Goal: Task Accomplishment & Management: Complete application form

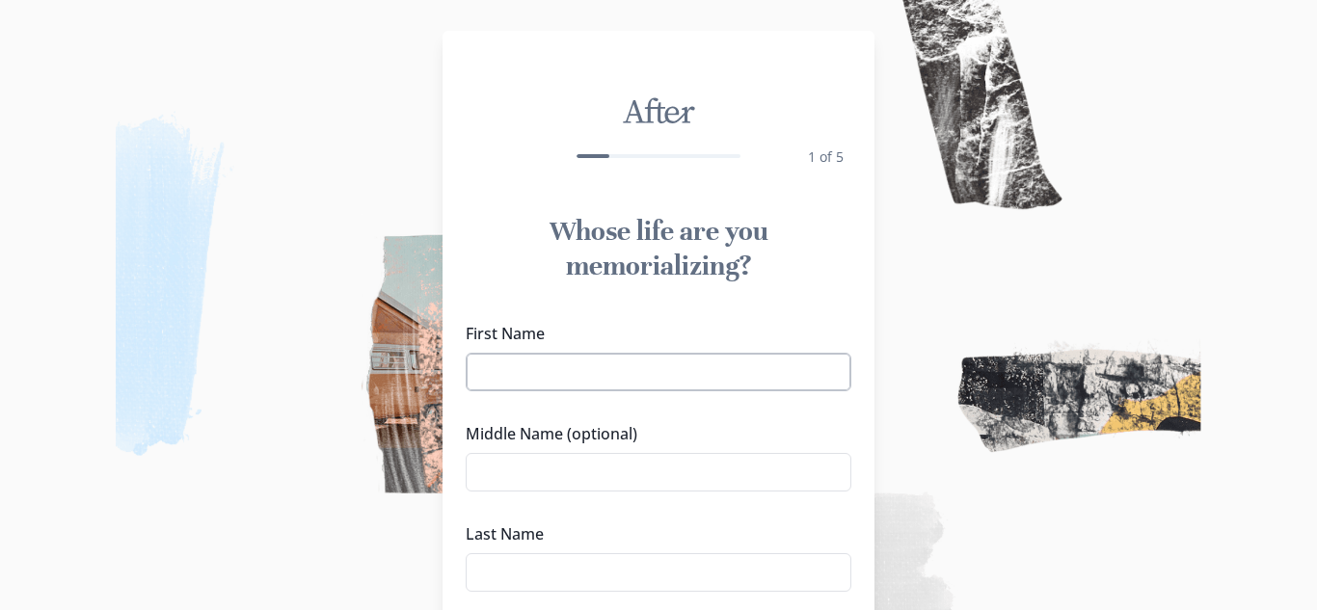
click at [740, 378] on input "First Name" at bounding box center [659, 372] width 386 height 39
type input "Anjela"
click at [604, 468] on input "Middle Name (optional)" at bounding box center [659, 472] width 386 height 39
type input "SLAY"
click at [581, 568] on input "Last Name" at bounding box center [659, 572] width 386 height 39
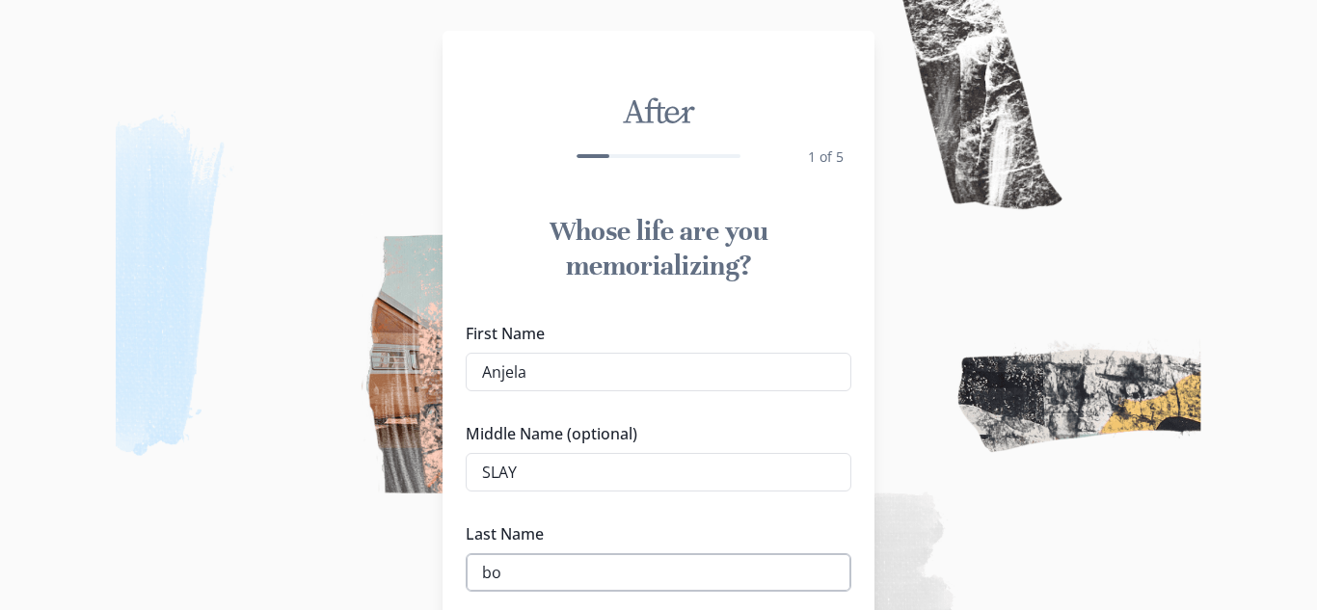
type input "b"
type input "g"
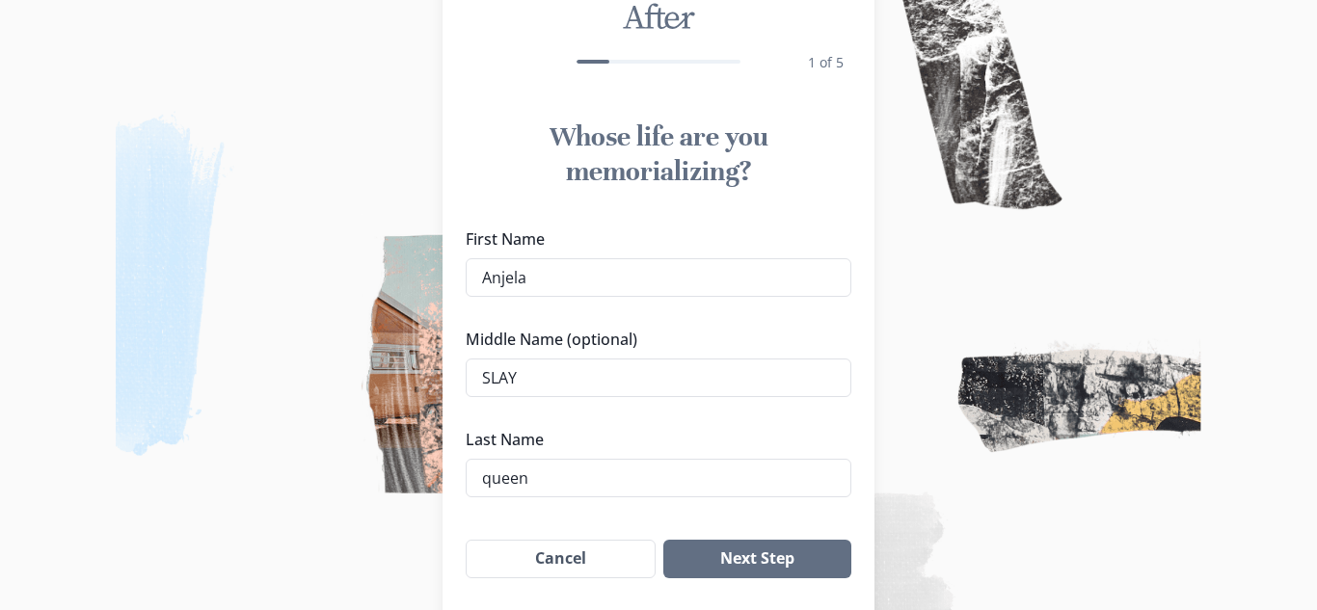
scroll to position [96, 0]
type input "q"
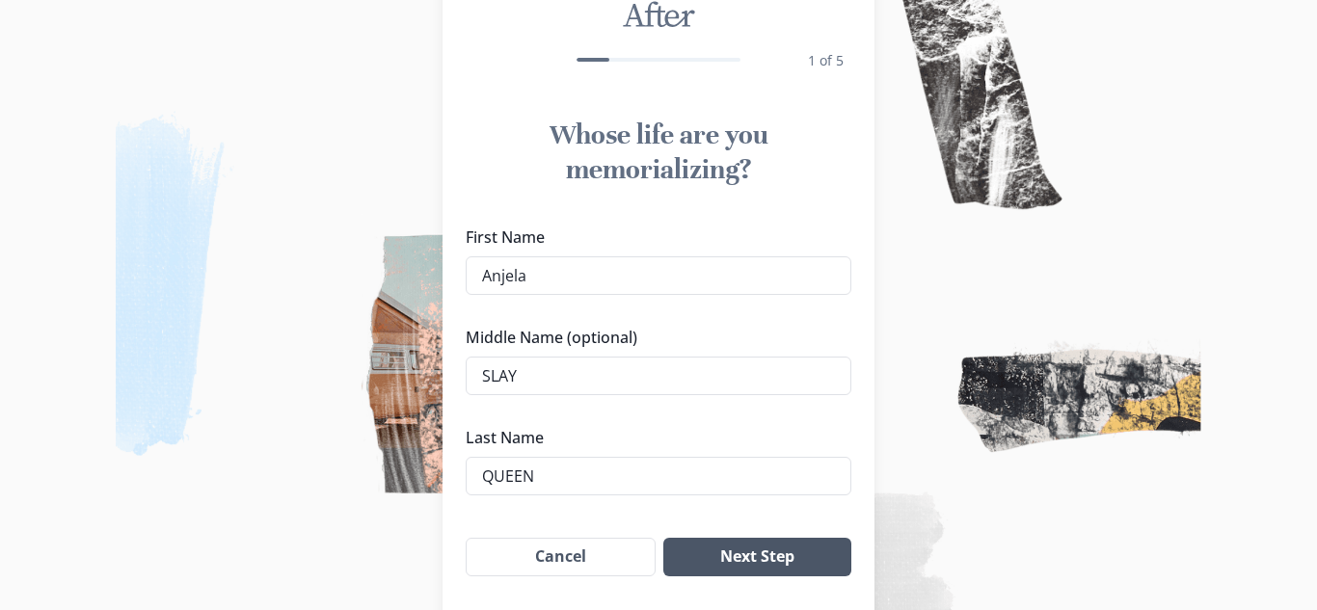
type input "QUEEN"
click at [728, 575] on button "Next Step" at bounding box center [757, 557] width 188 height 39
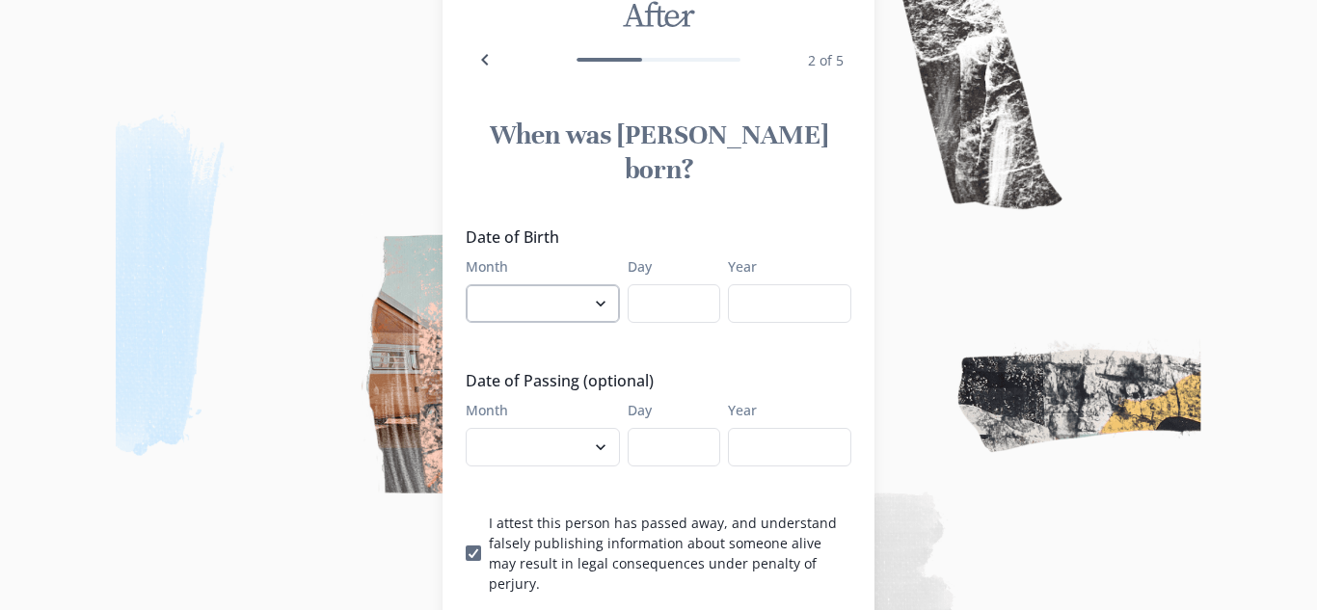
click at [588, 284] on select "January February March April May June July August September October November De…" at bounding box center [543, 303] width 154 height 39
click at [609, 284] on select "January February March April May June July August September October November De…" at bounding box center [543, 303] width 154 height 39
click at [604, 284] on select "January February March April May June July August September October November De…" at bounding box center [543, 303] width 154 height 39
select select "6"
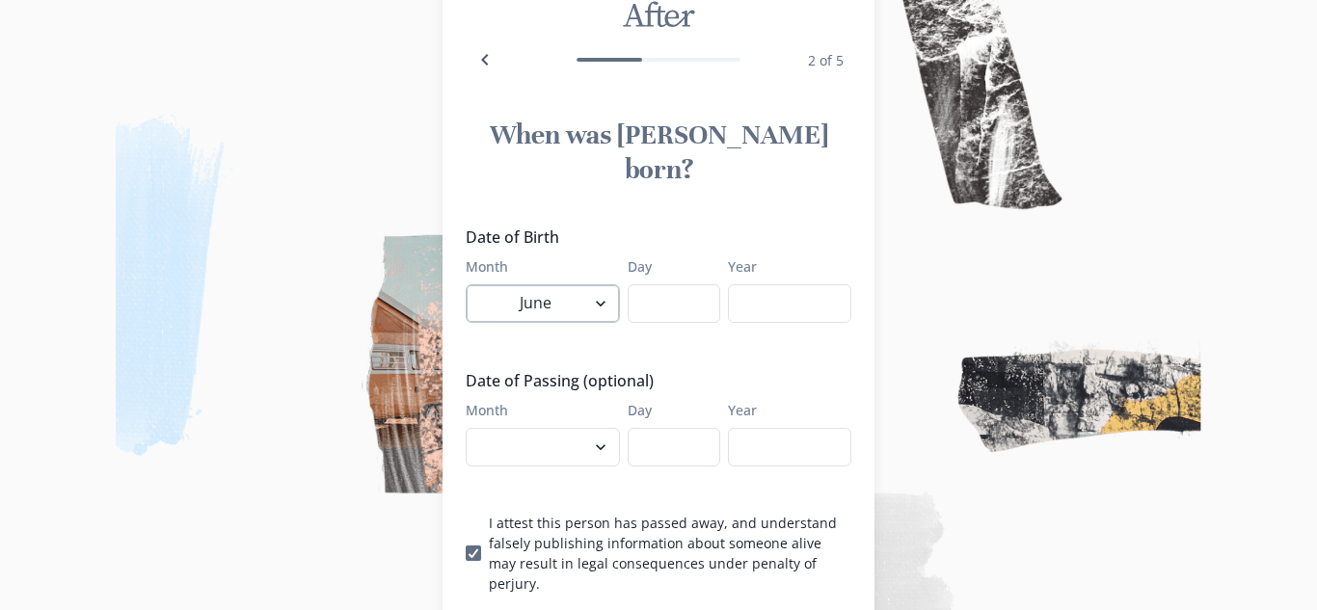
click at [466, 284] on select "January February March April May June July August September October November De…" at bounding box center [543, 303] width 154 height 39
click at [657, 284] on input "Day" at bounding box center [674, 303] width 93 height 39
type input "07"
click at [801, 284] on input "Year" at bounding box center [789, 303] width 123 height 39
type input "1967"
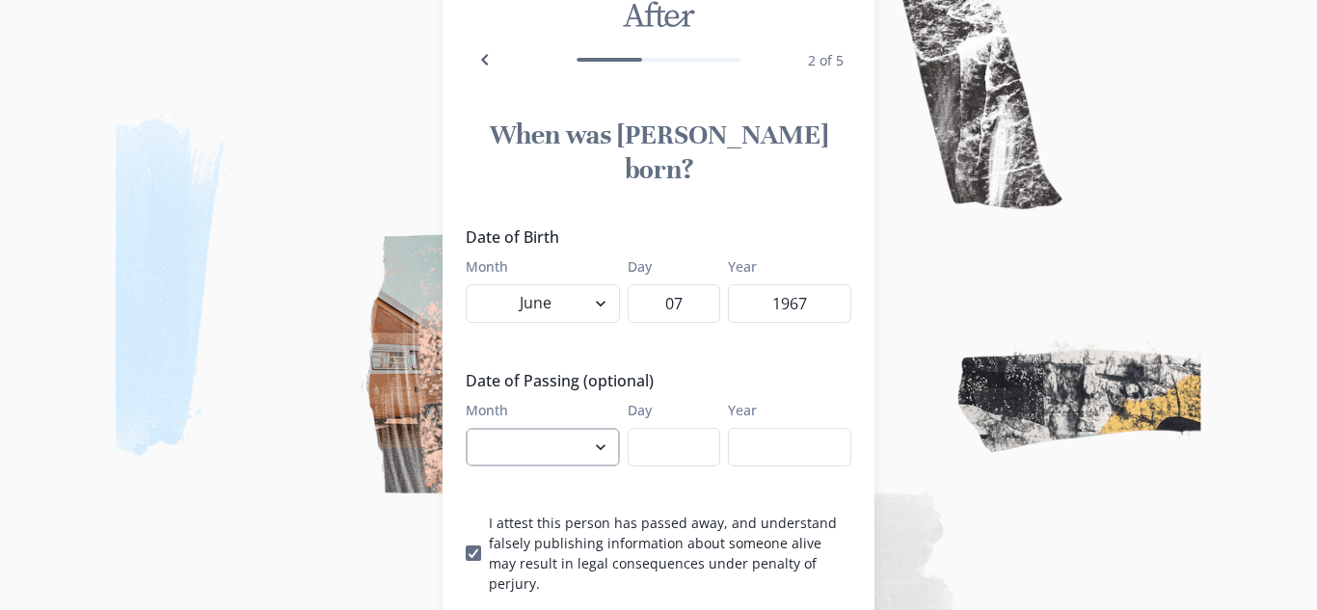
click at [583, 428] on select "January February March April May June July August September October November De…" at bounding box center [543, 447] width 154 height 39
select select "6"
click at [466, 428] on select "January February March April May June July August September October November De…" at bounding box center [543, 447] width 154 height 39
click at [656, 428] on input "Day" at bounding box center [674, 447] width 93 height 39
type input "07"
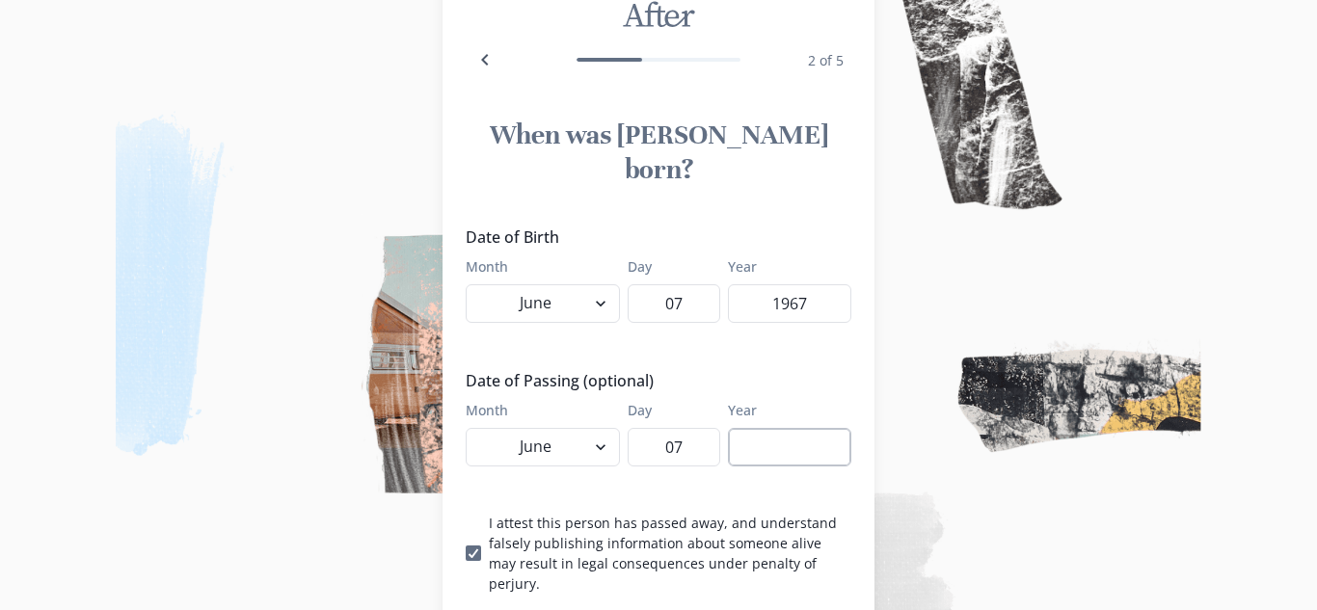
click at [813, 428] on input "Year" at bounding box center [789, 447] width 123 height 39
type input "2"
type input "1967"
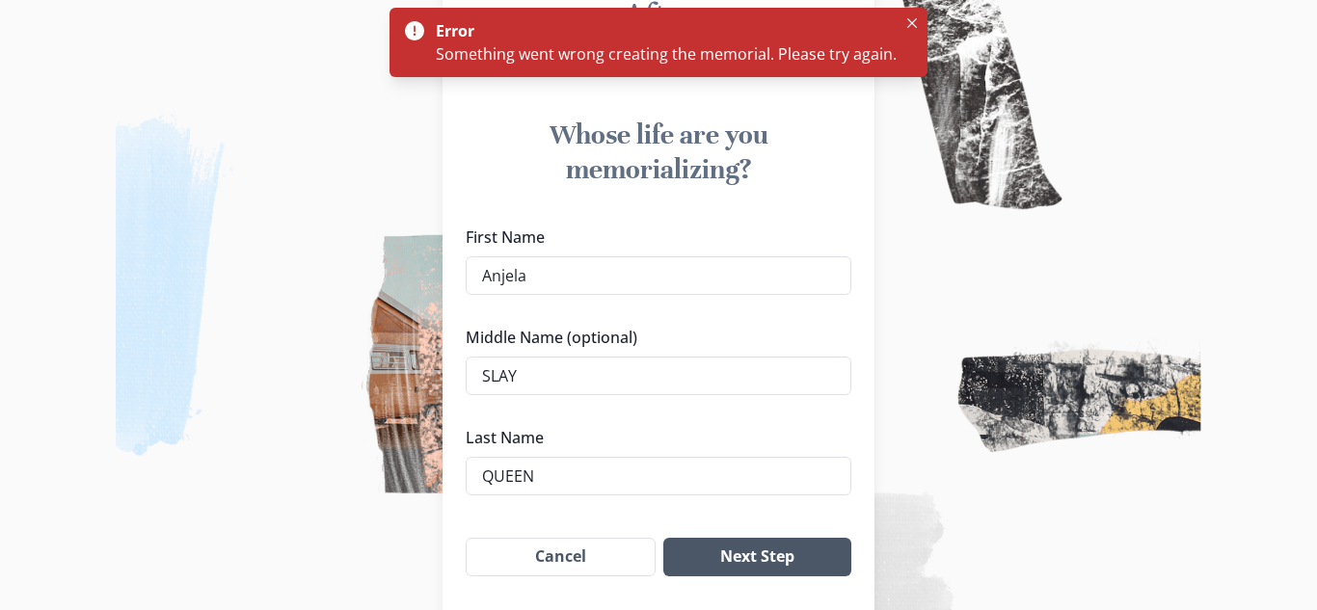
click at [742, 549] on button "Next Step" at bounding box center [757, 557] width 188 height 39
select select "6"
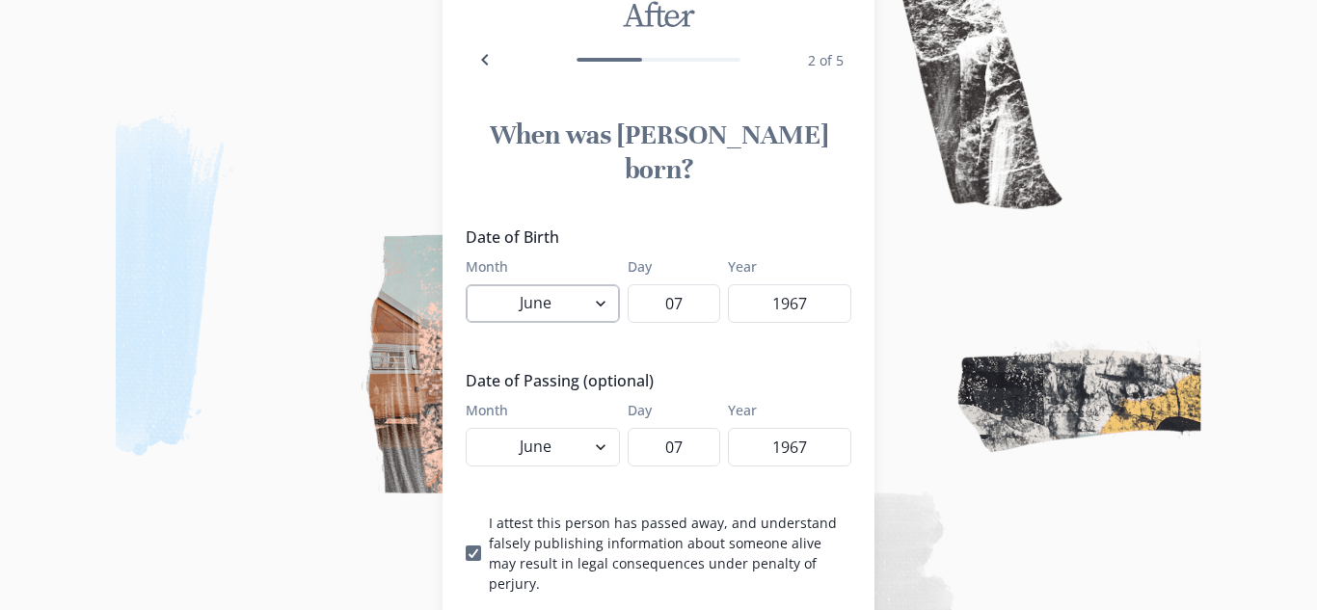
click at [579, 284] on select "January February March April May June July August September October November De…" at bounding box center [543, 303] width 154 height 39
click at [792, 428] on input "1967" at bounding box center [789, 447] width 123 height 39
type input "67"
click at [789, 284] on input "1967" at bounding box center [789, 303] width 123 height 39
type input "1867"
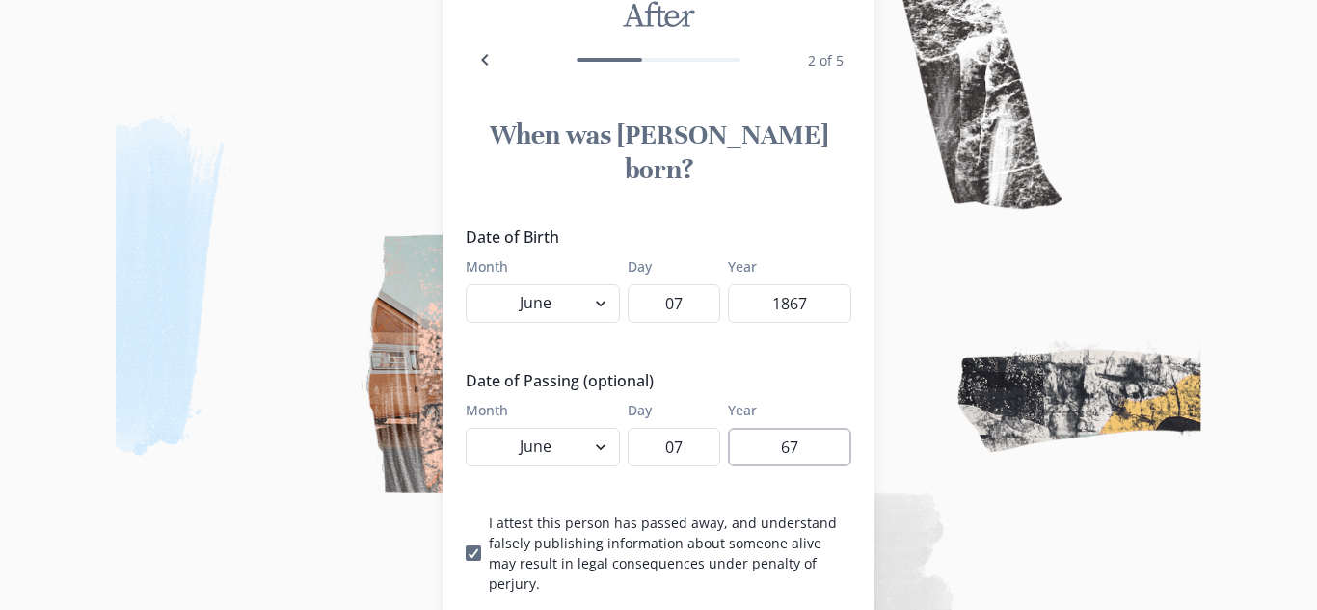
click at [781, 428] on input "67" at bounding box center [789, 447] width 123 height 39
type input "1967"
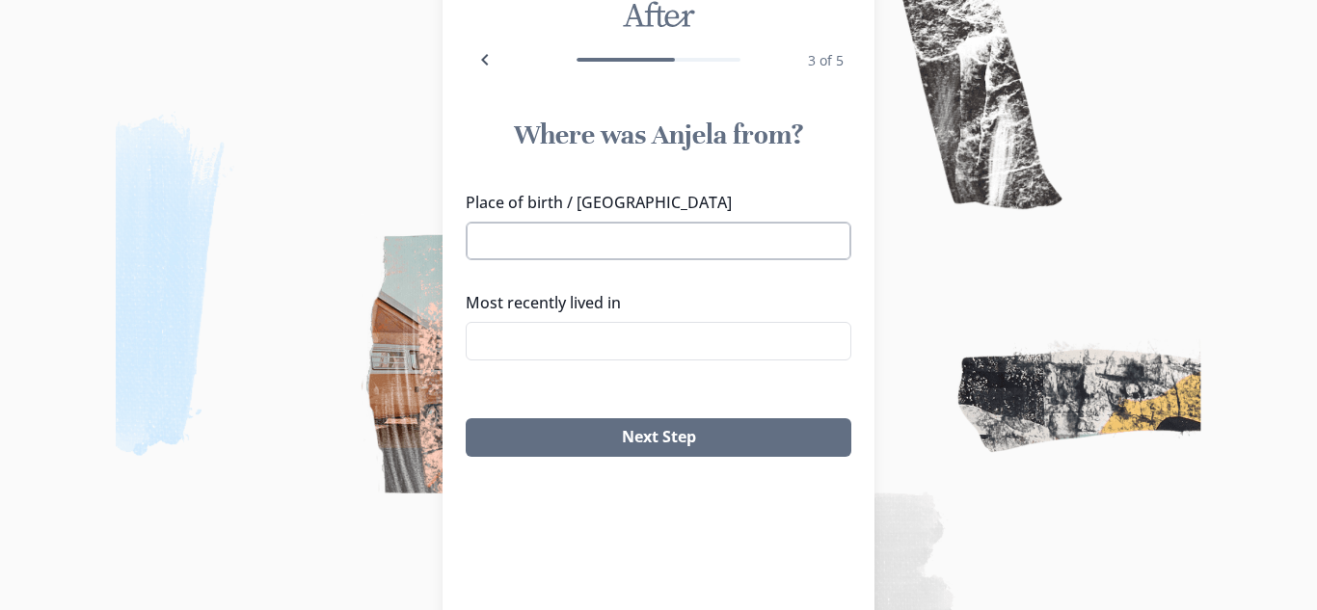
click at [735, 253] on input "Place of birth / [GEOGRAPHIC_DATA]" at bounding box center [659, 241] width 386 height 39
type input "R"
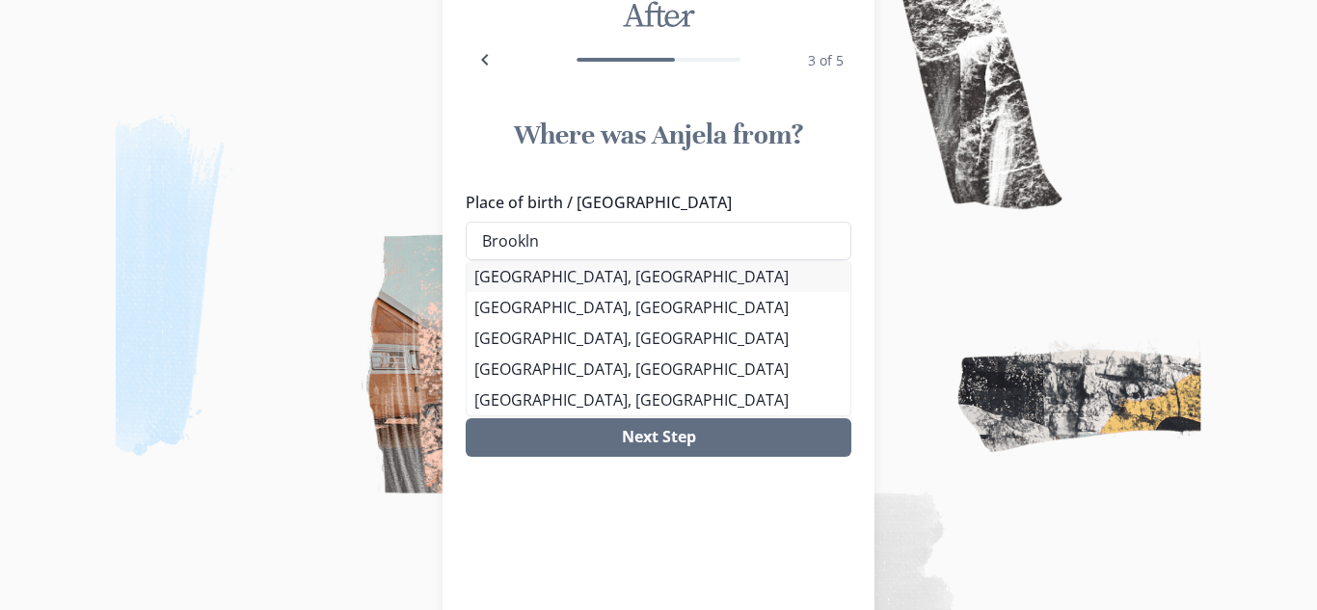
click at [694, 264] on li "[GEOGRAPHIC_DATA], [GEOGRAPHIC_DATA]" at bounding box center [659, 276] width 384 height 31
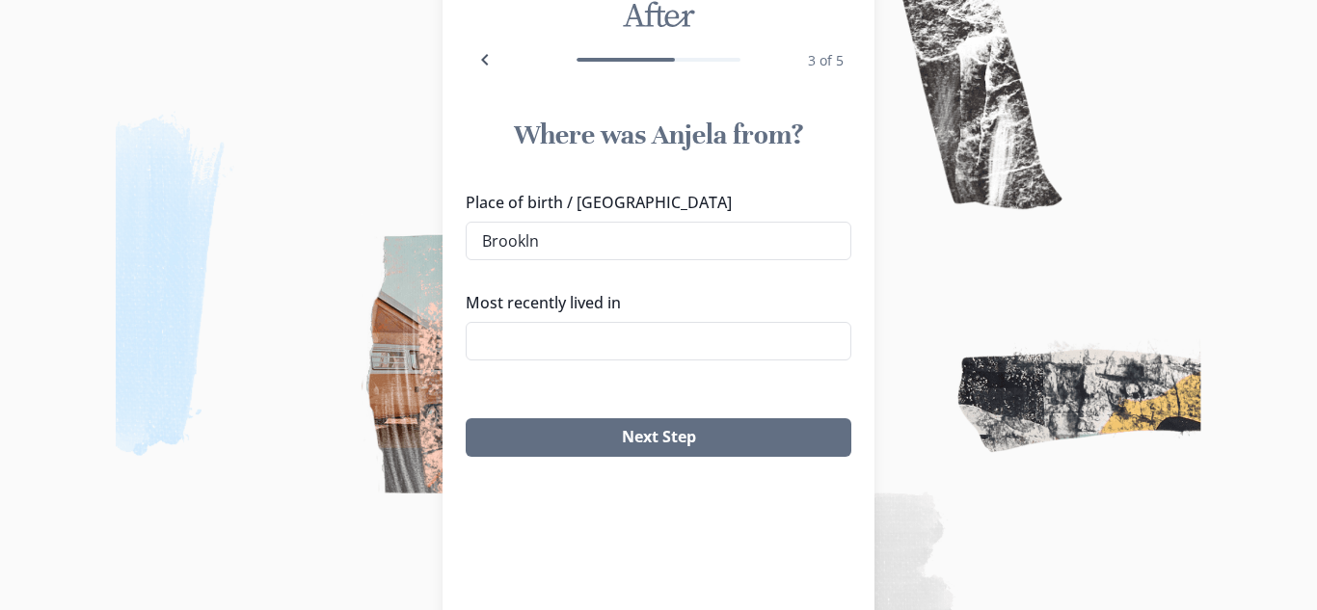
type input "[GEOGRAPHIC_DATA], [GEOGRAPHIC_DATA]"
click at [685, 332] on input "Most recently lived in" at bounding box center [659, 341] width 386 height 39
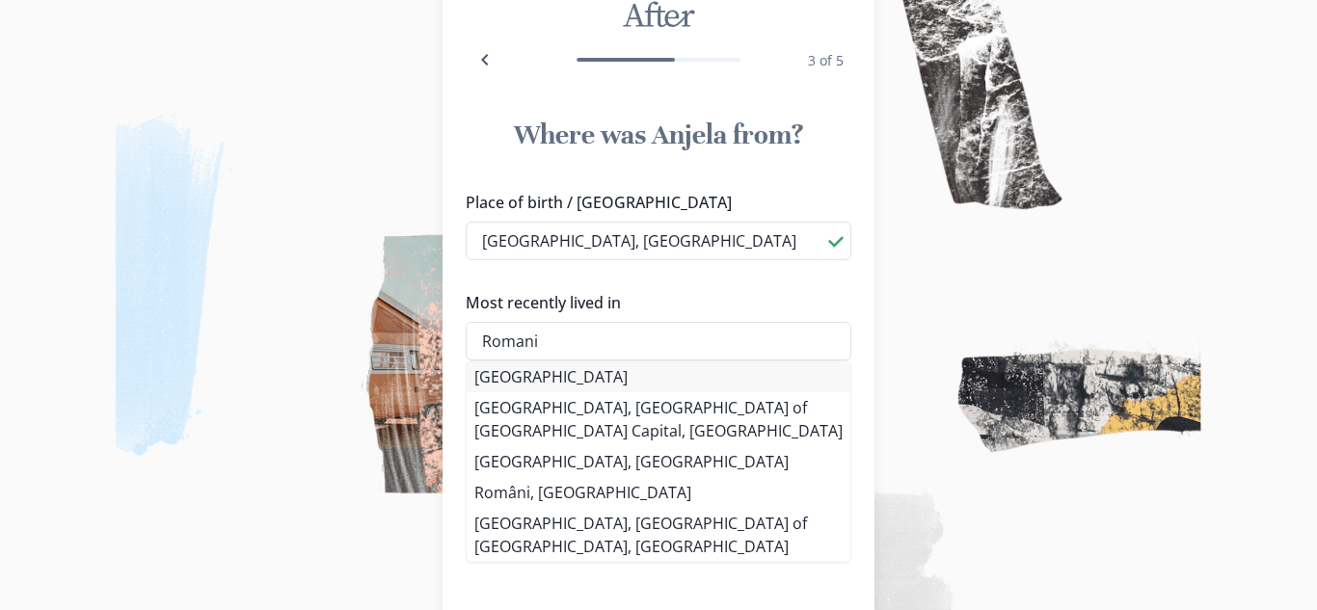
click at [647, 378] on li "[GEOGRAPHIC_DATA]" at bounding box center [659, 377] width 384 height 31
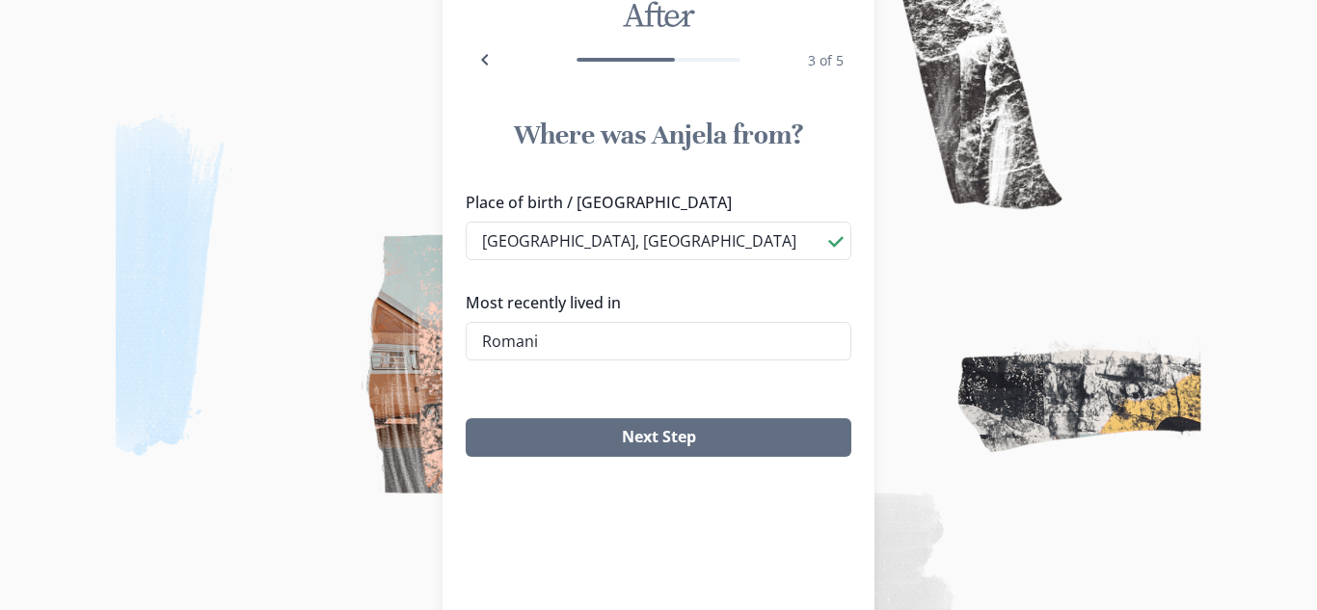
type input "[GEOGRAPHIC_DATA]"
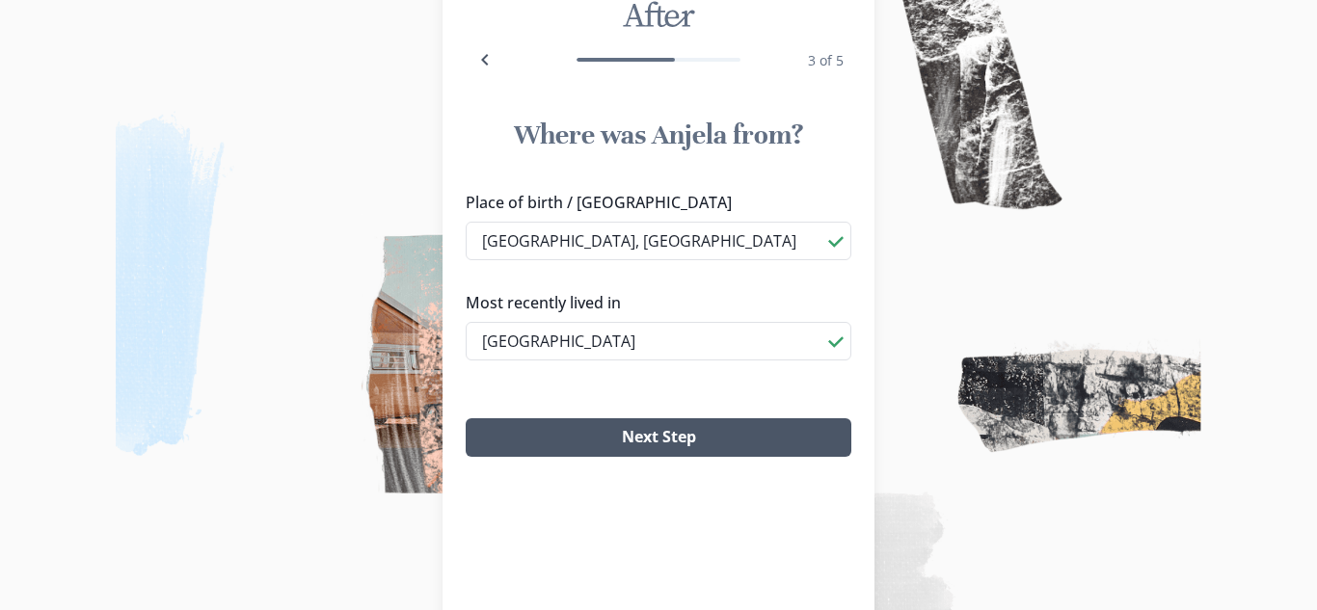
click at [640, 449] on button "Next Step" at bounding box center [659, 437] width 386 height 39
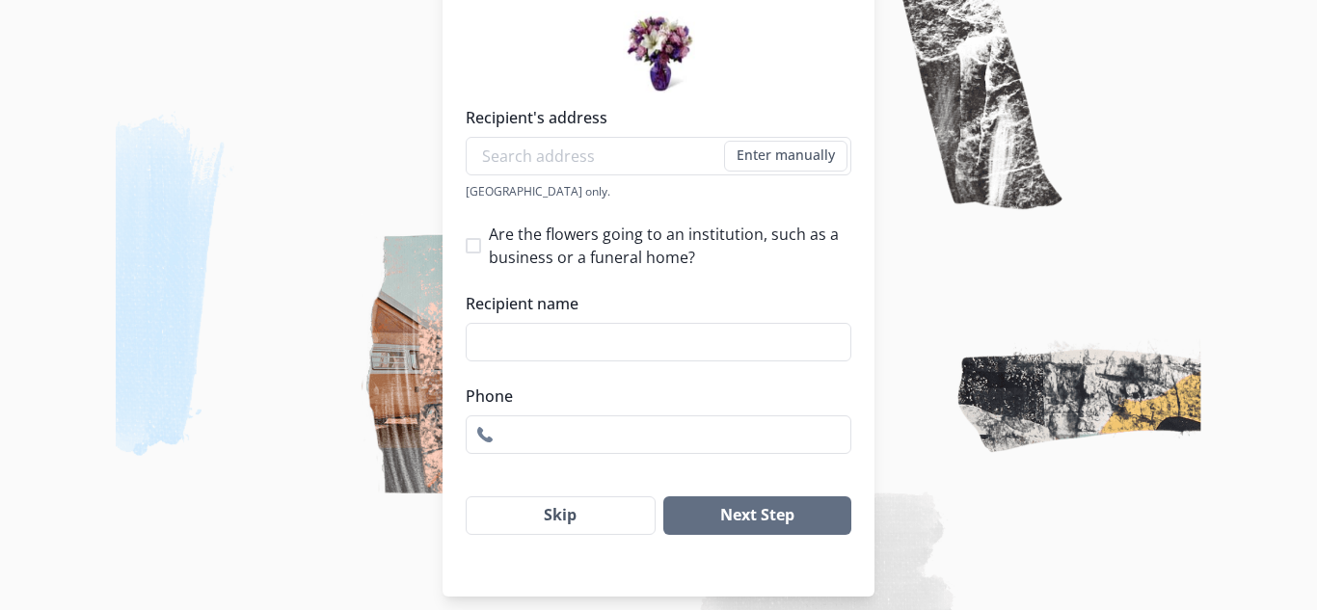
scroll to position [311, 0]
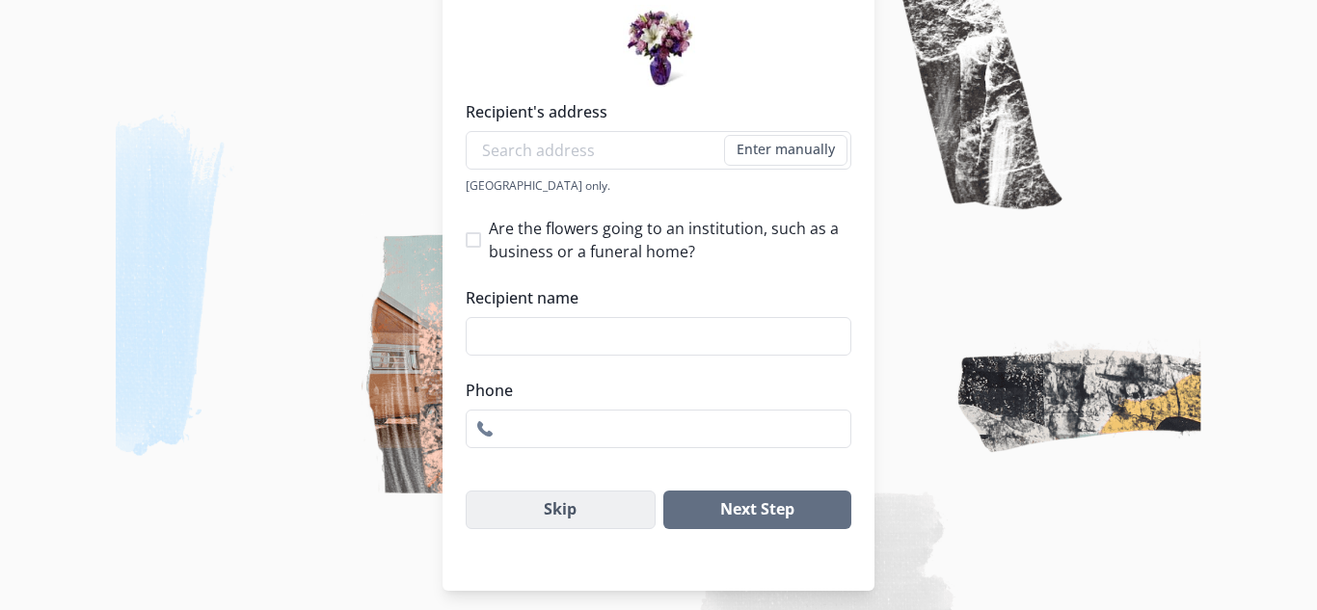
click at [586, 523] on button "Skip" at bounding box center [561, 510] width 190 height 39
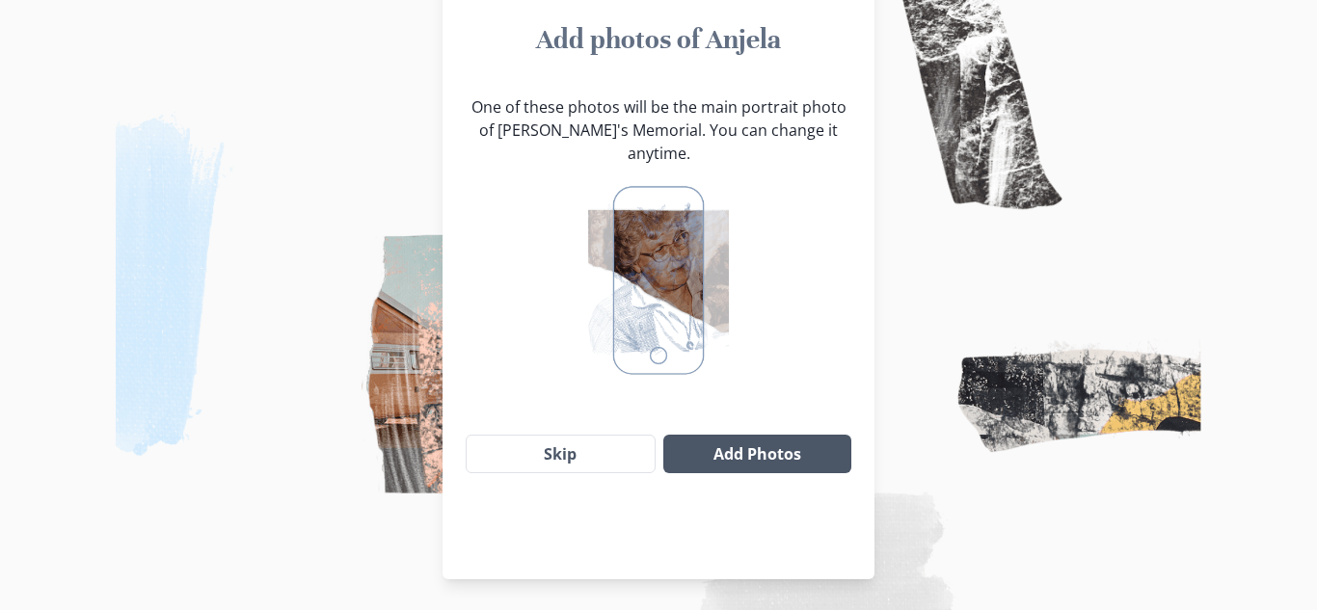
click at [698, 435] on button "Add Photos" at bounding box center [757, 454] width 188 height 39
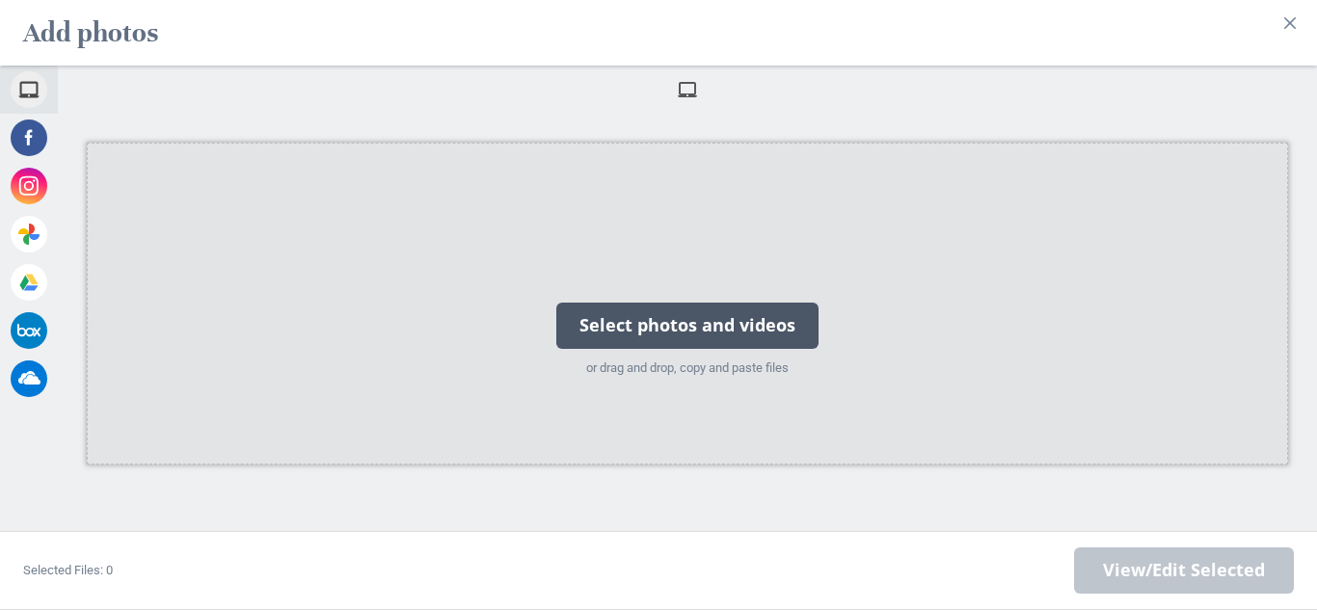
click at [606, 336] on div "Select photos and videos" at bounding box center [687, 326] width 262 height 46
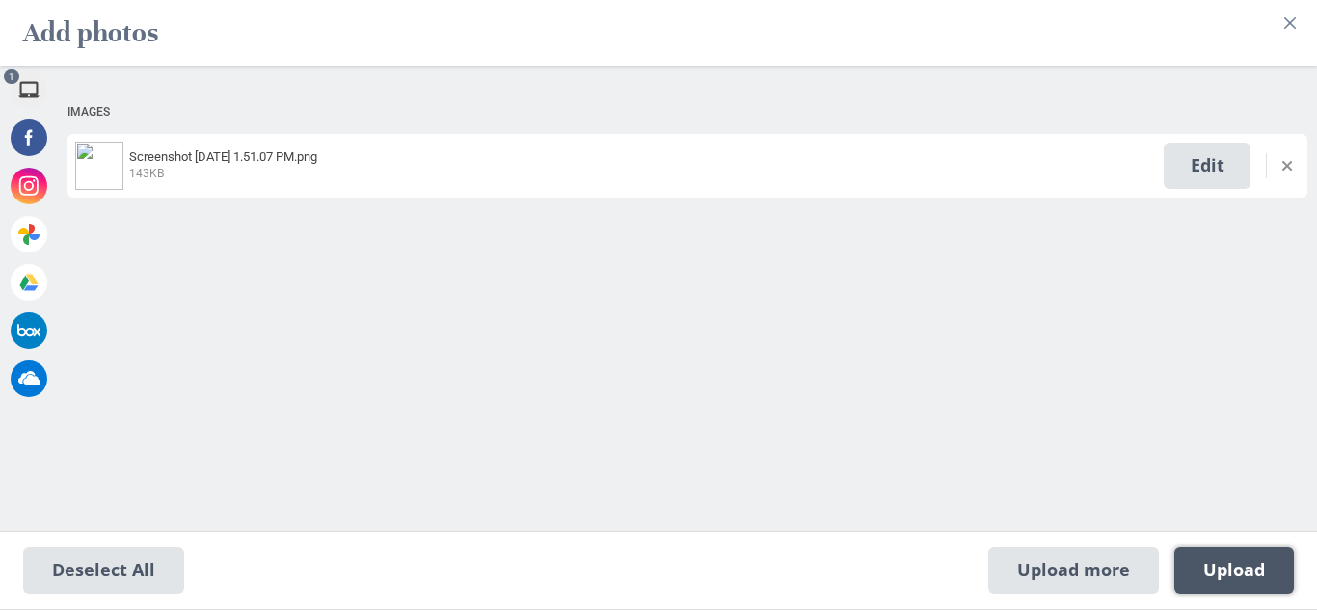
click at [1216, 574] on span "Upload 1" at bounding box center [1234, 570] width 62 height 21
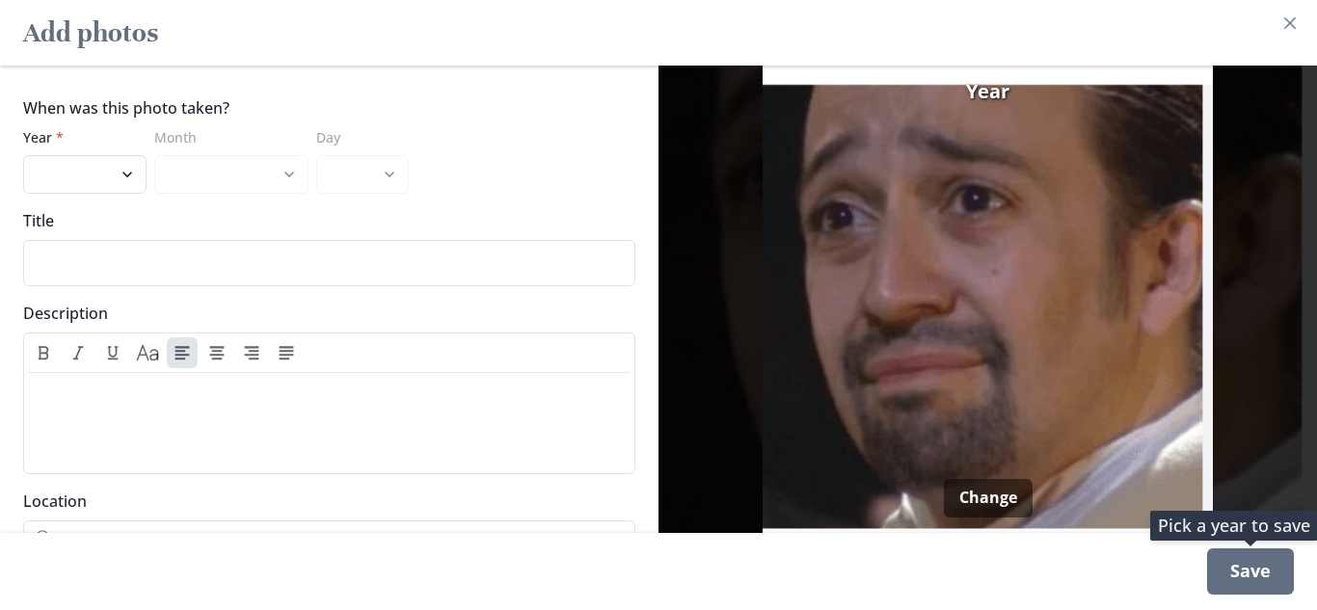
click at [1230, 577] on div "Save" at bounding box center [1250, 572] width 87 height 46
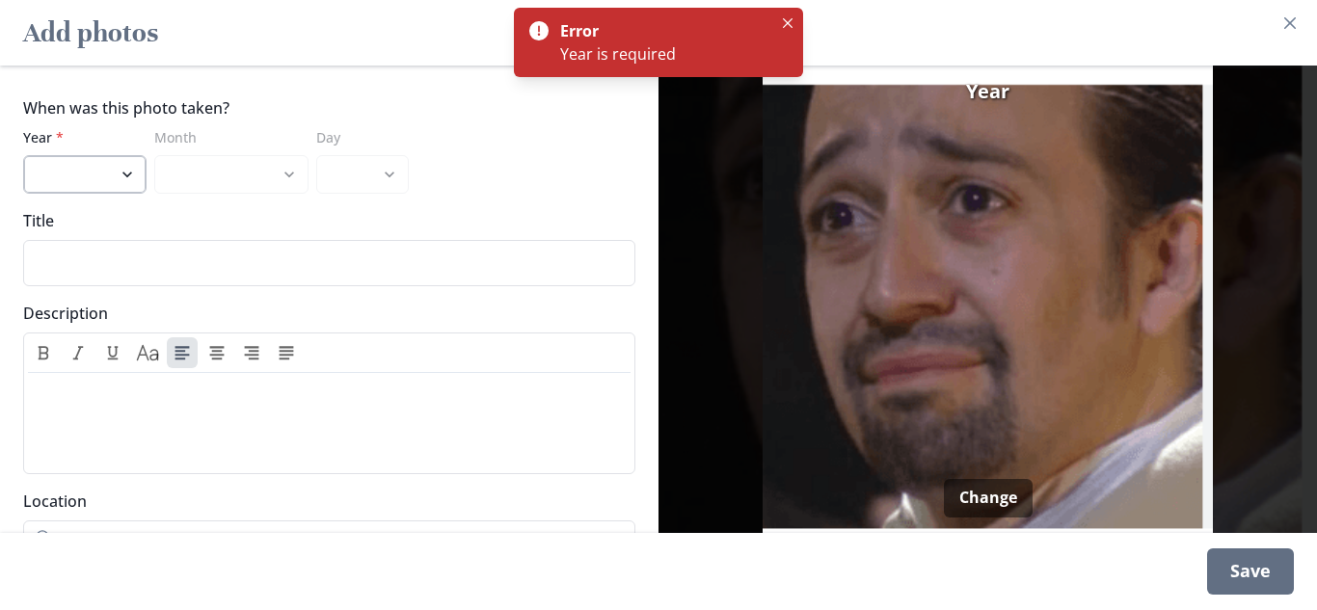
click at [117, 171] on select "1967 1966 1965 1964 1963 1962 1961 1960 1959 1958 1957 1956 1955 1954 1953 1952…" at bounding box center [84, 174] width 123 height 39
select select "1967"
click at [23, 155] on select "1967 1966 1965 1964 1963 1962 1961 1960 1959 1958 1957 1956 1955 1954 1953 1952…" at bounding box center [84, 174] width 123 height 39
click at [1234, 581] on div "Save" at bounding box center [1250, 572] width 87 height 46
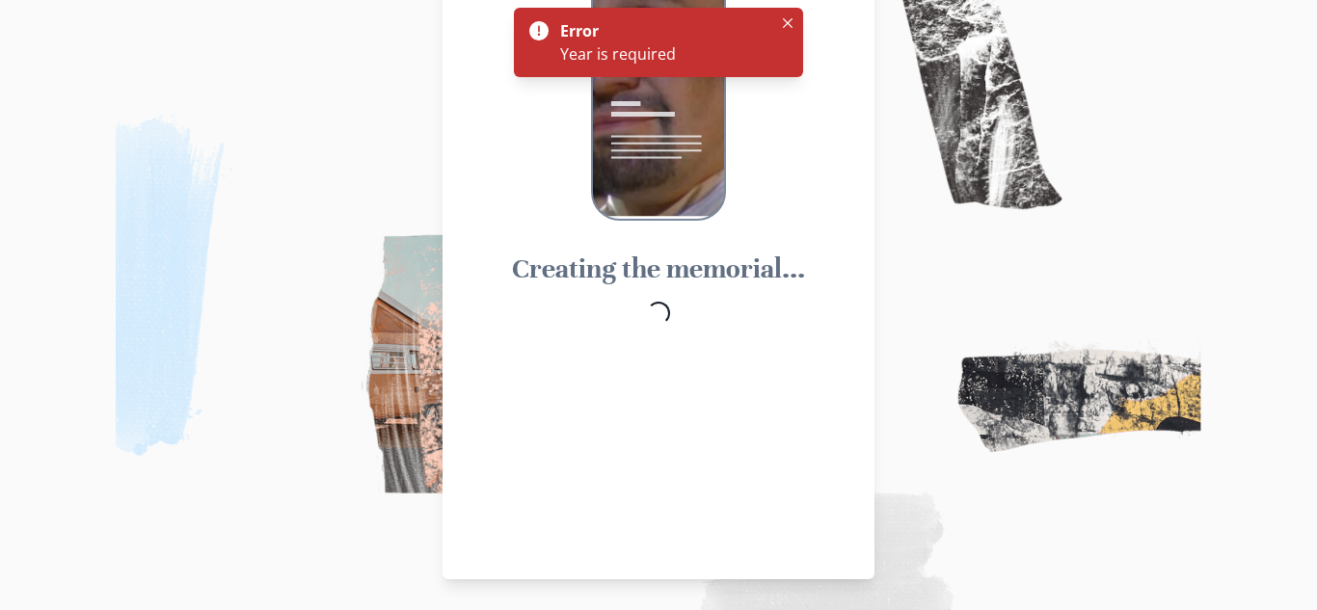
scroll to position [70, 0]
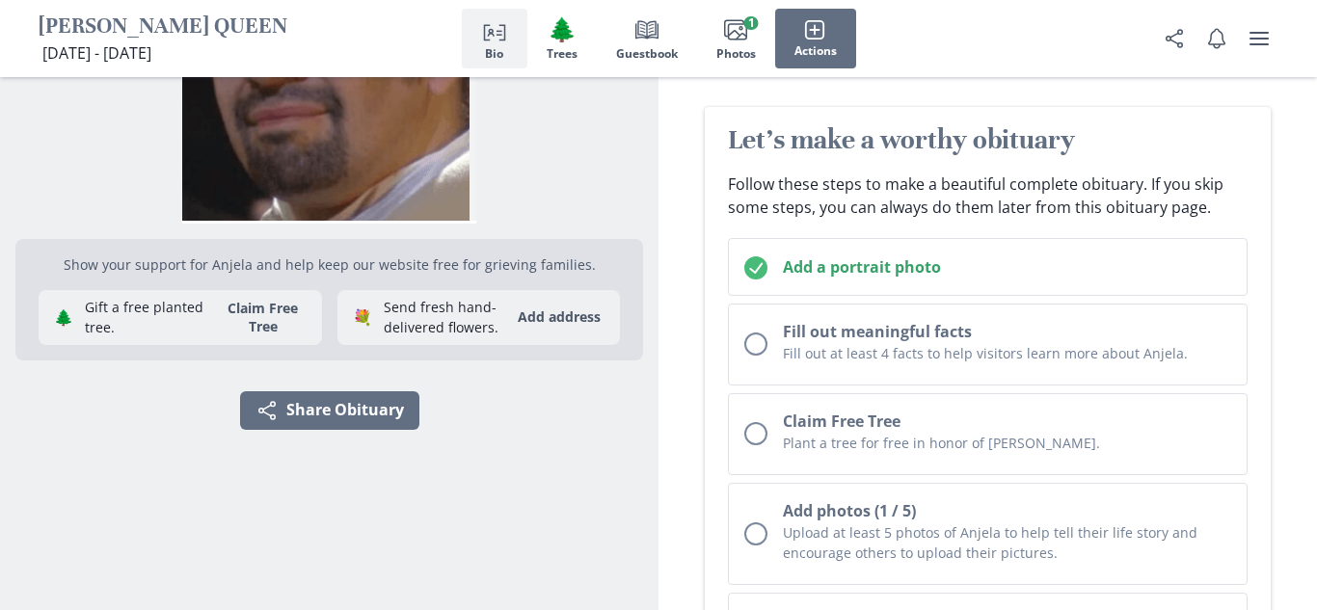
scroll to position [282, 0]
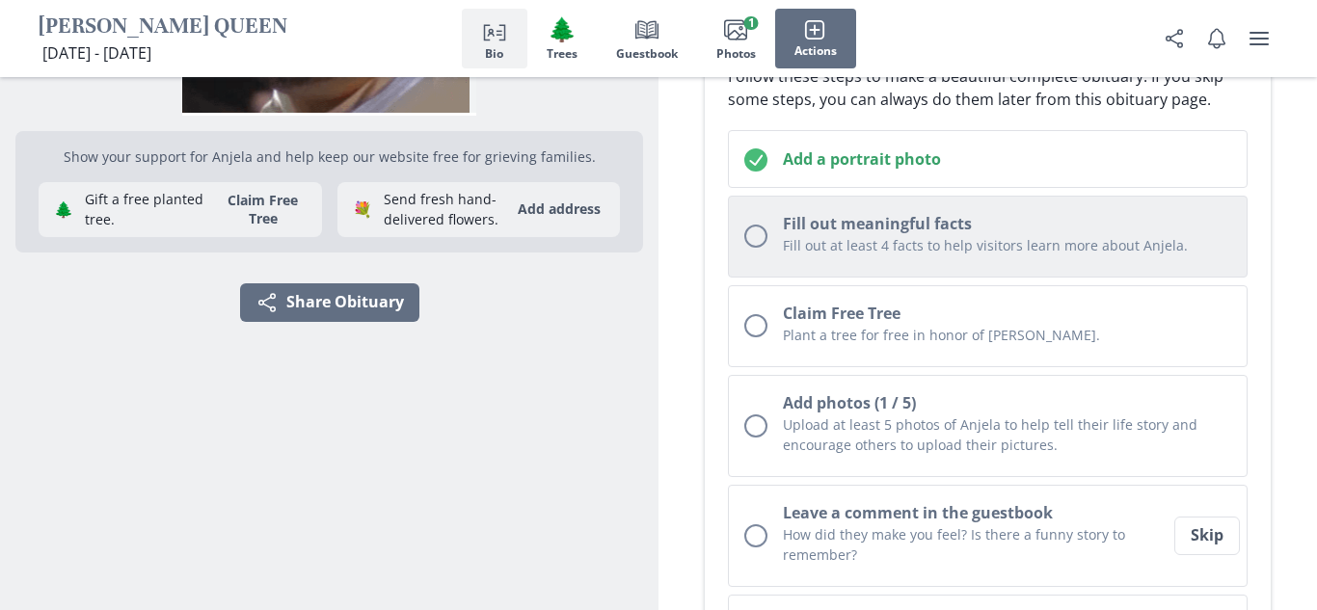
click at [1048, 213] on h2 "Fill out meaningful facts" at bounding box center [1007, 223] width 448 height 23
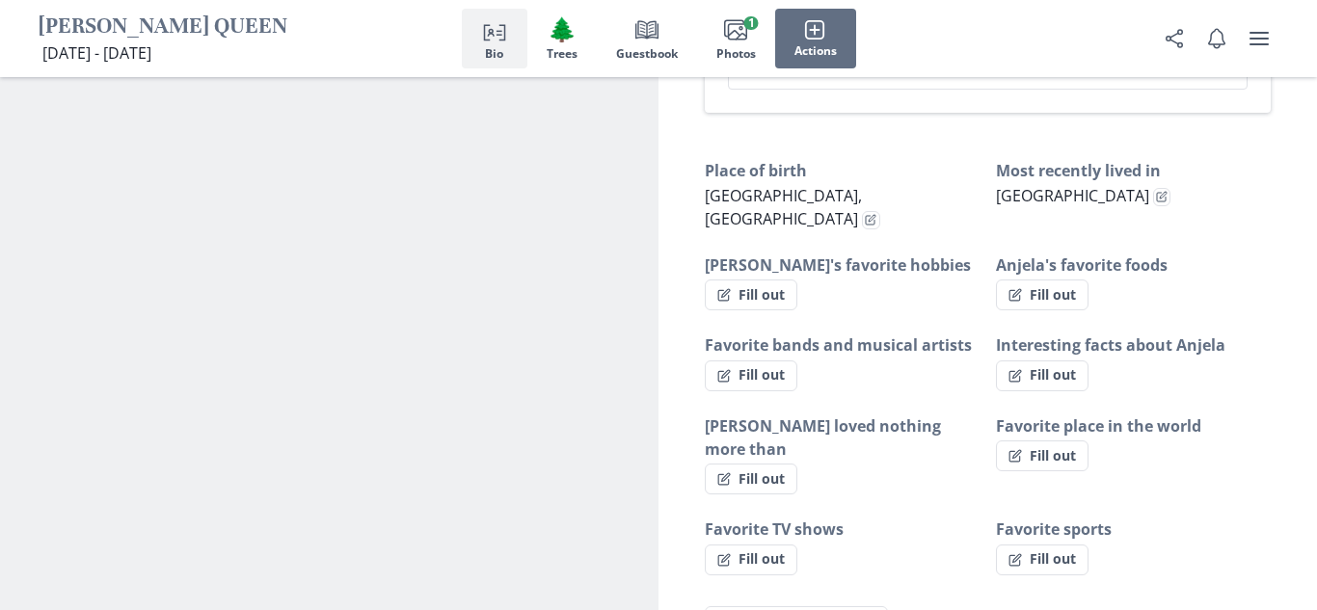
scroll to position [1131, 0]
click at [771, 279] on button "Fill out" at bounding box center [751, 294] width 93 height 31
select select "[PERSON_NAME]'s favorite hobbies"
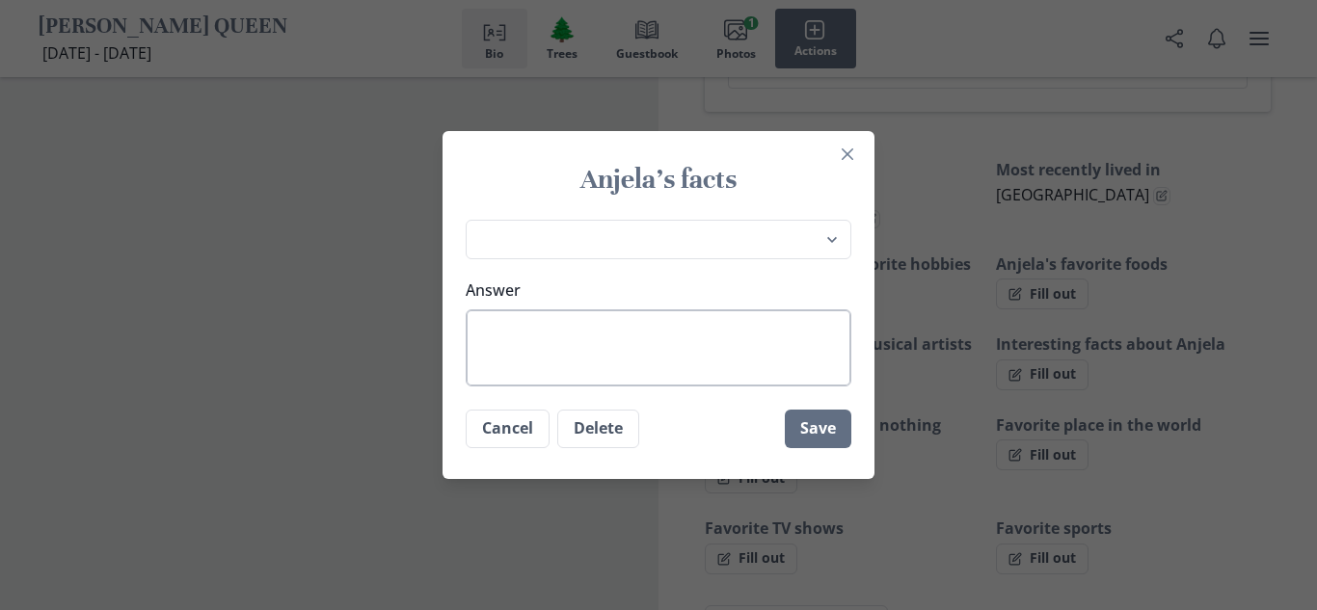
click at [719, 369] on textarea "Answer" at bounding box center [659, 347] width 386 height 77
type textarea "s"
type textarea "x"
type textarea "sc"
type textarea "x"
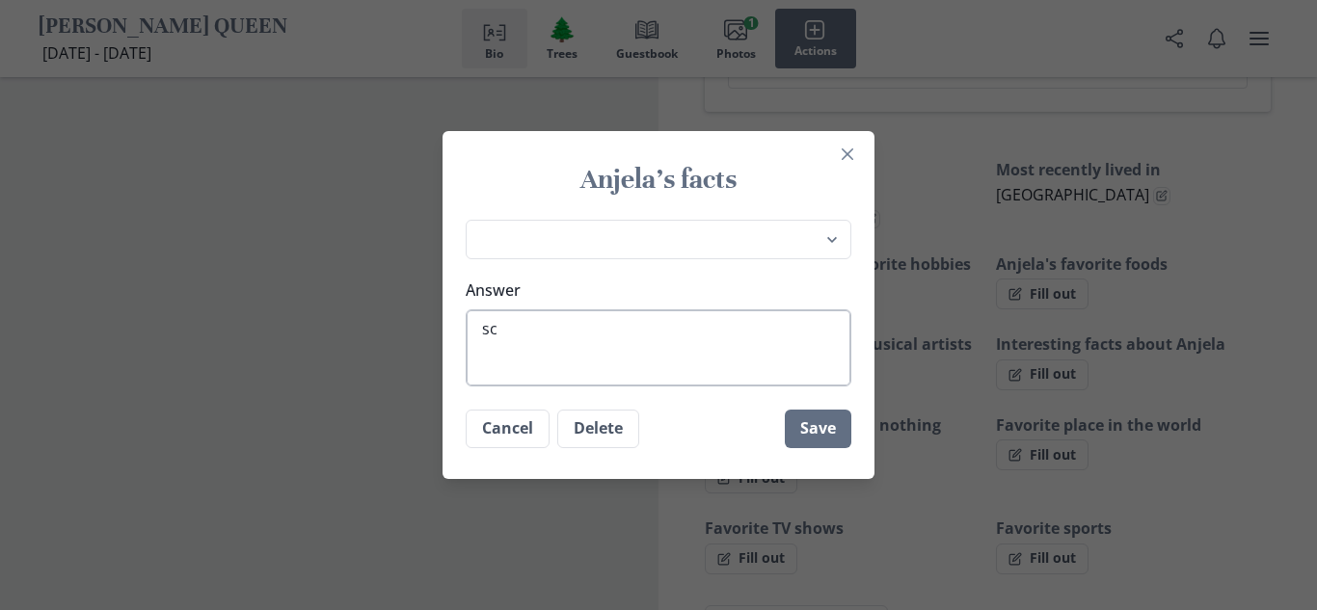
type textarea "scr"
type textarea "x"
type textarea "scro"
type textarea "x"
type textarea "scrol"
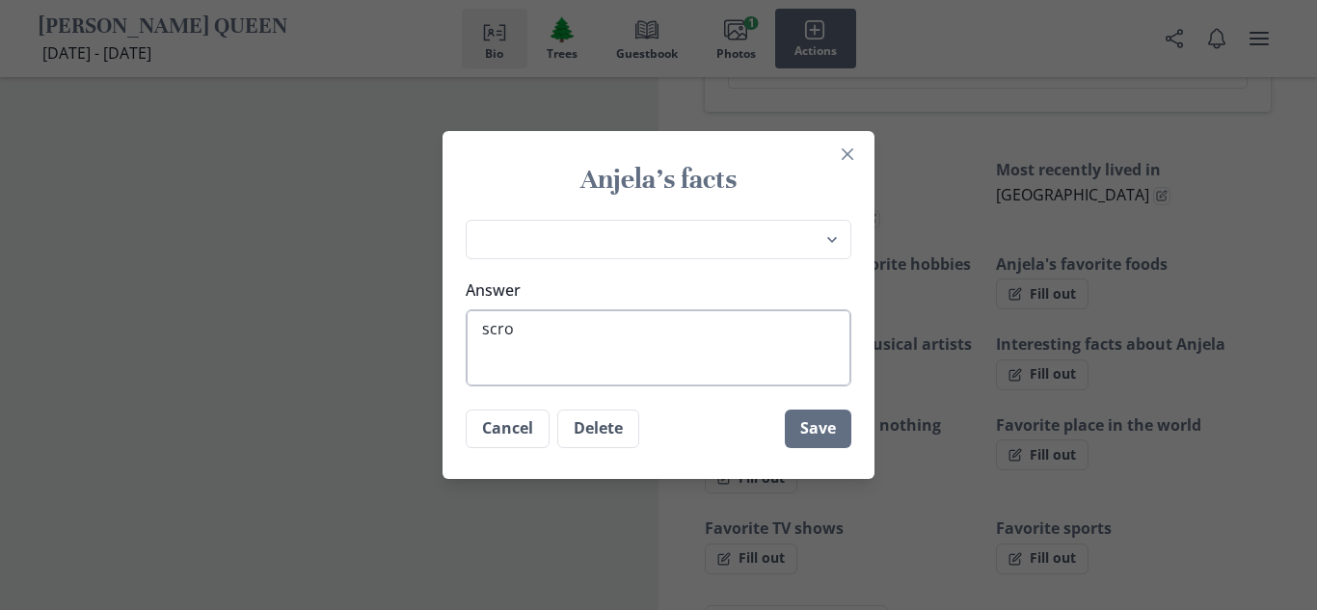
type textarea "x"
type textarea "scroll"
type textarea "x"
type textarea "scrolli"
type textarea "x"
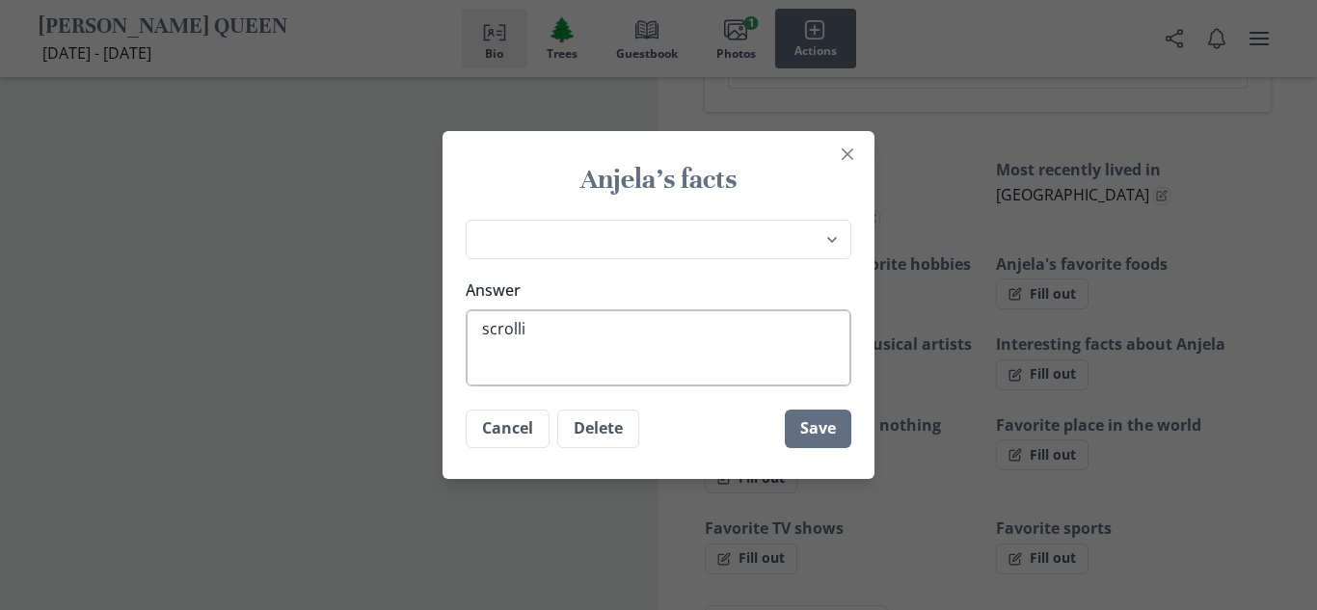
type textarea "scrollin"
type textarea "x"
type textarea "scrolling"
type textarea "x"
type textarea "scrollin"
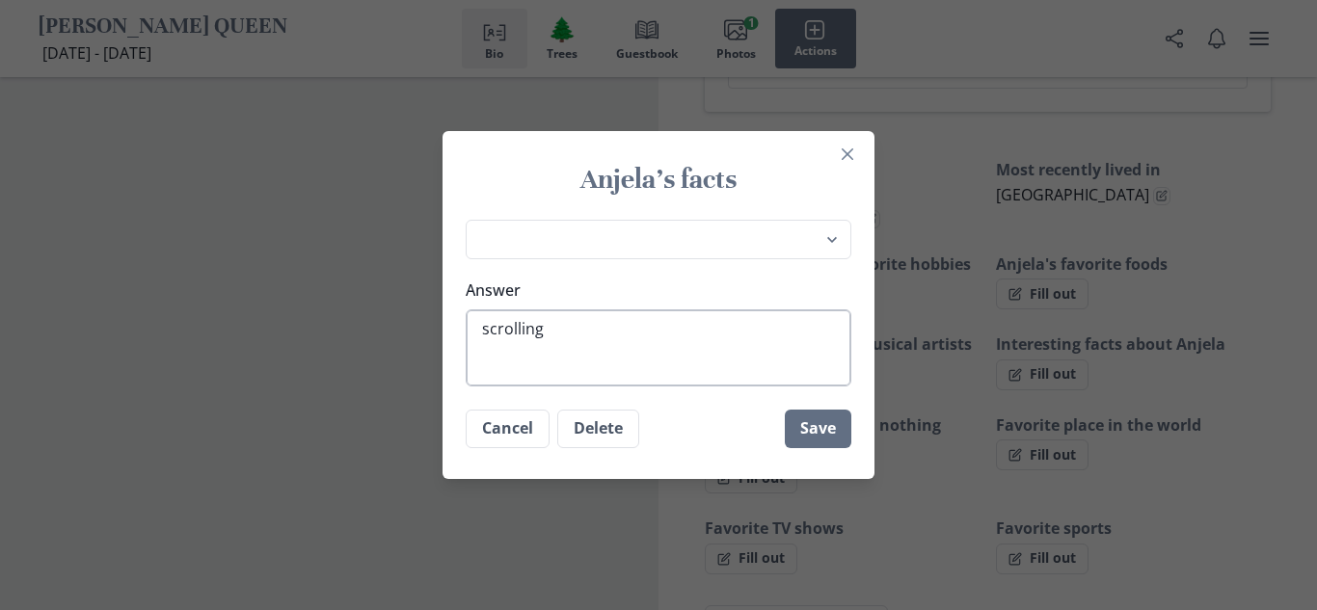
type textarea "x"
type textarea "scrolli"
type textarea "x"
type textarea "scroll"
type textarea "x"
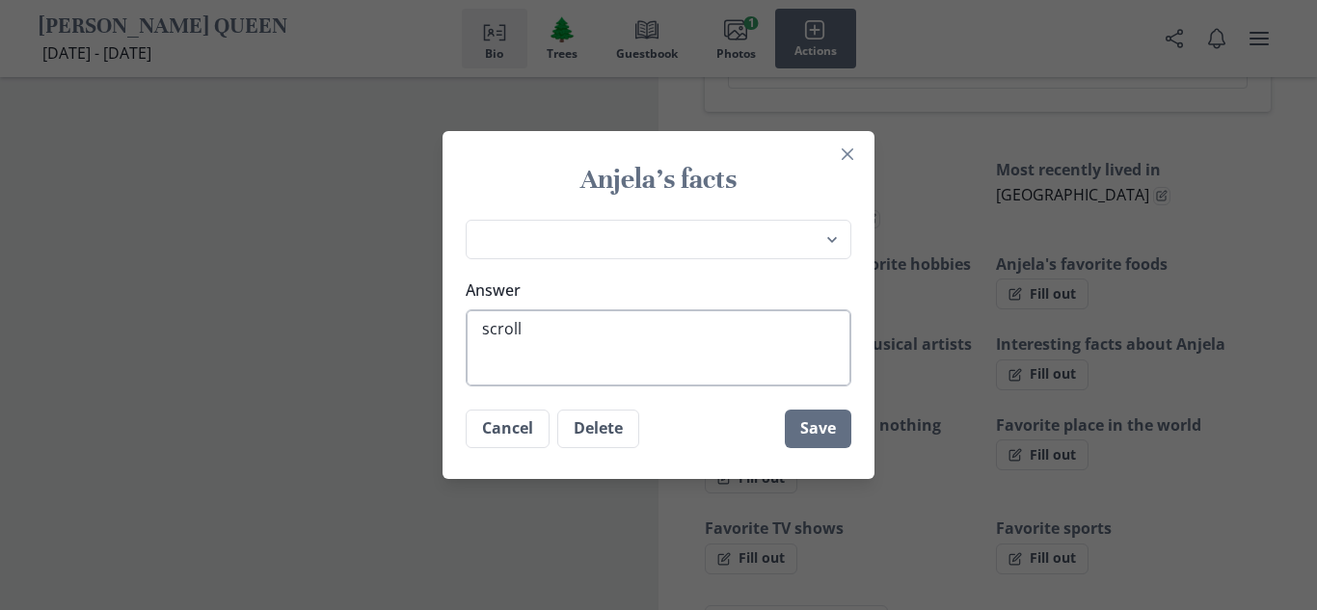
type textarea "scrol"
type textarea "x"
type textarea "scro"
type textarea "x"
type textarea "scr"
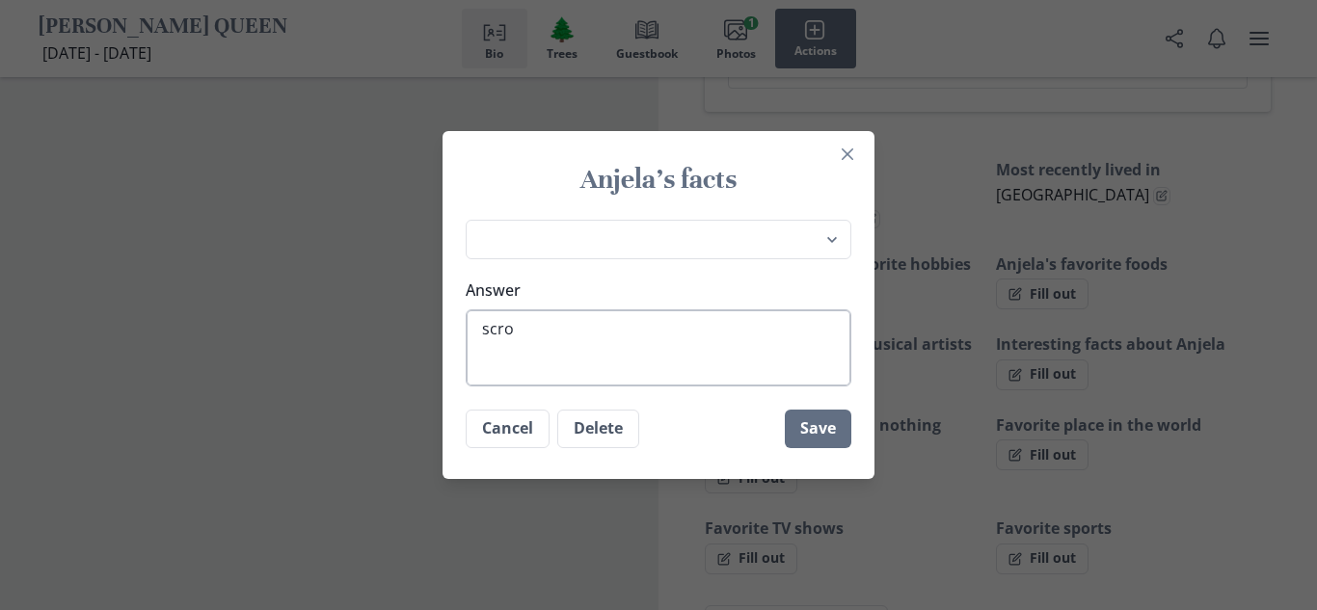
type textarea "x"
type textarea "sc"
type textarea "x"
type textarea "s"
type textarea "x"
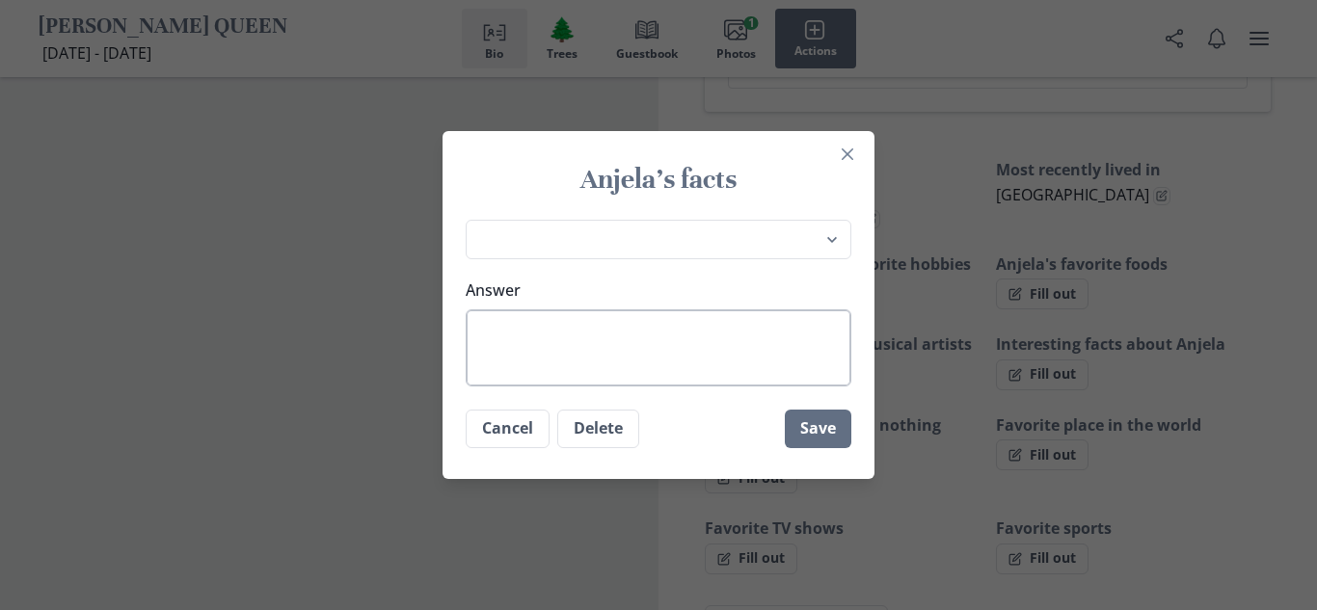
type textarea "w"
type textarea "x"
type textarea "wa"
type textarea "x"
type textarea "wat"
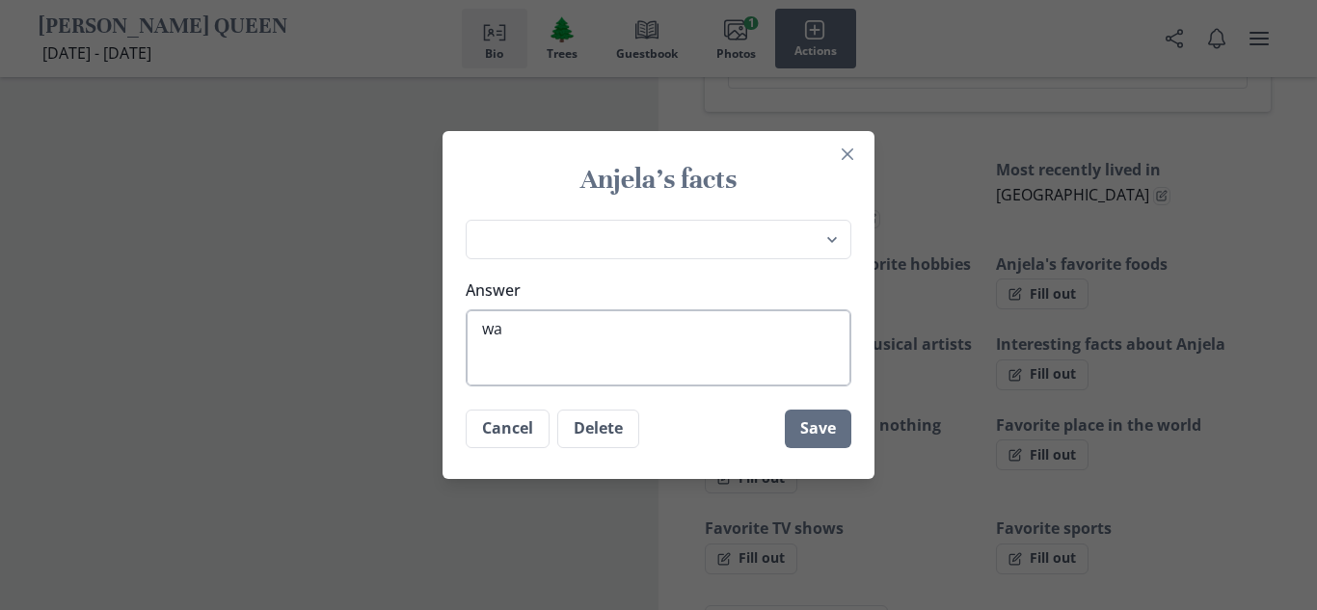
type textarea "x"
type textarea "watc"
type textarea "x"
type textarea "watch"
type textarea "x"
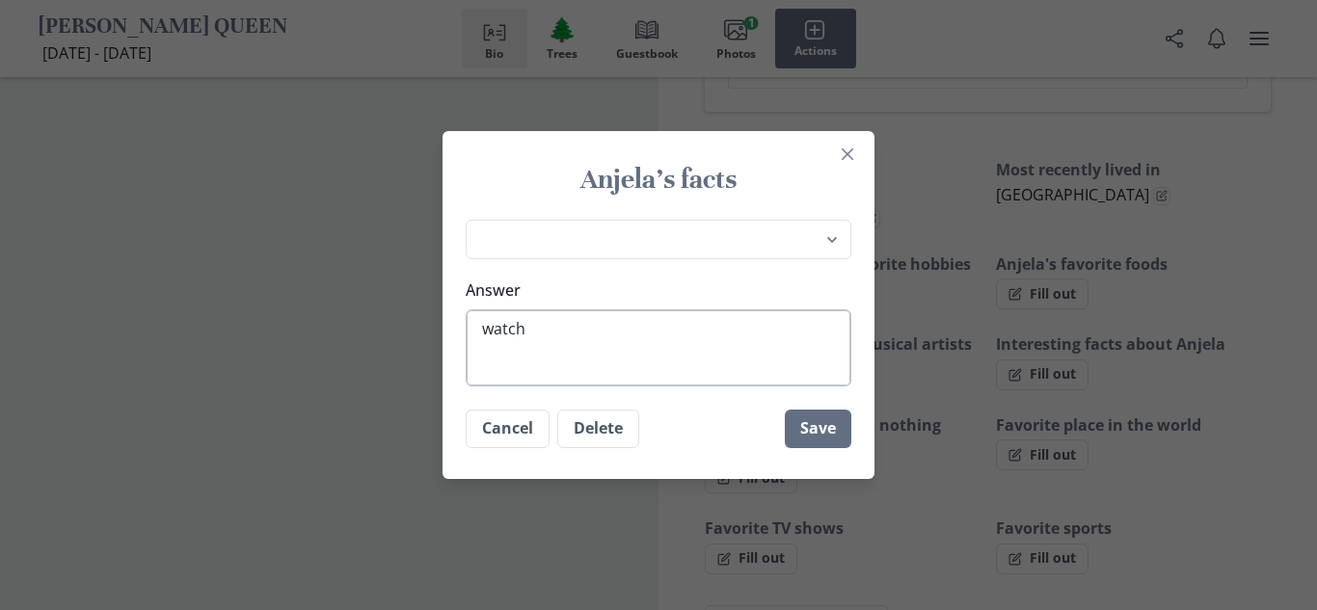
type textarea "watch"
type textarea "x"
type textarea "watch m"
type textarea "x"
type textarea "watch mr"
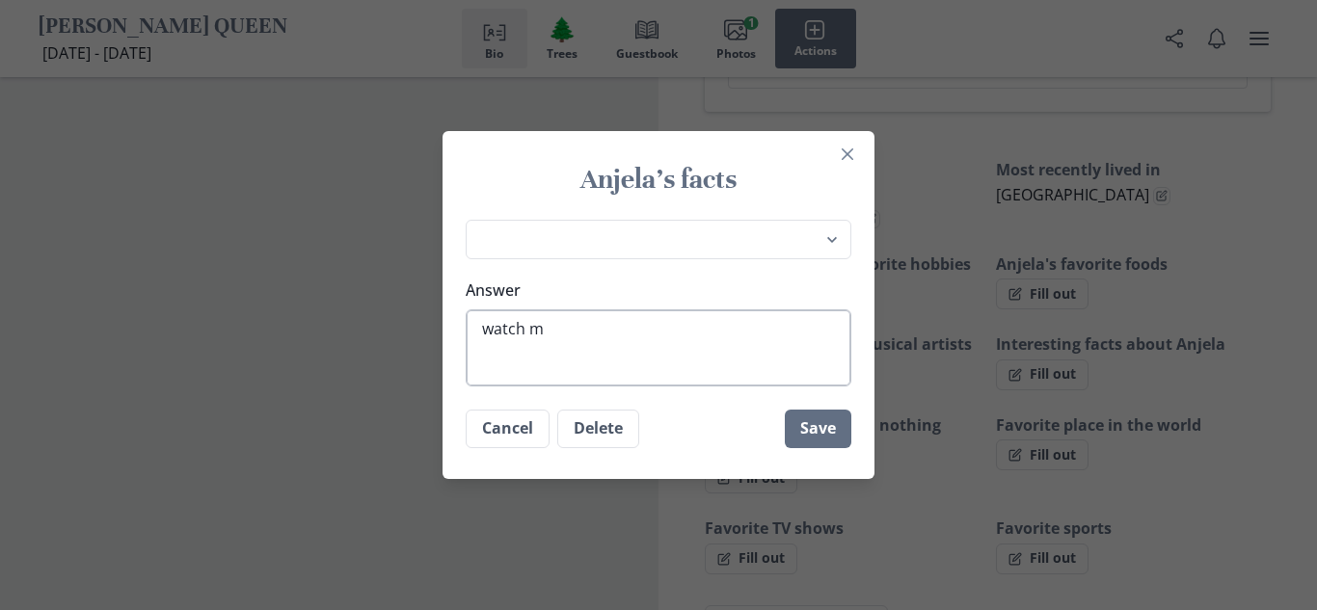
type textarea "x"
type textarea "watch mra"
type textarea "x"
type textarea "watch mr"
type textarea "x"
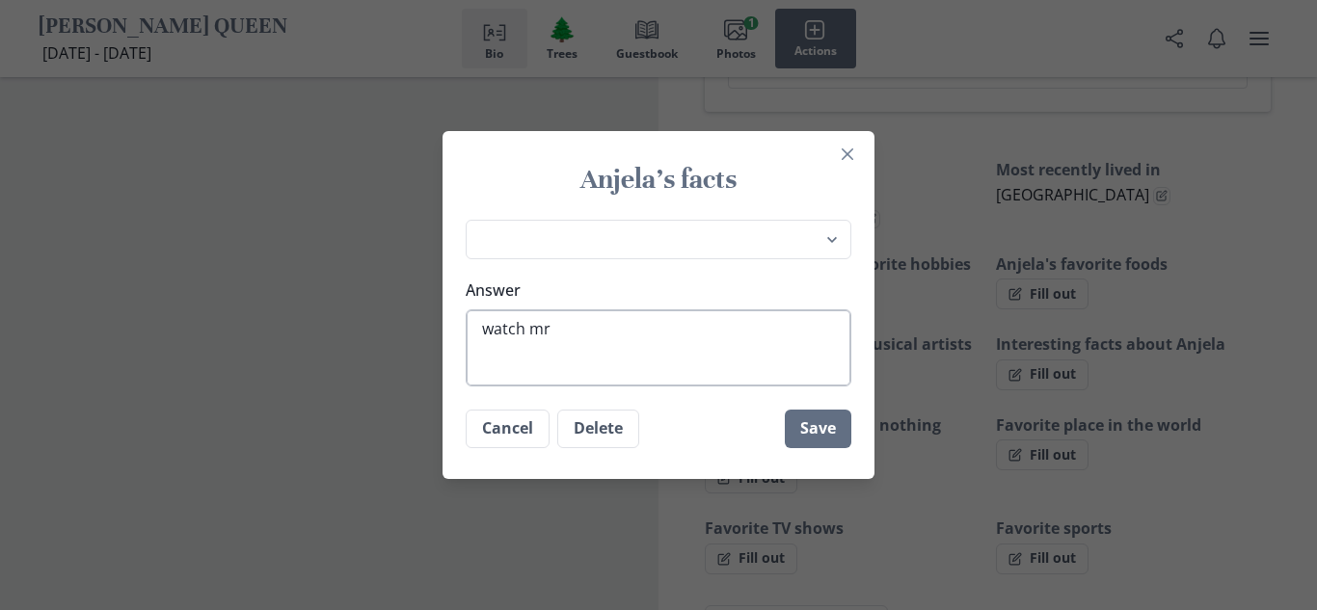
type textarea "watch m"
type textarea "x"
type textarea "watch ma"
type textarea "x"
type textarea "watch mar"
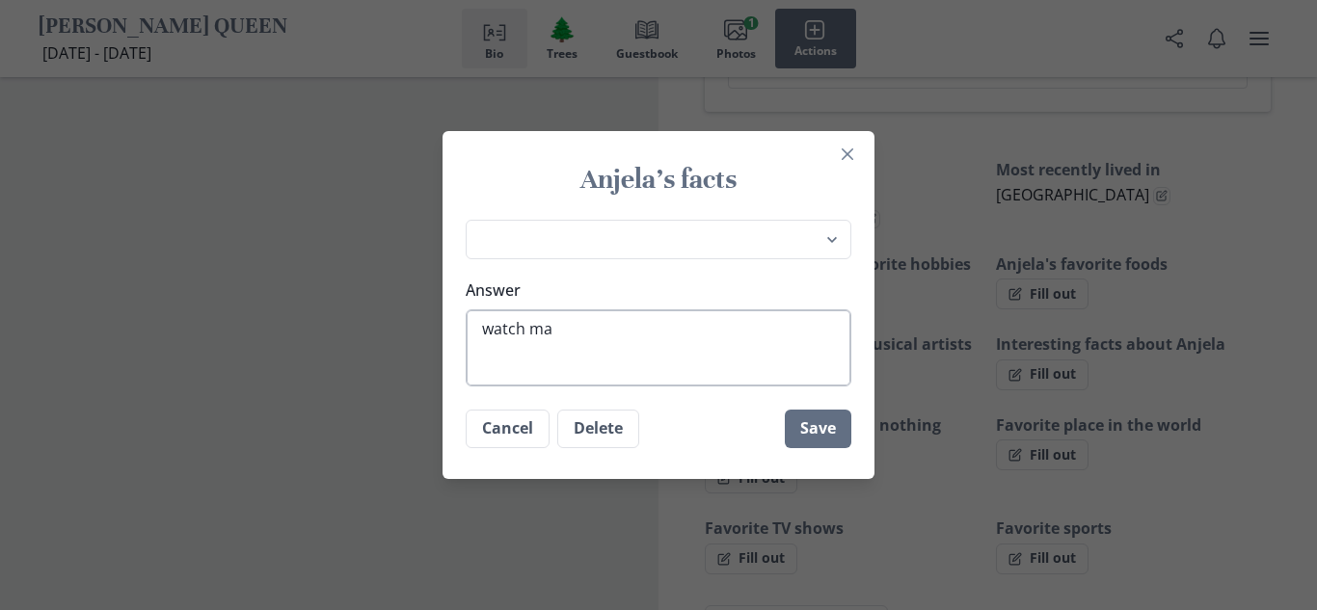
type textarea "x"
type textarea "watch [PERSON_NAME]"
type textarea "x"
type textarea "watch marve"
type textarea "x"
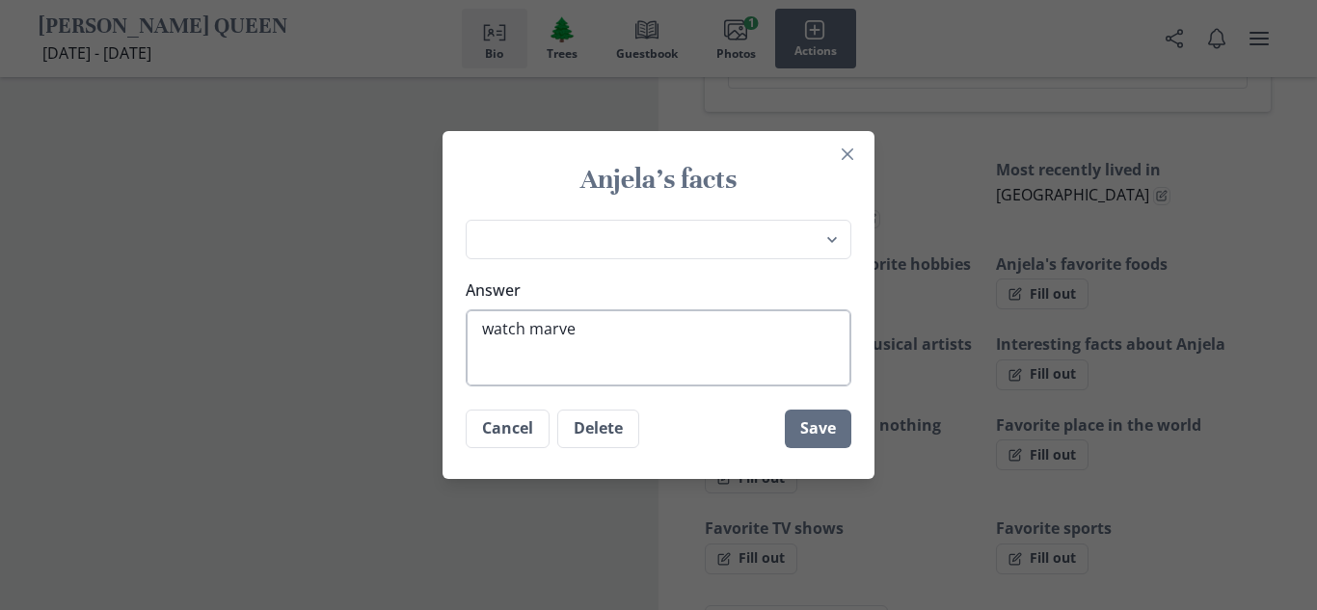
type textarea "watch marvel"
type textarea "x"
type textarea "watch marvel"
type textarea "x"
type textarea "watch marvel e"
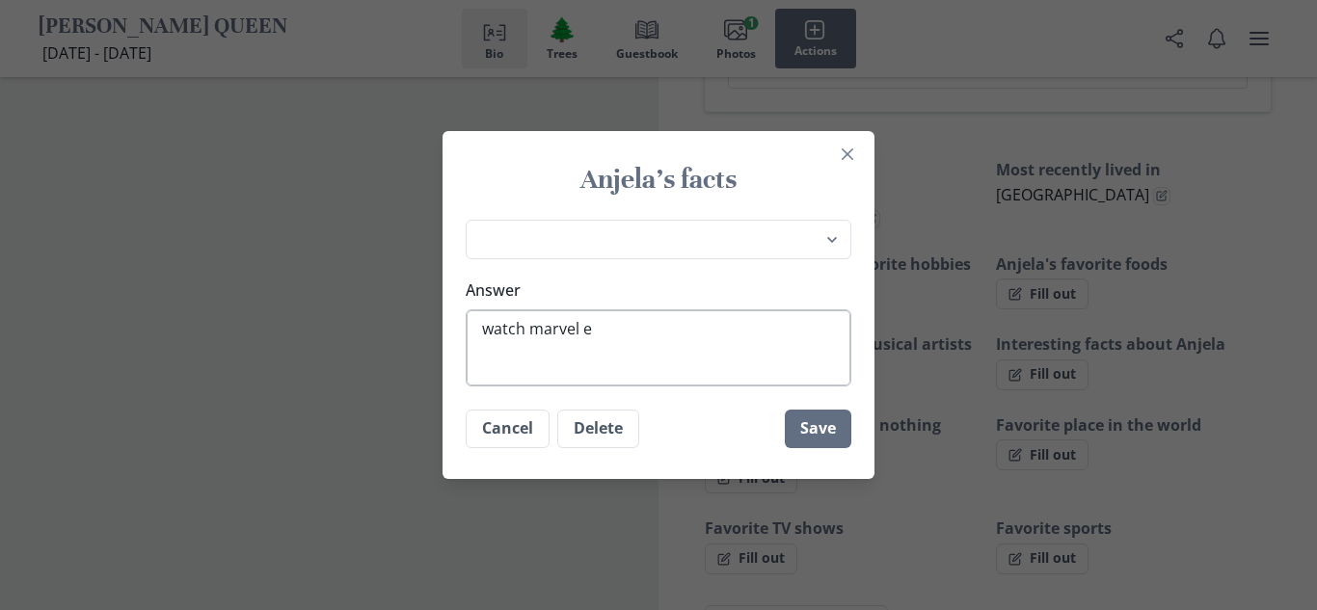
type textarea "x"
type textarea "watch marvel ed"
type textarea "x"
type textarea "watch marvel [PERSON_NAME]"
type textarea "x"
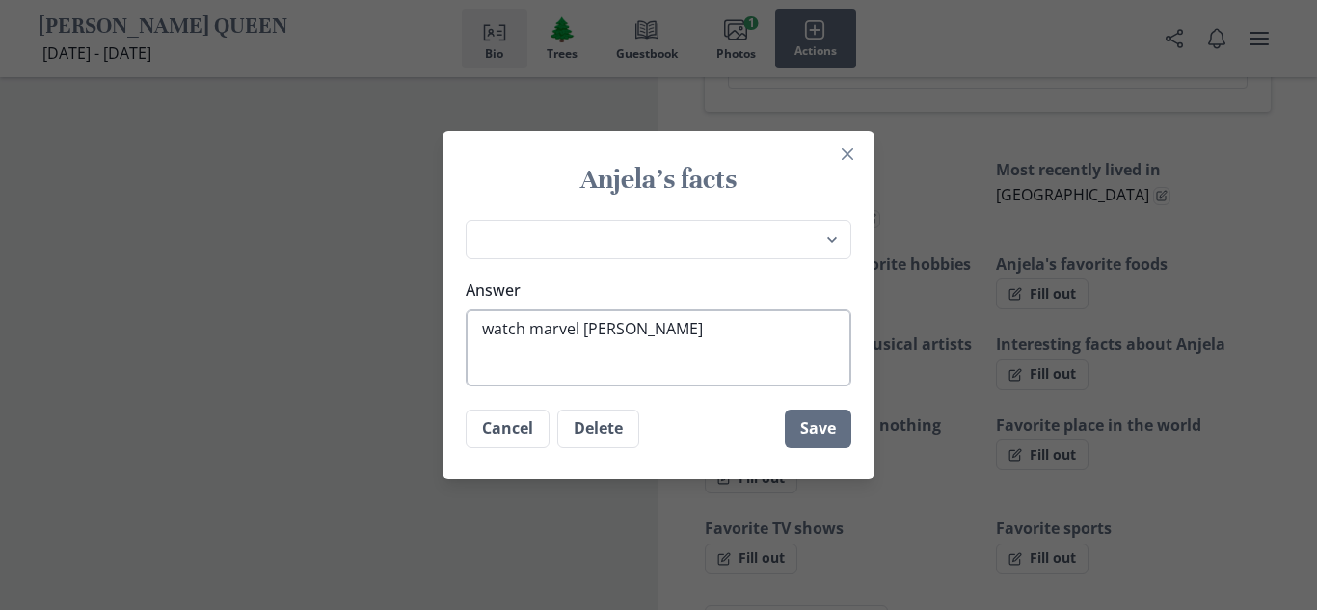
type textarea "watch marvel edit"
type textarea "x"
type textarea "watch marvel edits"
type textarea "x"
type textarea "watch marvel edits"
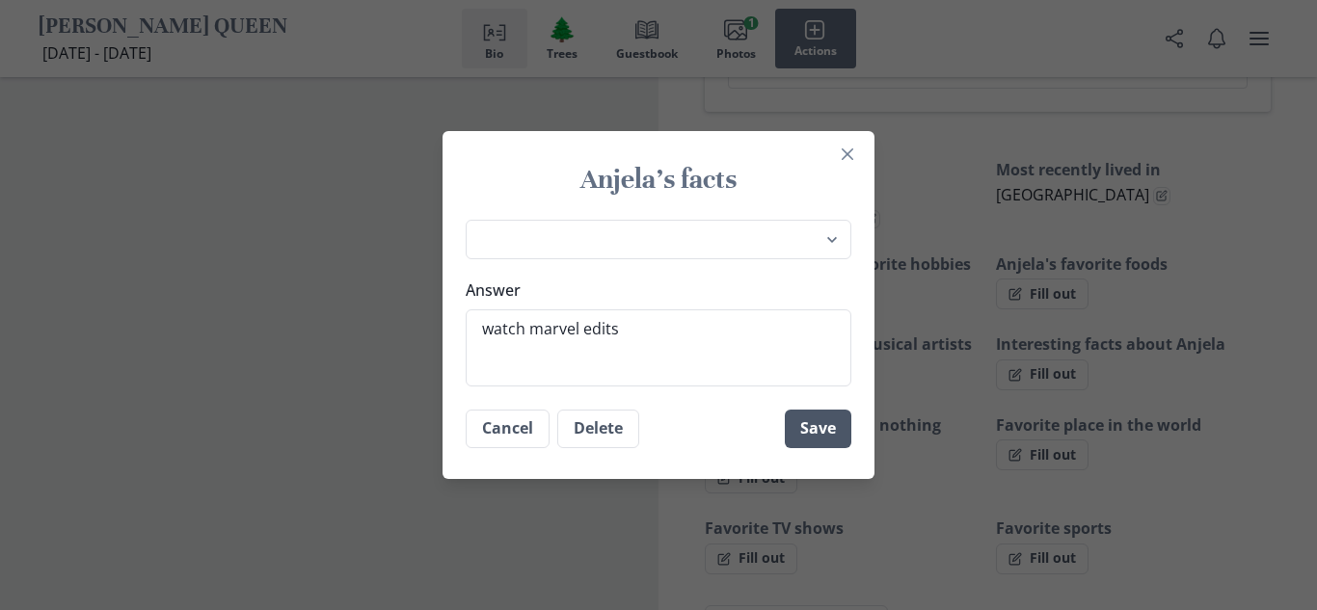
click at [811, 432] on button "Save" at bounding box center [818, 429] width 67 height 39
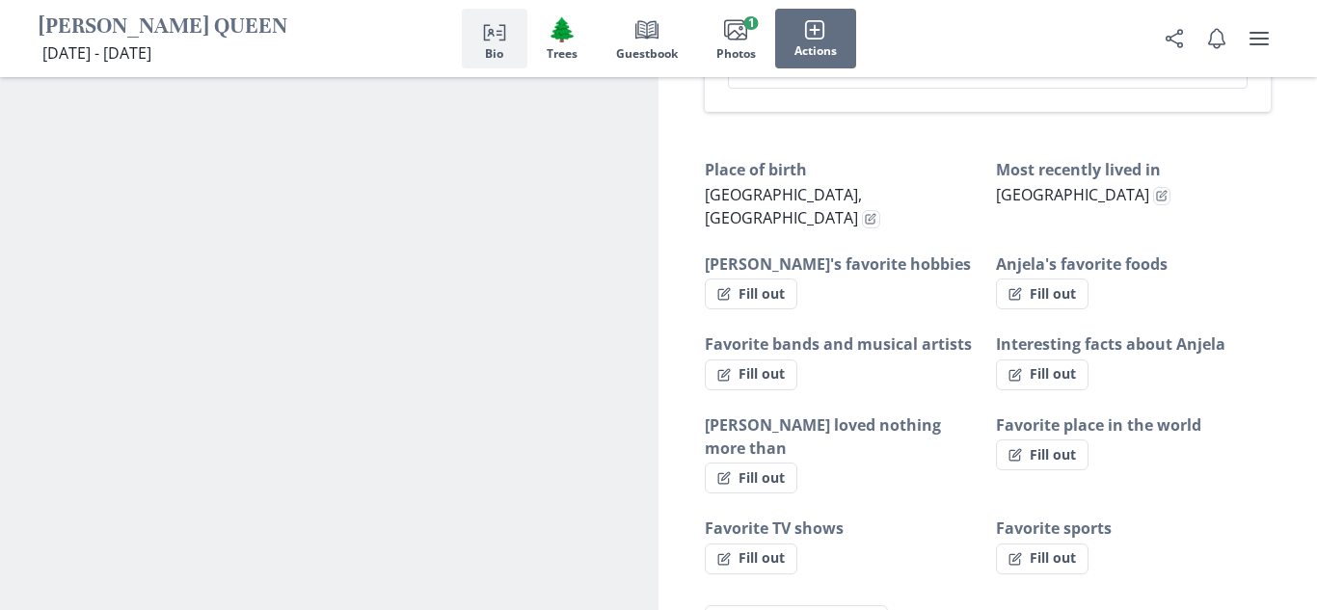
type textarea "x"
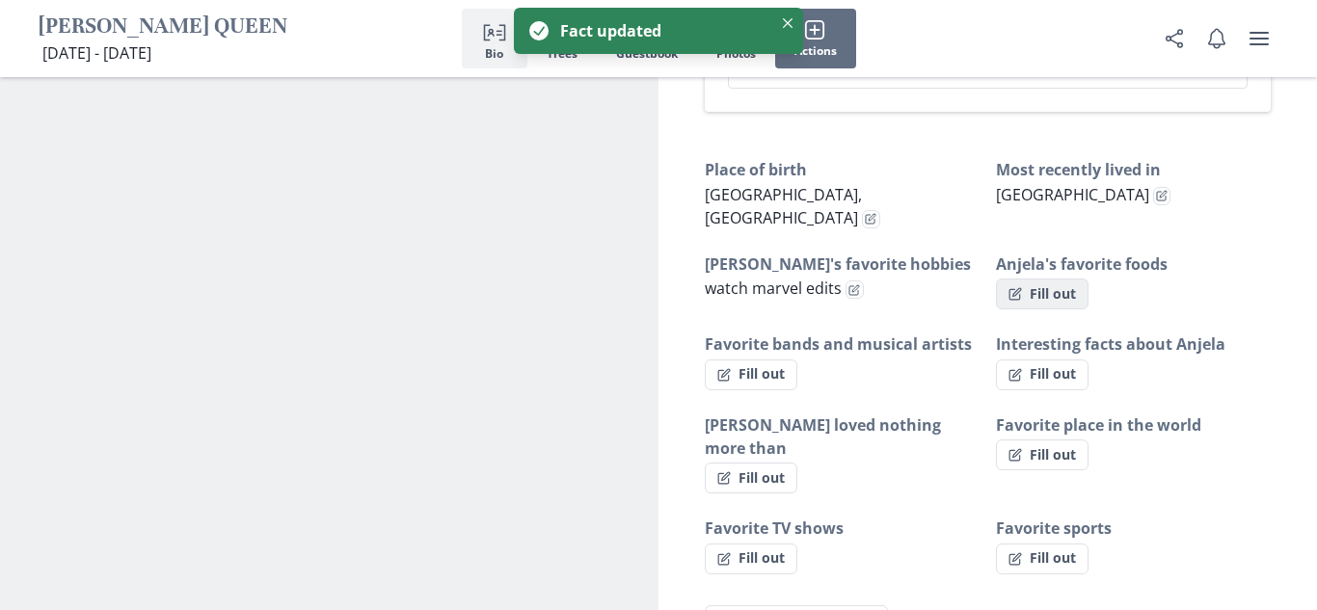
click at [1070, 279] on button "Fill out" at bounding box center [1042, 294] width 93 height 31
select select "Anjela's favorite foods"
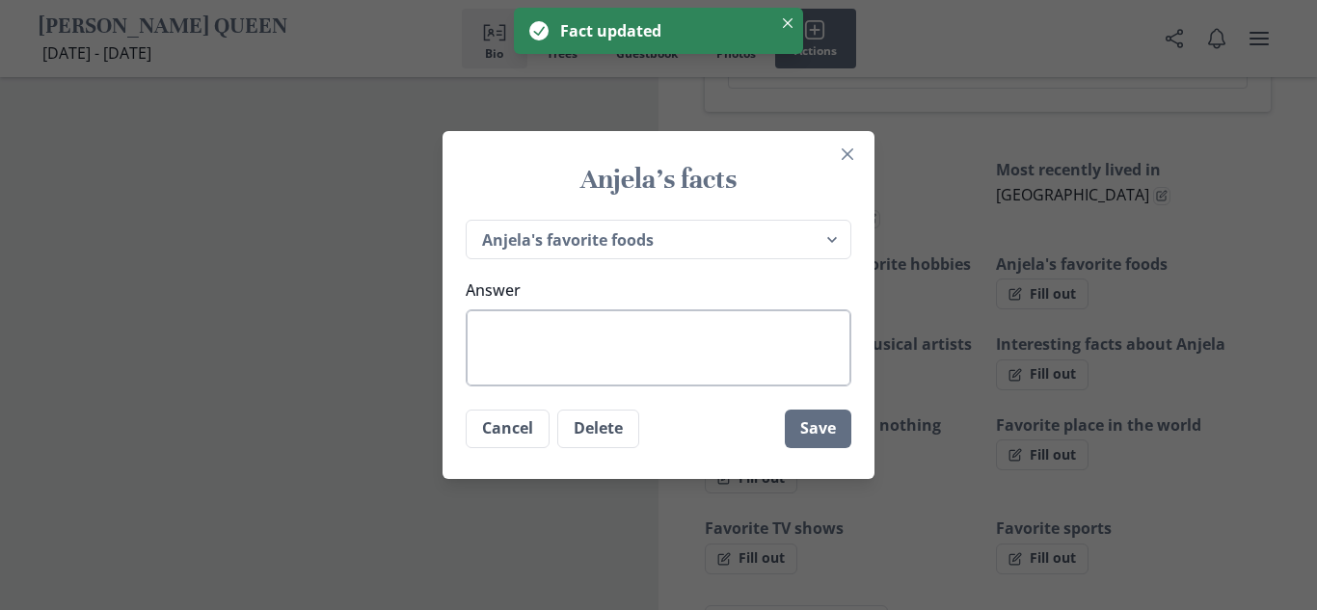
click at [592, 362] on textarea "Answer" at bounding box center [659, 347] width 386 height 77
type textarea "x"
type textarea "p"
type textarea "x"
type textarea "pl"
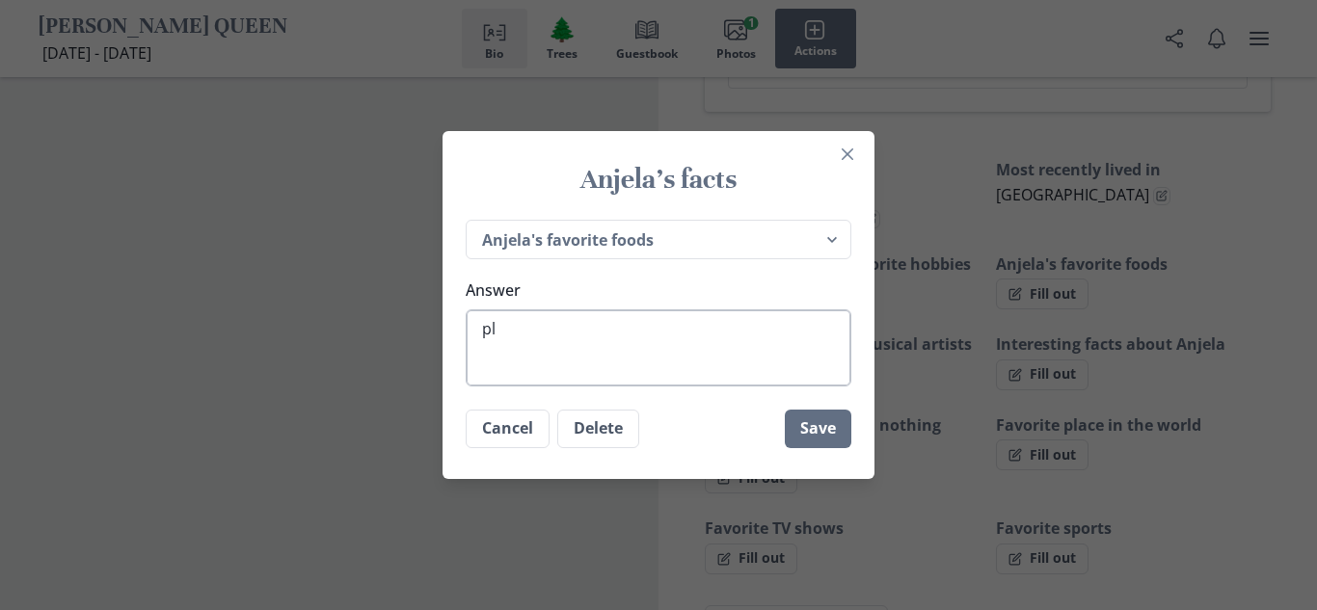
type textarea "x"
type textarea "plu"
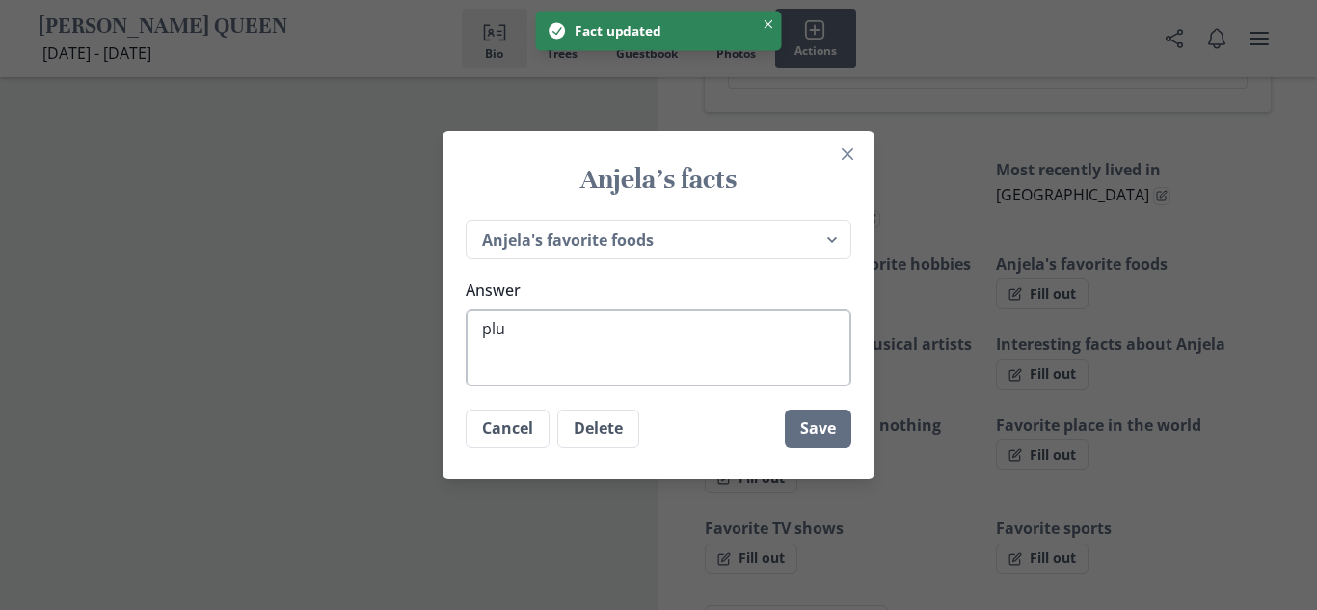
type textarea "x"
type textarea "plum"
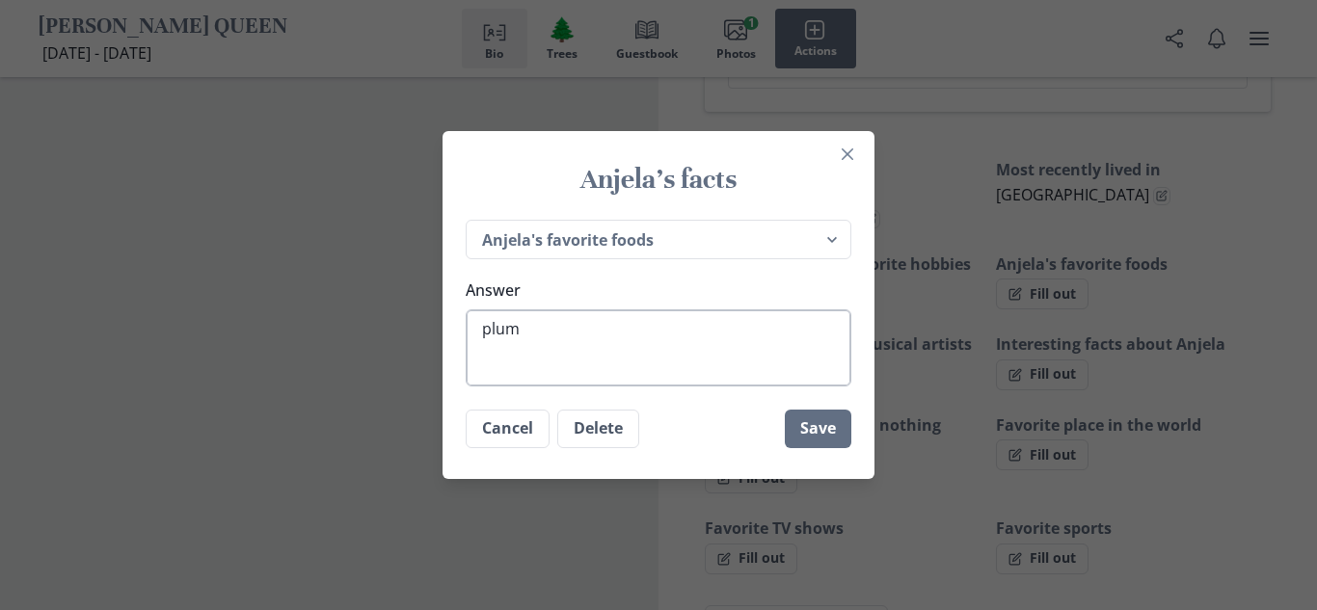
type textarea "x"
type textarea "plums"
click at [844, 412] on button "Save" at bounding box center [818, 429] width 67 height 39
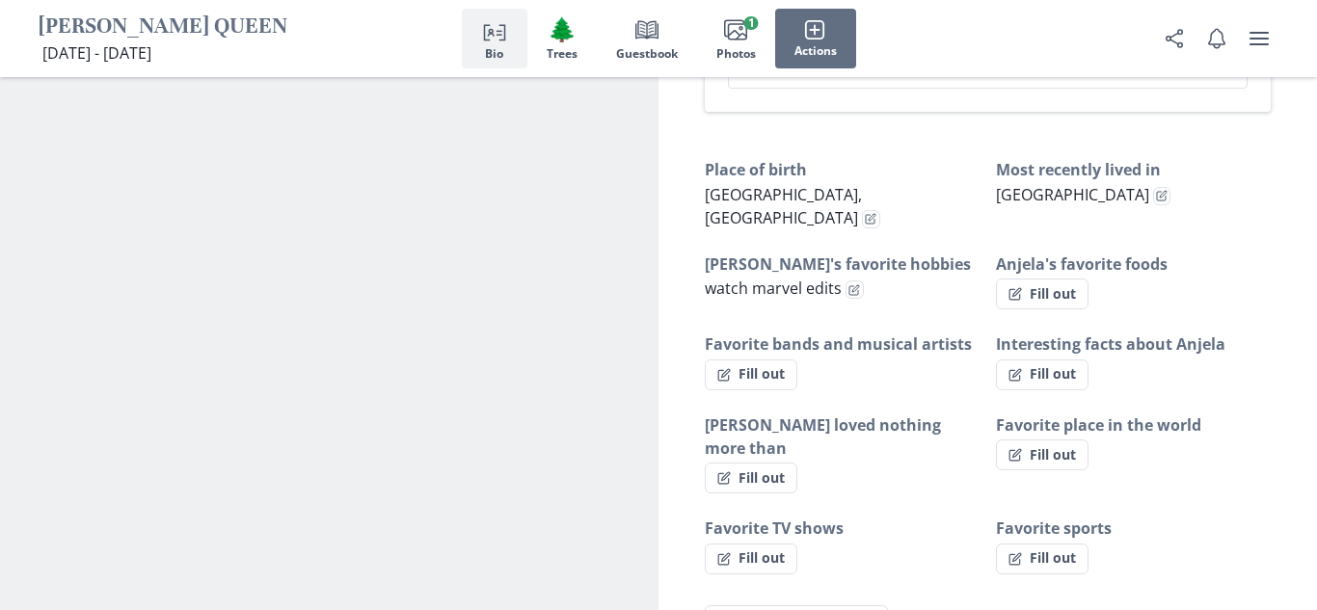
type textarea "x"
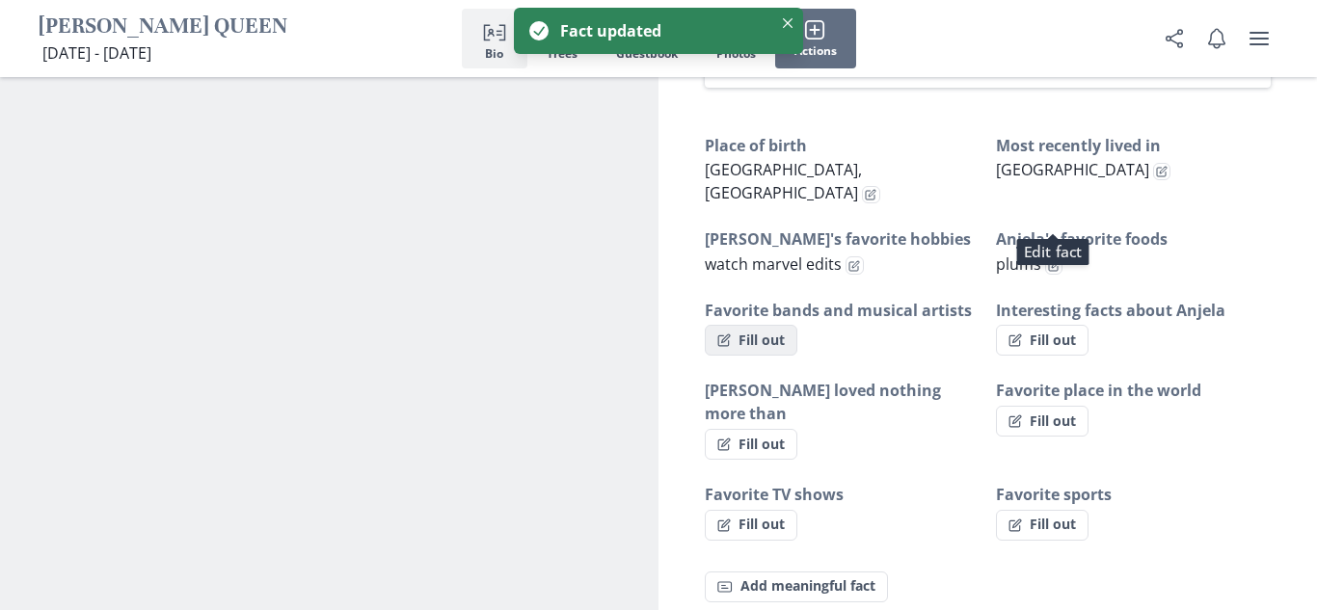
click at [778, 325] on button "Fill out" at bounding box center [751, 340] width 93 height 31
select select "Favorite bands and musical artists"
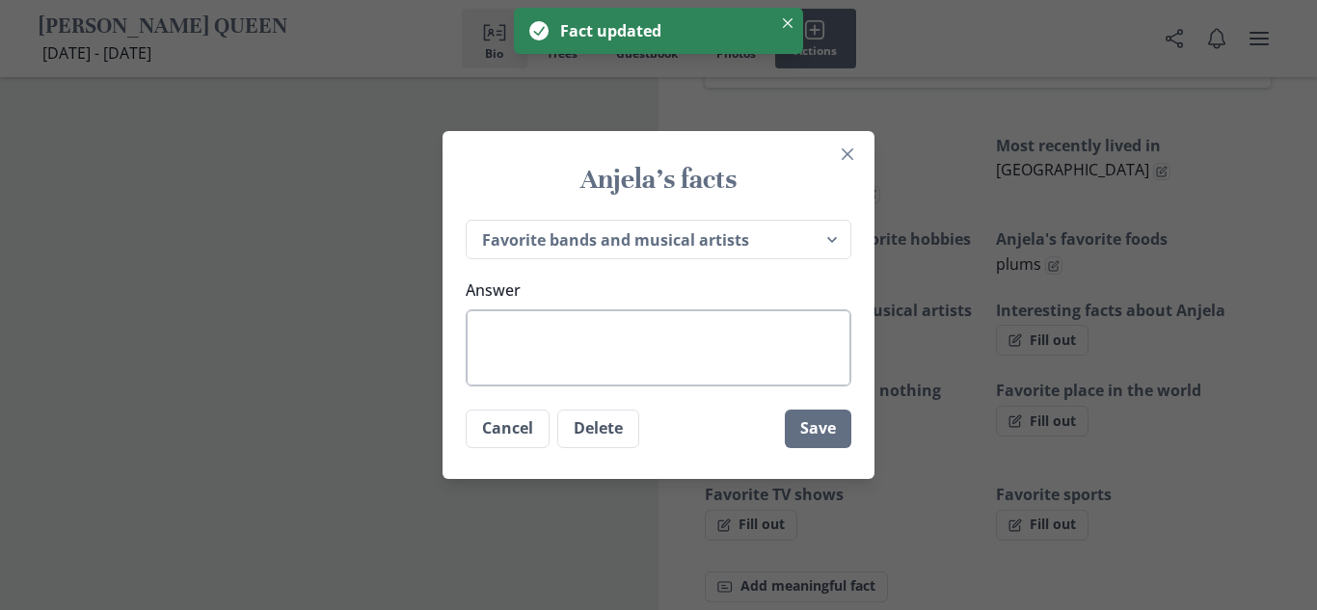
click at [692, 333] on textarea "Answer" at bounding box center [659, 347] width 386 height 77
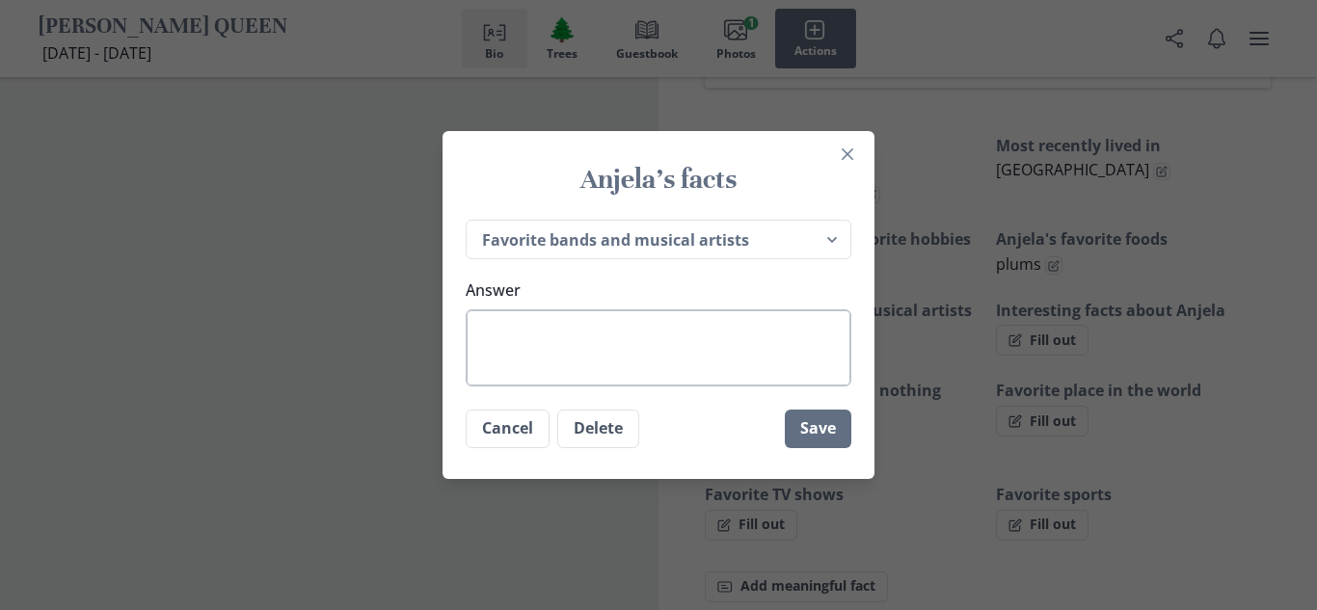
type textarea "x"
type textarea "K"
type textarea "x"
type textarea "K-"
type textarea "x"
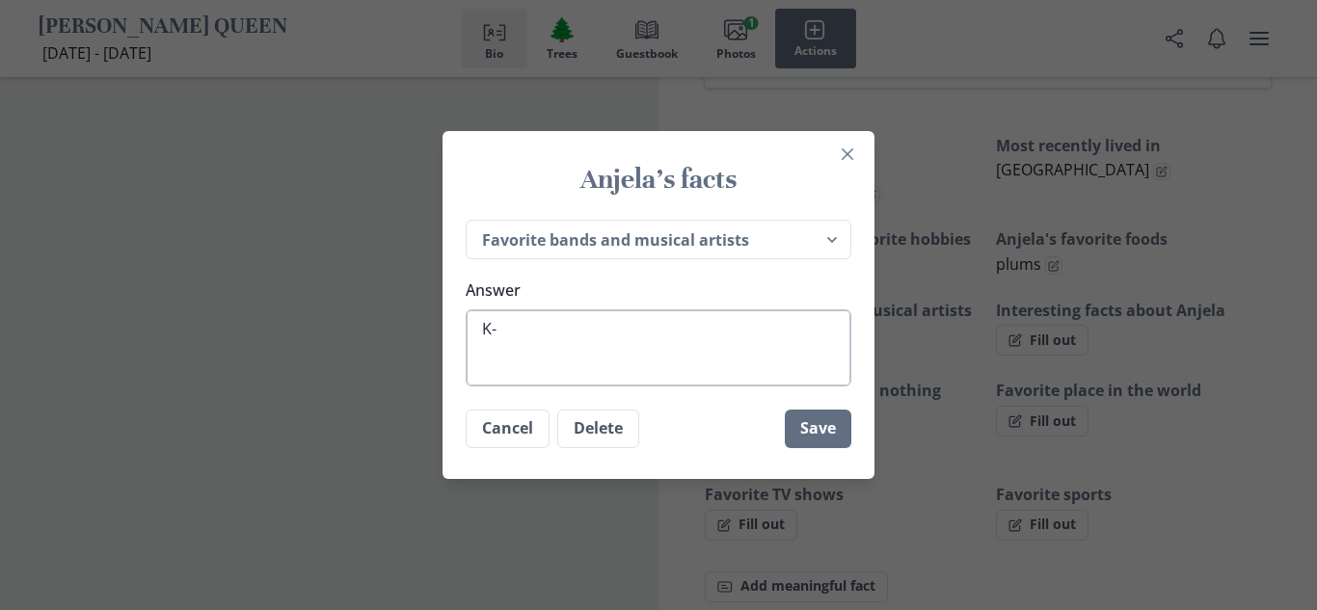
type textarea "K"
type textarea "x"
type textarea "S"
type textarea "x"
type textarea "St"
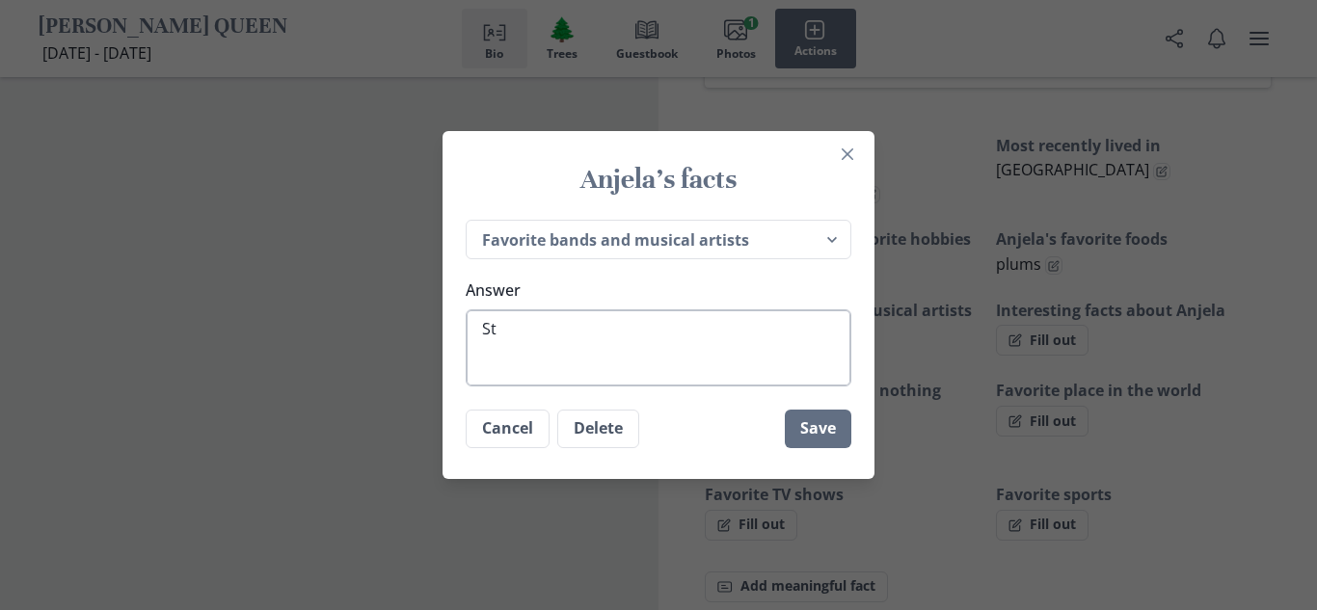
type textarea "x"
type textarea "Str"
type textarea "x"
type textarea "Stra"
type textarea "x"
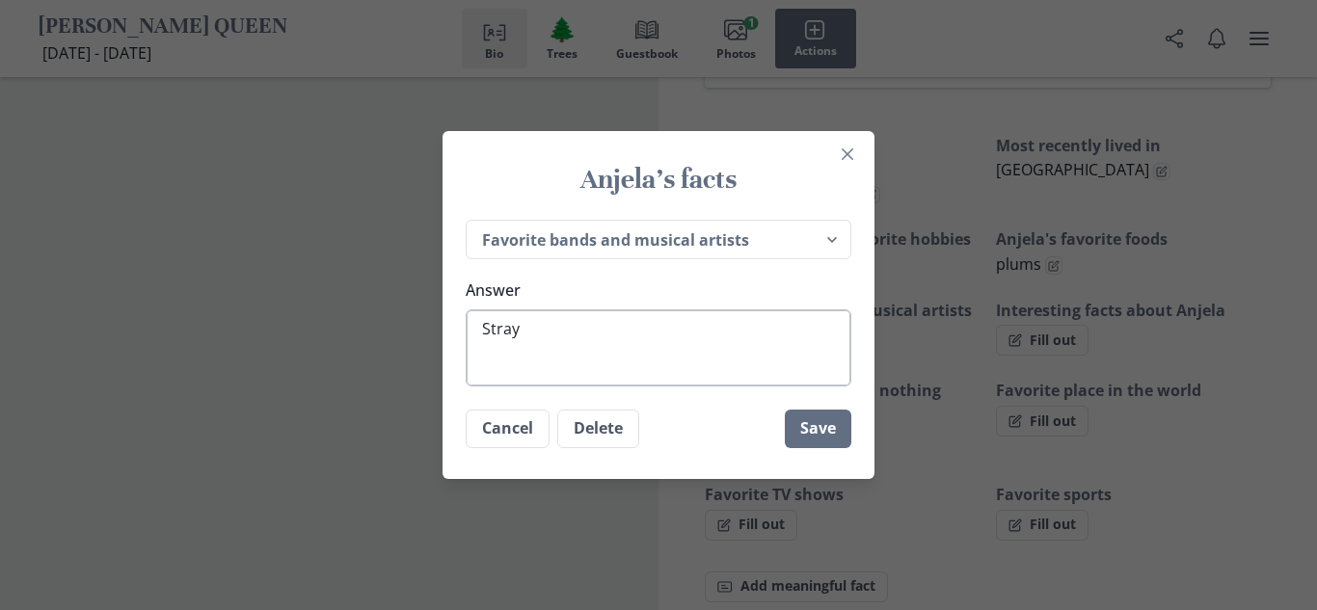
type textarea "Stray"
type textarea "x"
type textarea "Stray"
type textarea "x"
type textarea "Strayk"
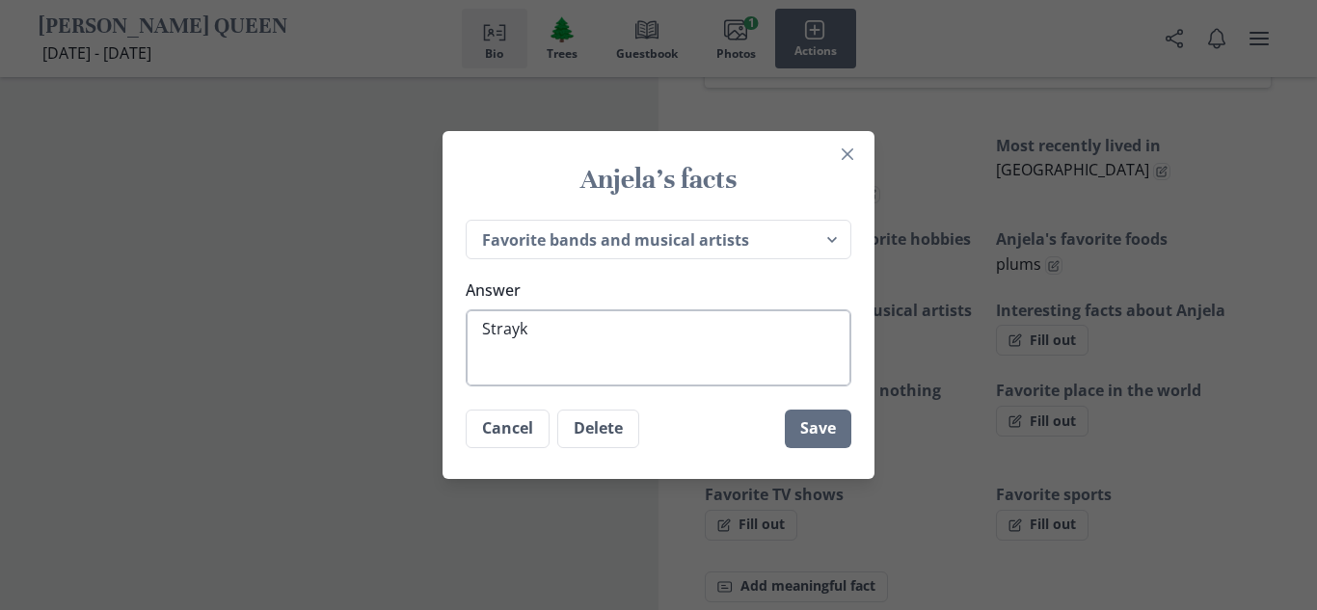
type textarea "x"
type textarea "Strayki"
type textarea "x"
type textarea "Straykid"
type textarea "x"
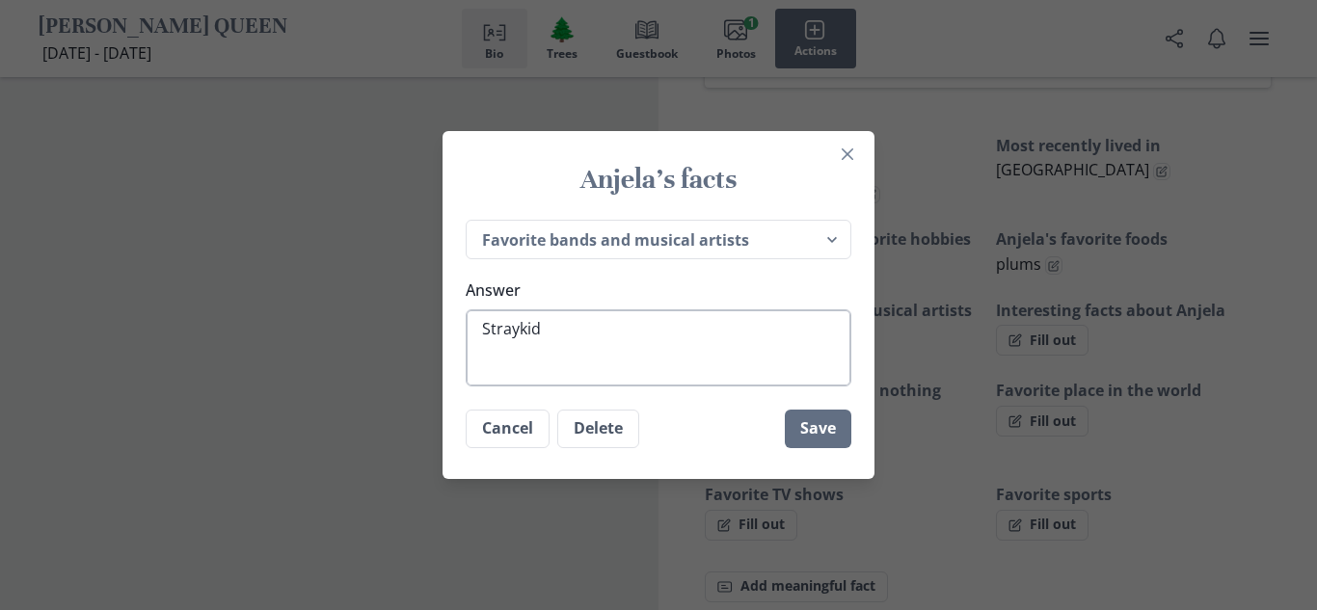
type textarea "Straykids"
type textarea "x"
type textarea "Straykid"
type textarea "x"
type textarea "Straykids"
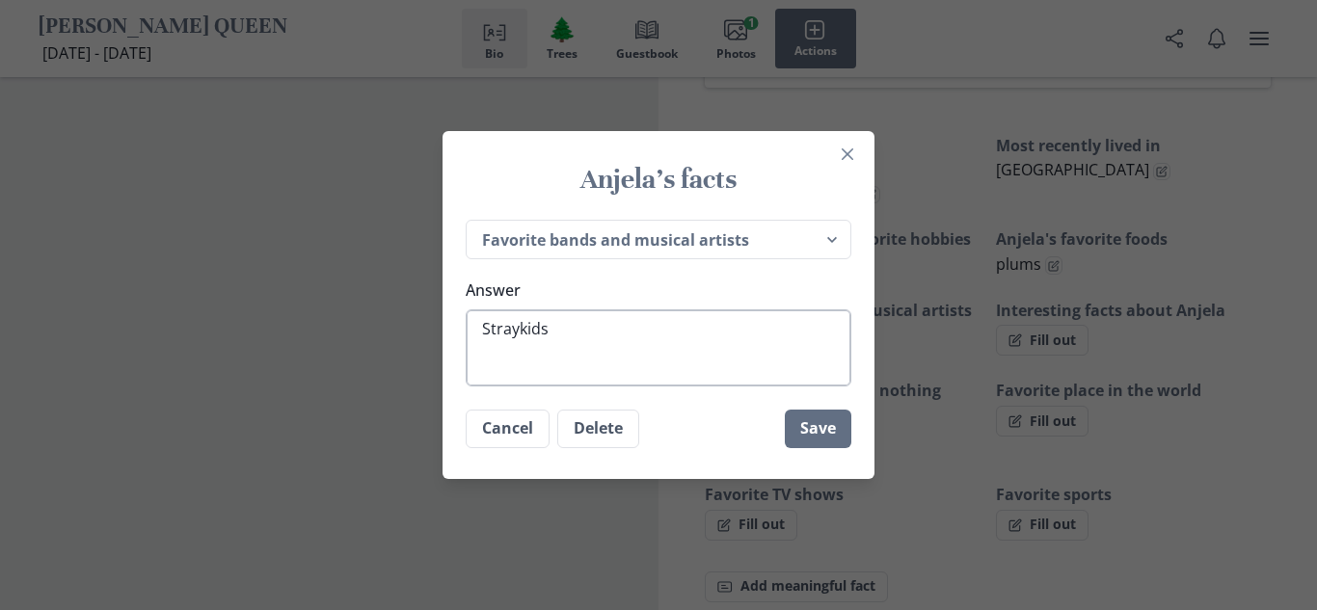
type textarea "x"
type textarea "Straykids"
type textarea "x"
type textarea "Straykids an"
type textarea "x"
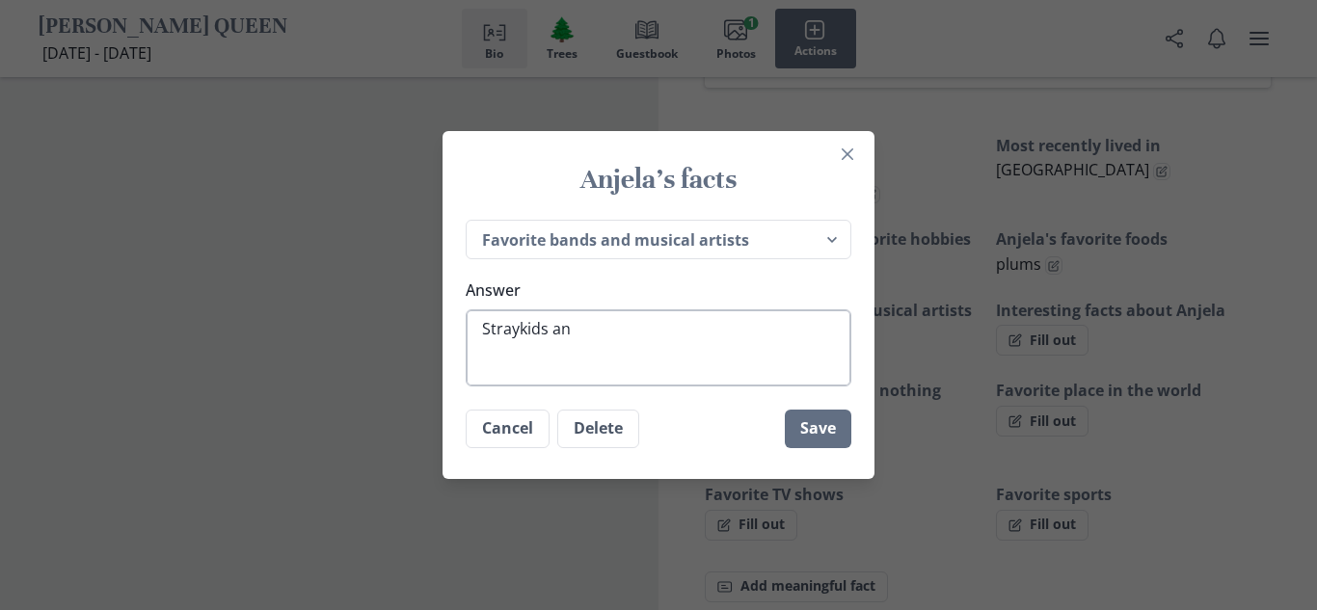
type textarea "Straykids and"
type textarea "x"
type textarea "Straykids and"
type textarea "x"
type textarea "Straykids and k"
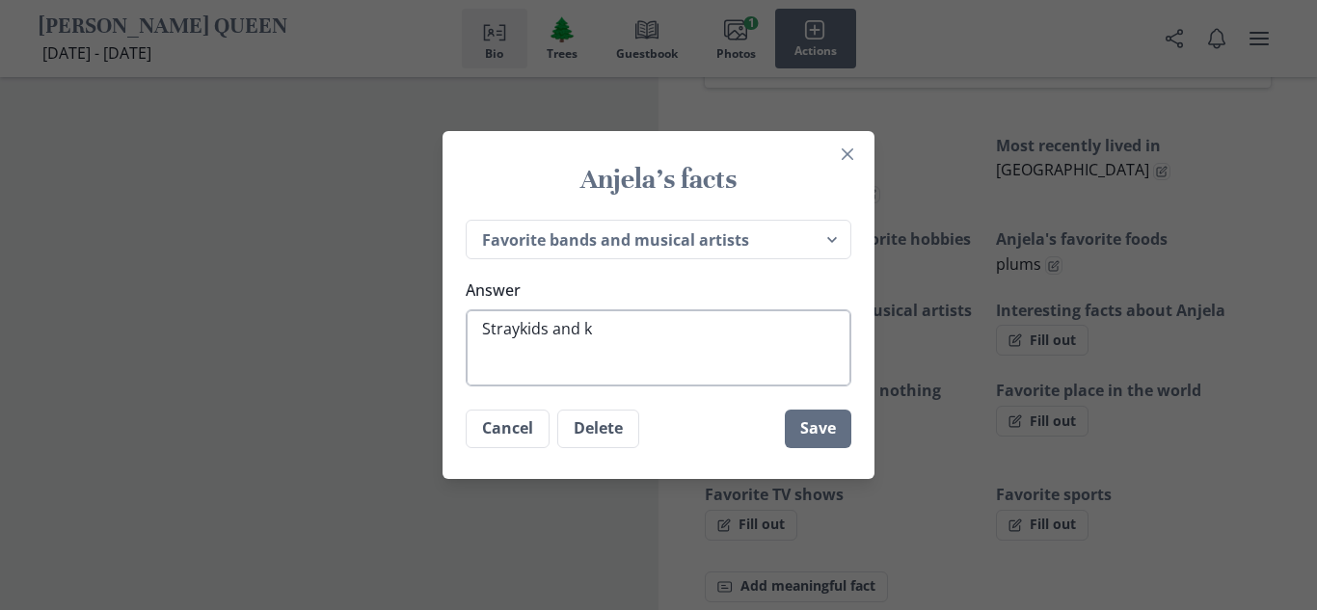
type textarea "x"
type textarea "Straykids and k-"
type textarea "x"
type textarea "Straykids and k-p"
type textarea "x"
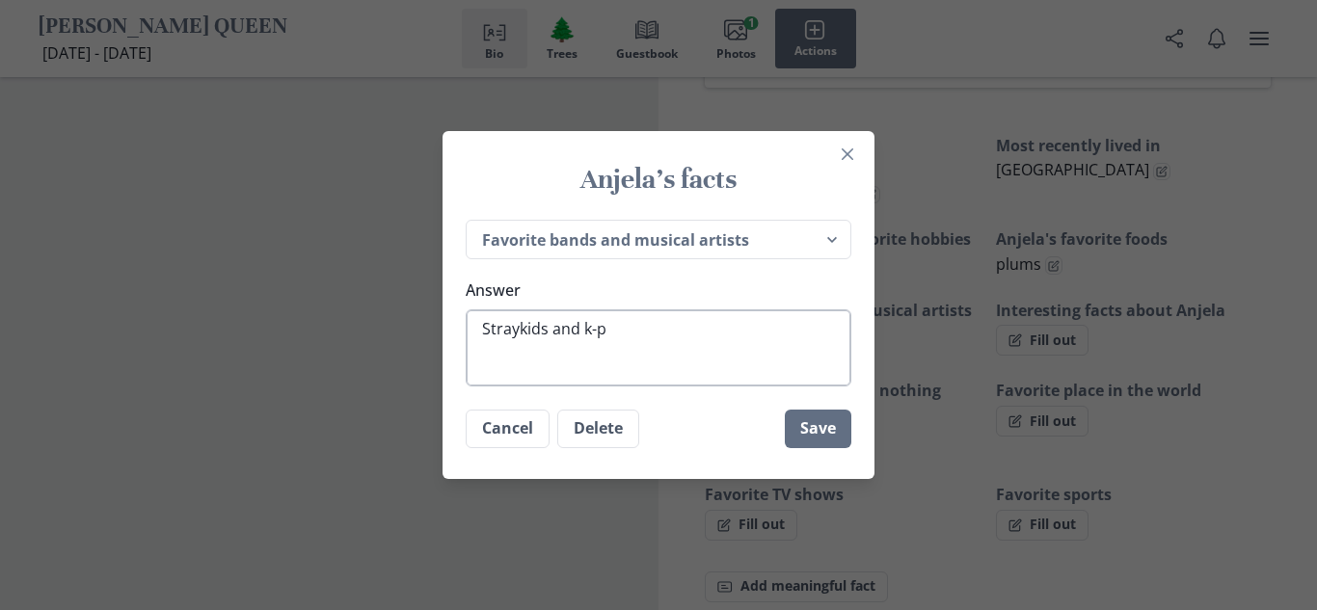
type textarea "Straykids and k-po"
type textarea "x"
type textarea "Straykids and k-poo"
type textarea "x"
type textarea "Straykids and k-po"
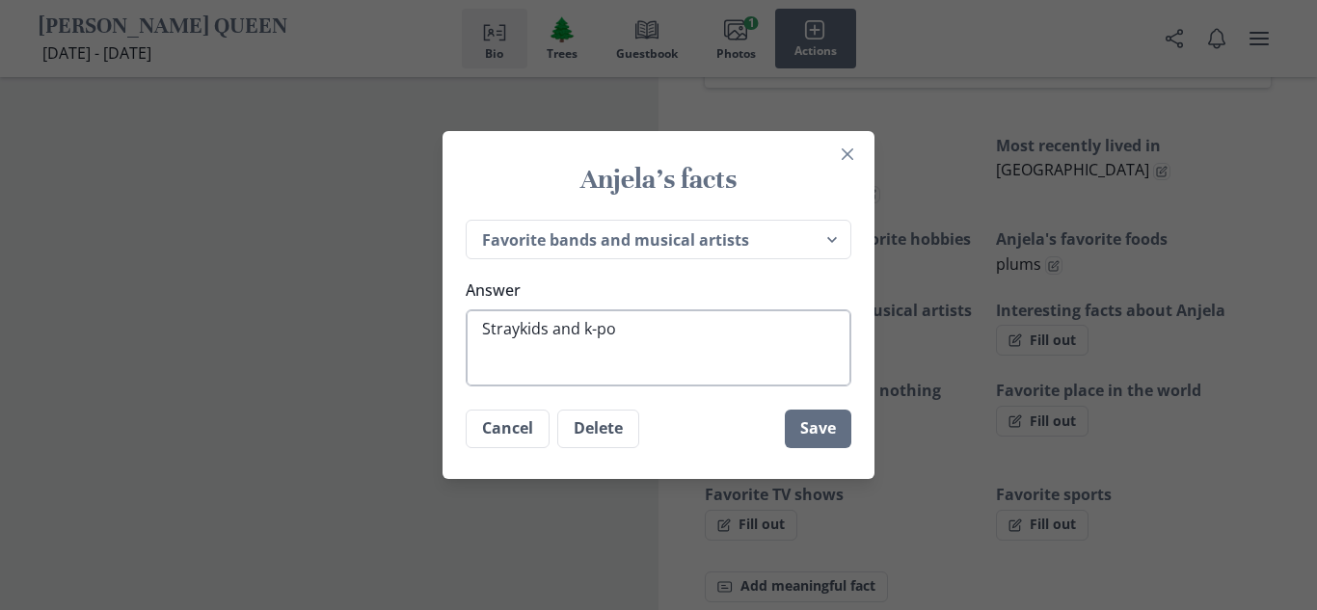
type textarea "x"
type textarea "Straykids and k-pop"
type textarea "x"
type textarea "Straykids and k-pop"
type textarea "x"
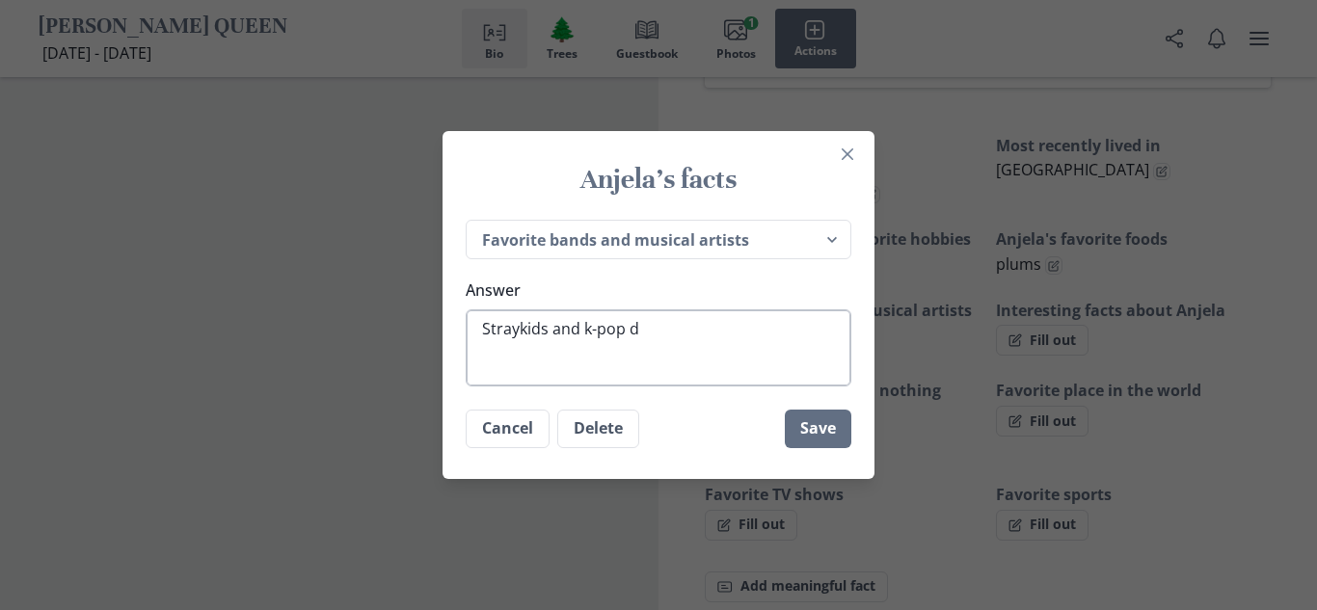
type textarea "Straykids and k-pop de"
type textarea "x"
type textarea "Straykids and k-pop dem"
type textarea "x"
type textarea "Straykids and k-pop demo"
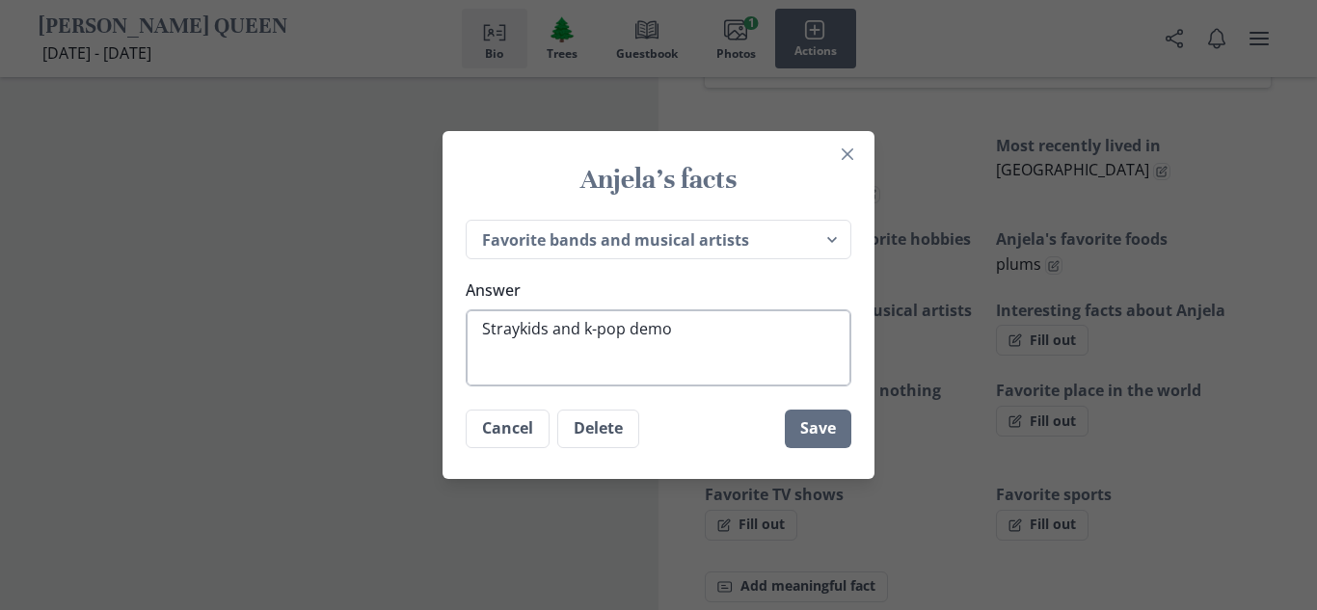
type textarea "x"
type textarea "Straykids and k-pop demon"
type textarea "x"
type textarea "Straykids and k-pop demonh"
type textarea "x"
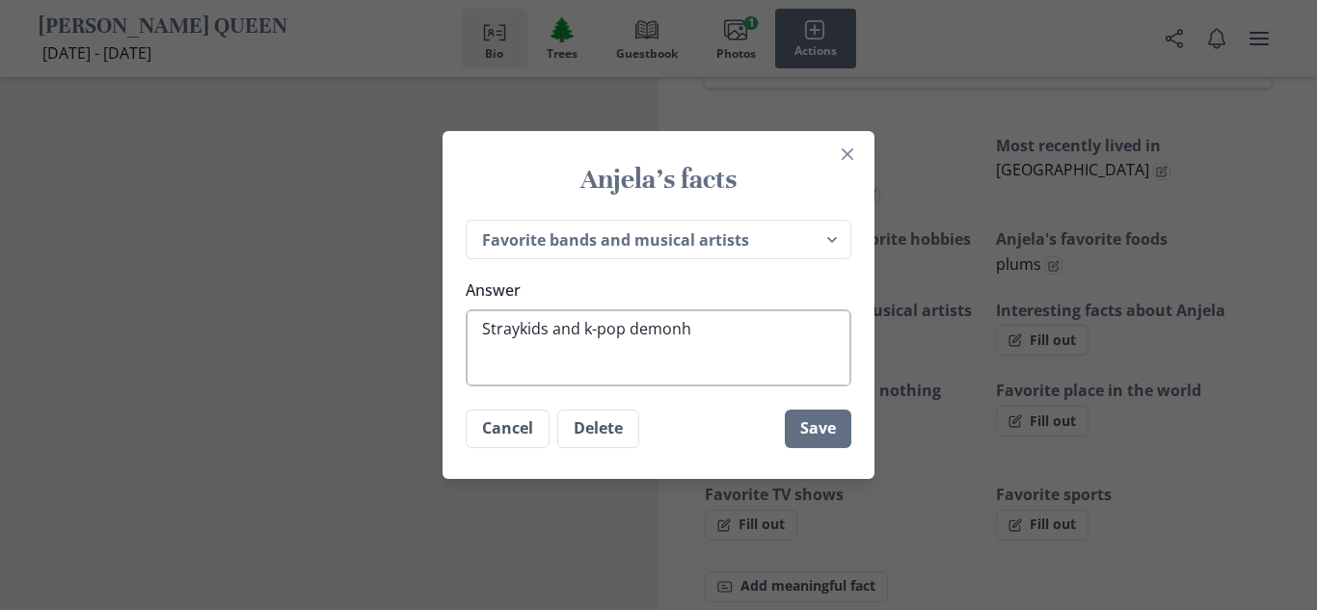
type textarea "Straykids and k-pop demonhu"
type textarea "x"
type textarea "Straykids and k-pop demonhun"
type textarea "x"
type textarea "Straykids and k-pop demonhunt"
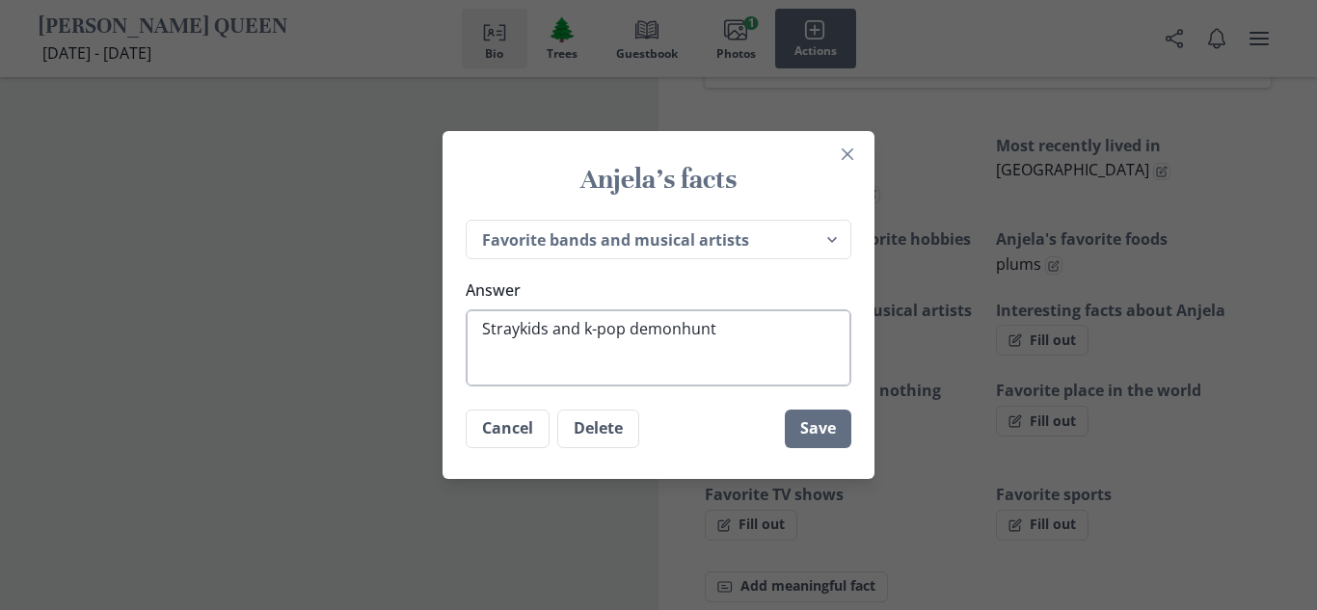
type textarea "x"
type textarea "Straykids and k-pop demonhunte"
type textarea "x"
type textarea "Straykids and k-pop demonhunter"
type textarea "x"
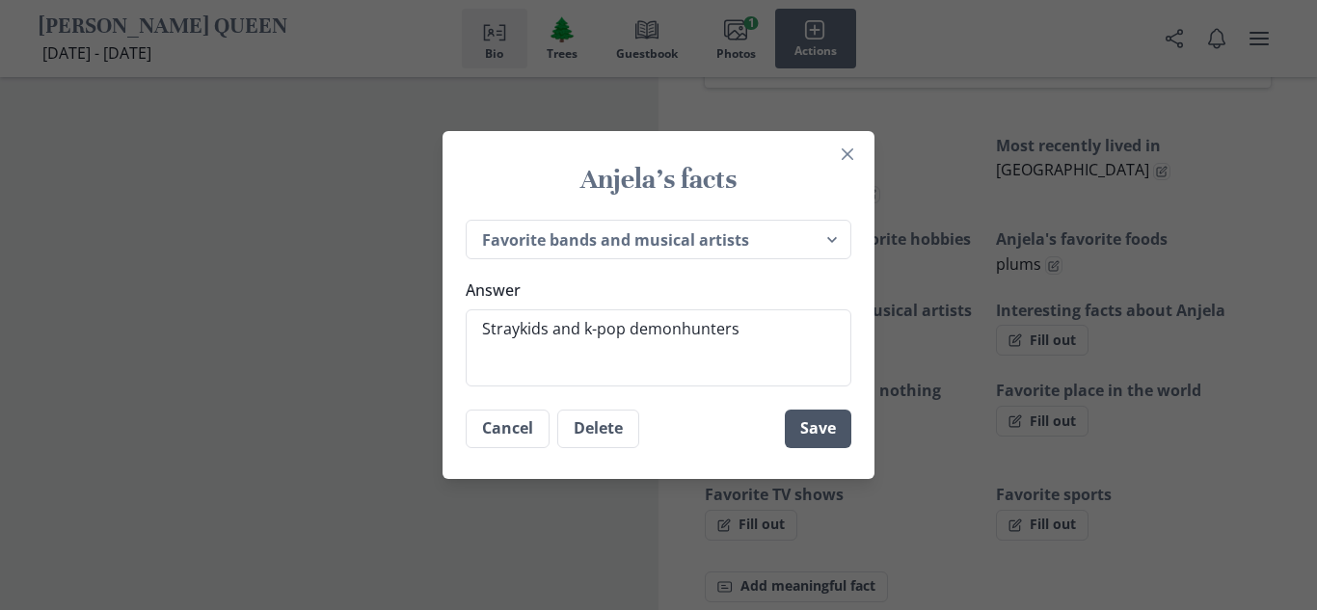
type textarea "Straykids and k-pop demonhunters"
click at [839, 418] on button "Save" at bounding box center [818, 429] width 67 height 39
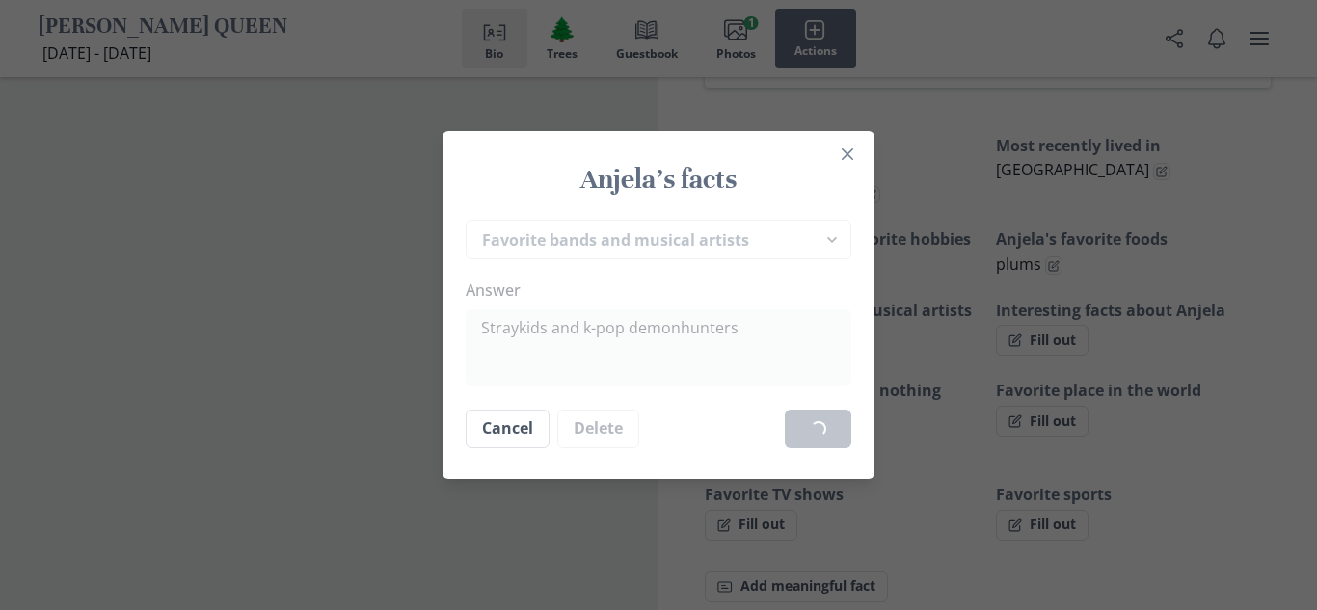
type textarea "x"
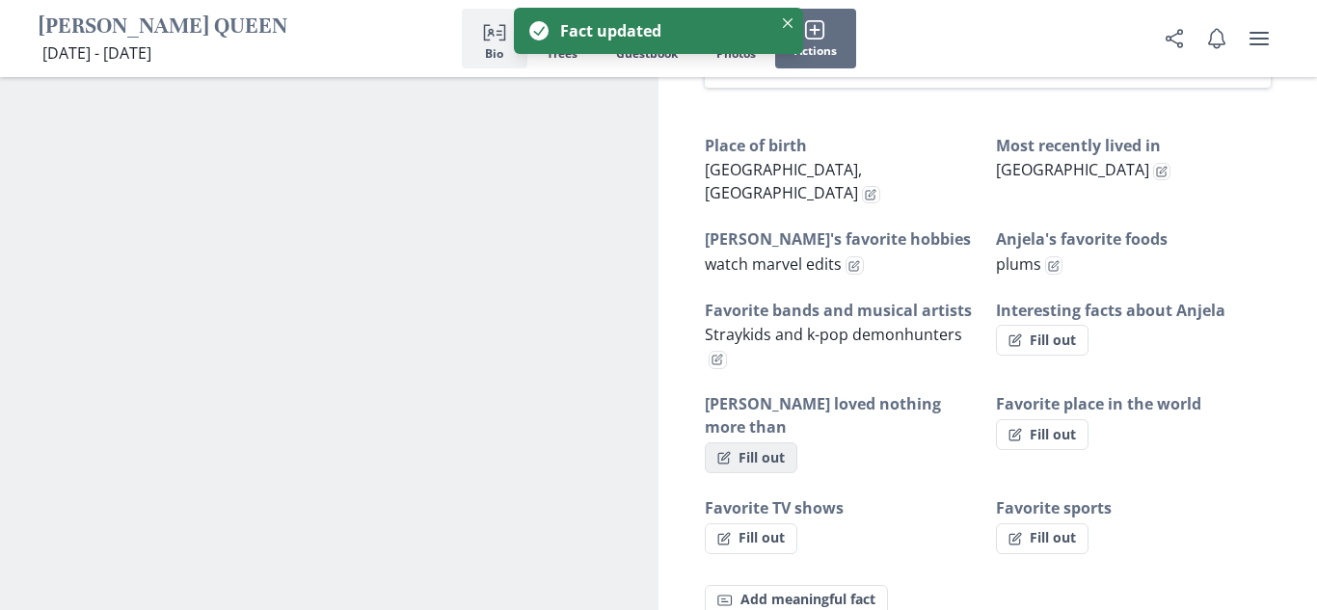
click at [770, 443] on button "Fill out" at bounding box center [751, 458] width 93 height 31
select select "[PERSON_NAME] loved nothing more than"
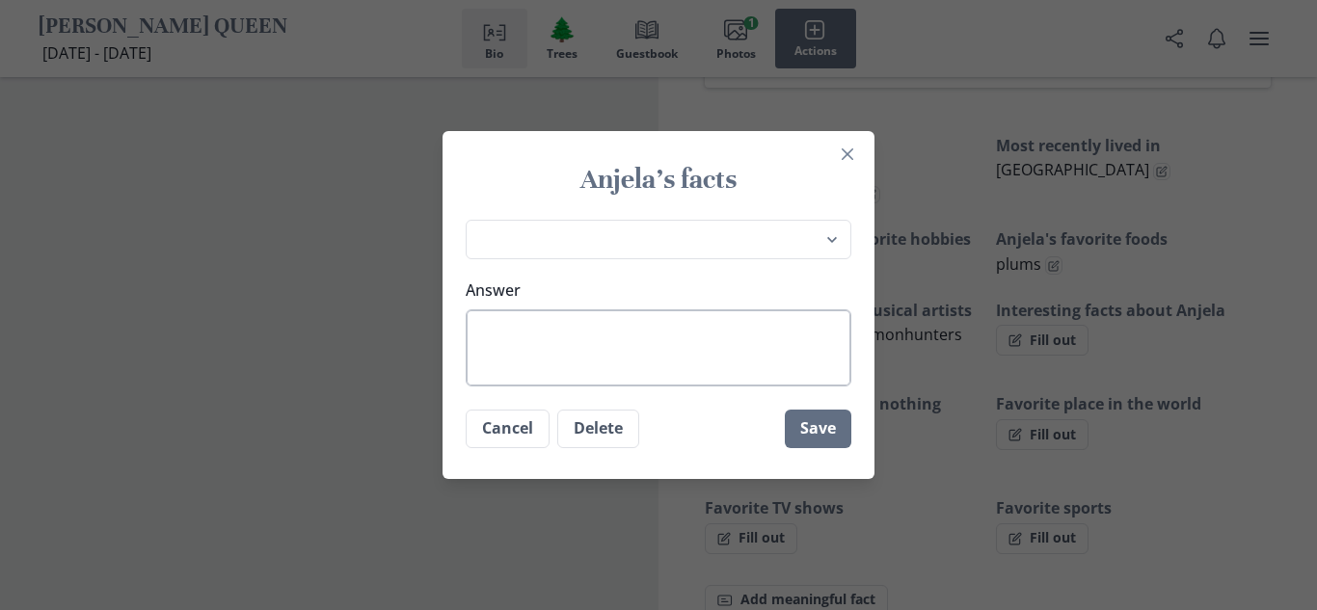
click at [678, 358] on textarea "Answer" at bounding box center [659, 347] width 386 height 77
type textarea "x"
type textarea "l"
type textarea "x"
type textarea "li"
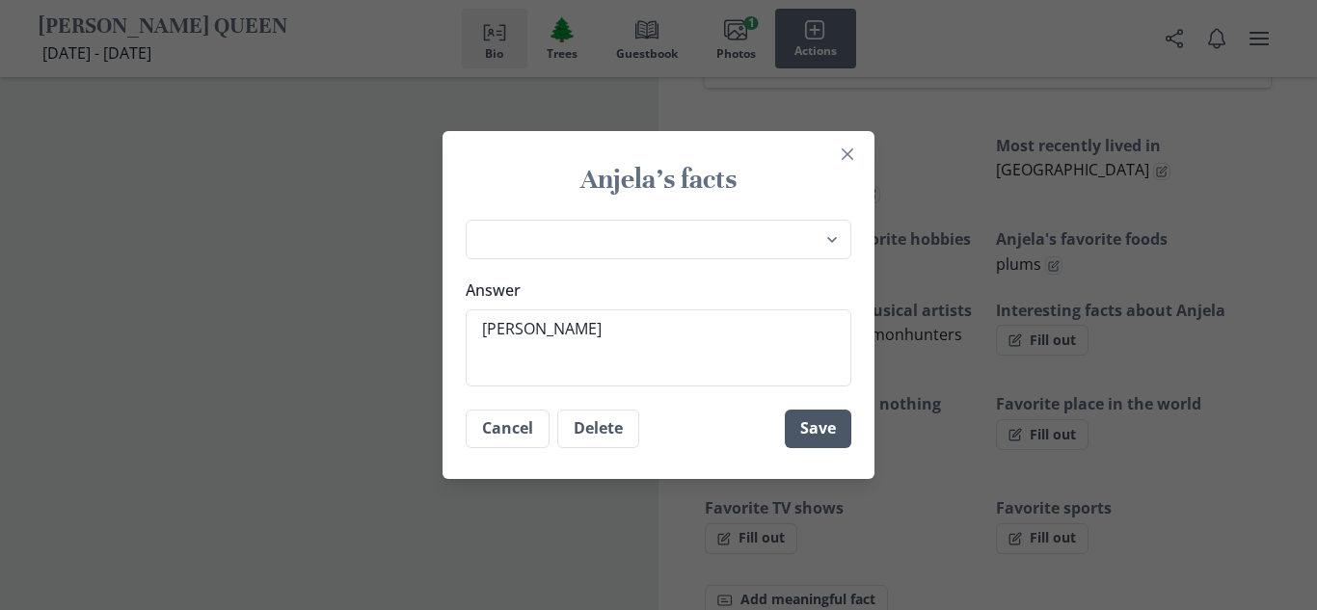
click at [821, 441] on button "Save" at bounding box center [818, 429] width 67 height 39
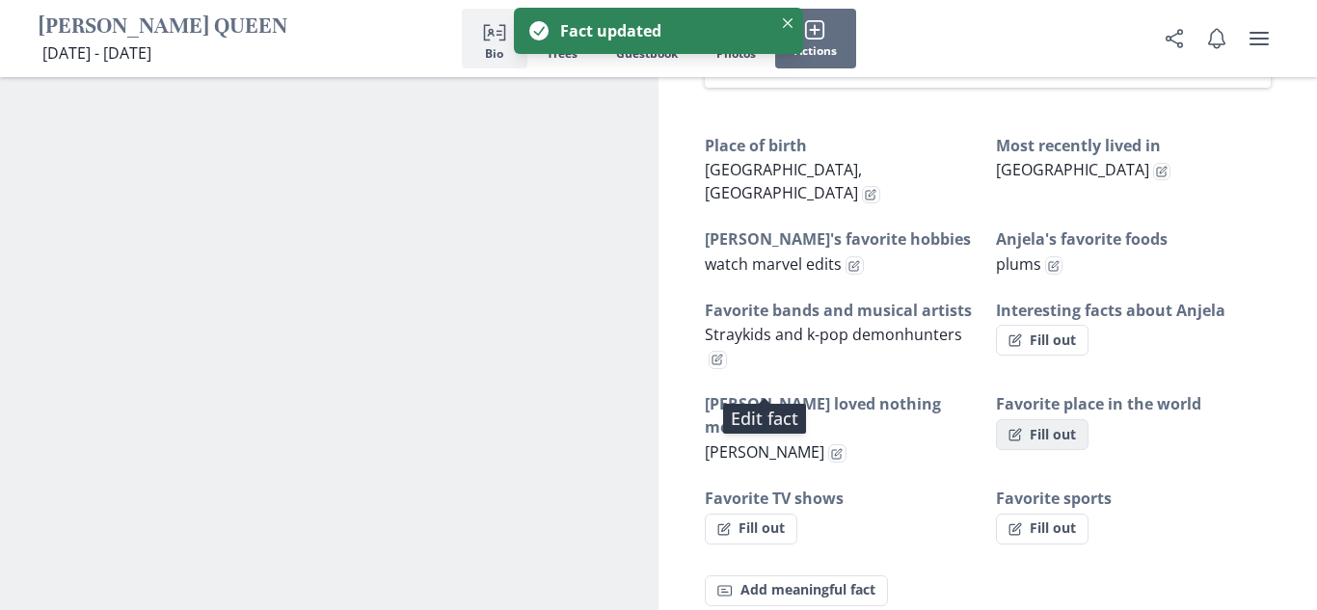
click at [1044, 419] on button "Fill out" at bounding box center [1042, 434] width 93 height 31
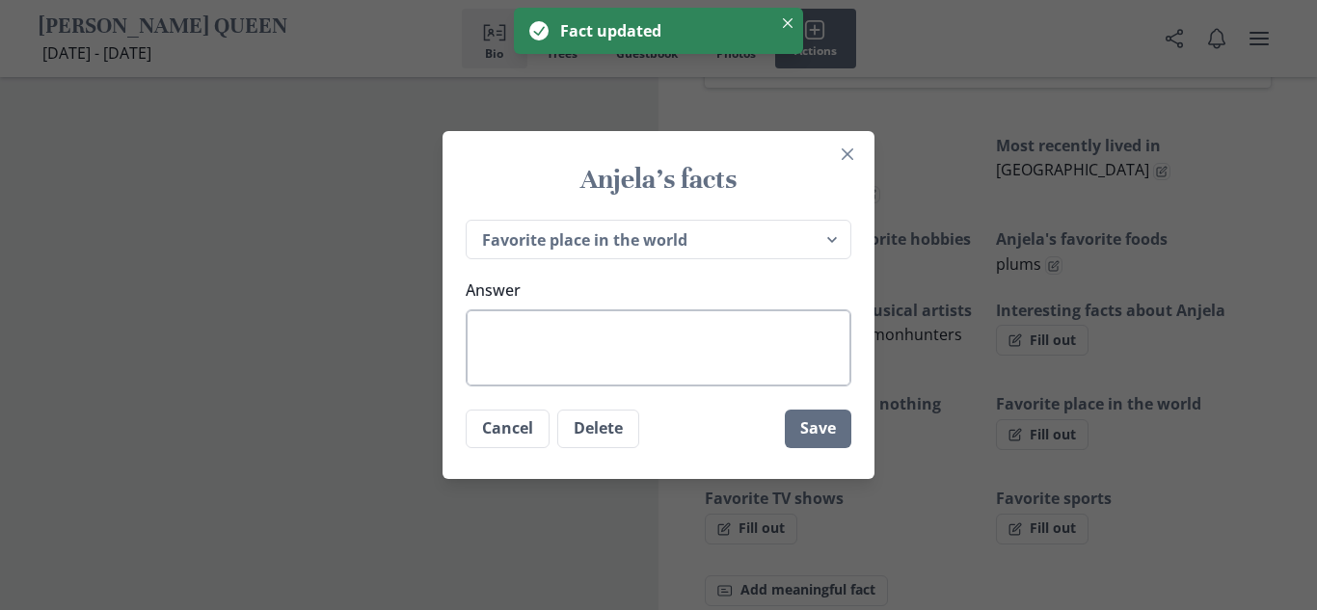
click at [764, 328] on textarea "Answer" at bounding box center [659, 347] width 386 height 77
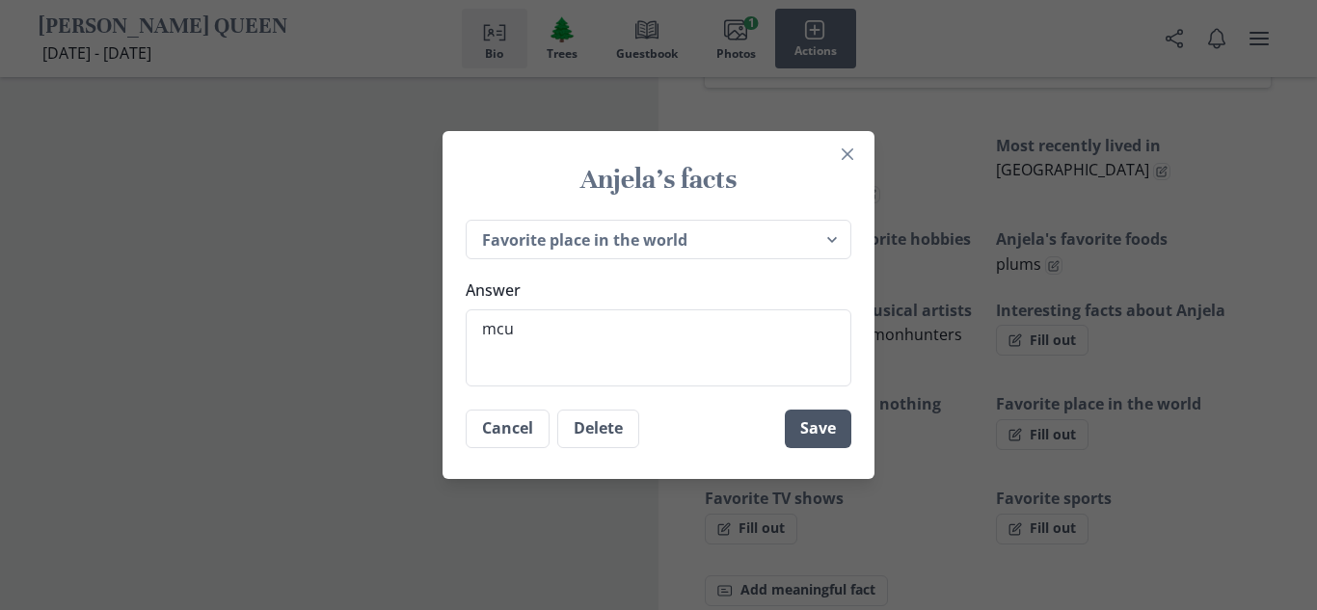
click at [807, 434] on button "Save" at bounding box center [818, 429] width 67 height 39
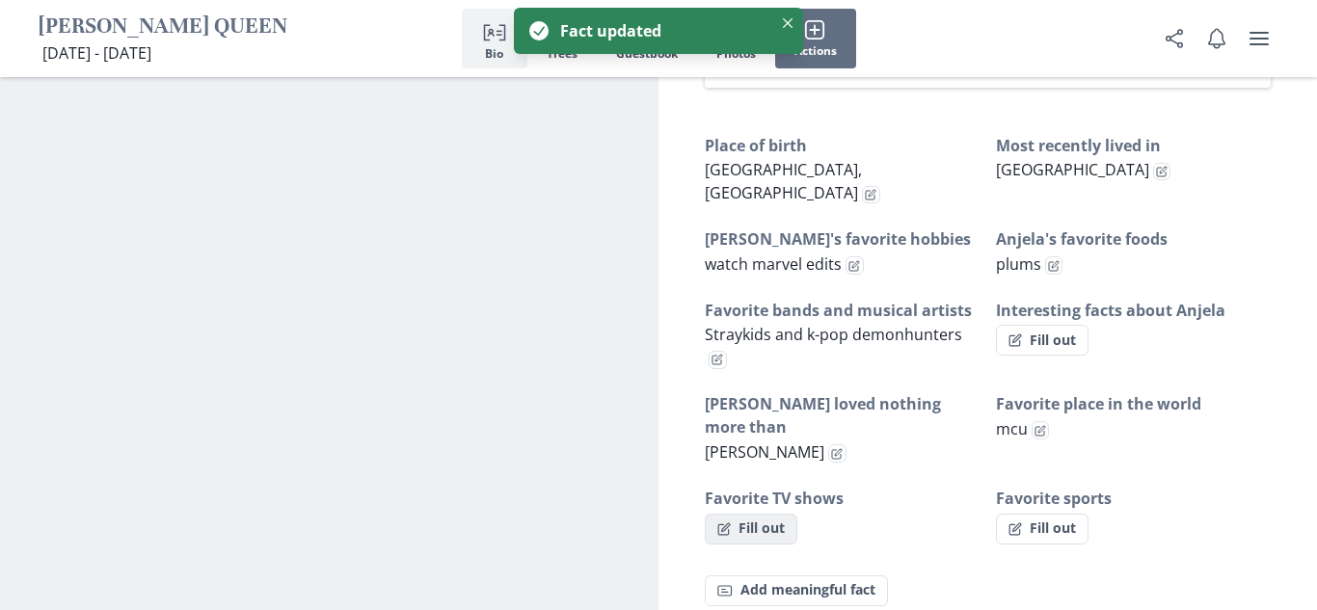
click at [782, 514] on button "Fill out" at bounding box center [751, 529] width 93 height 31
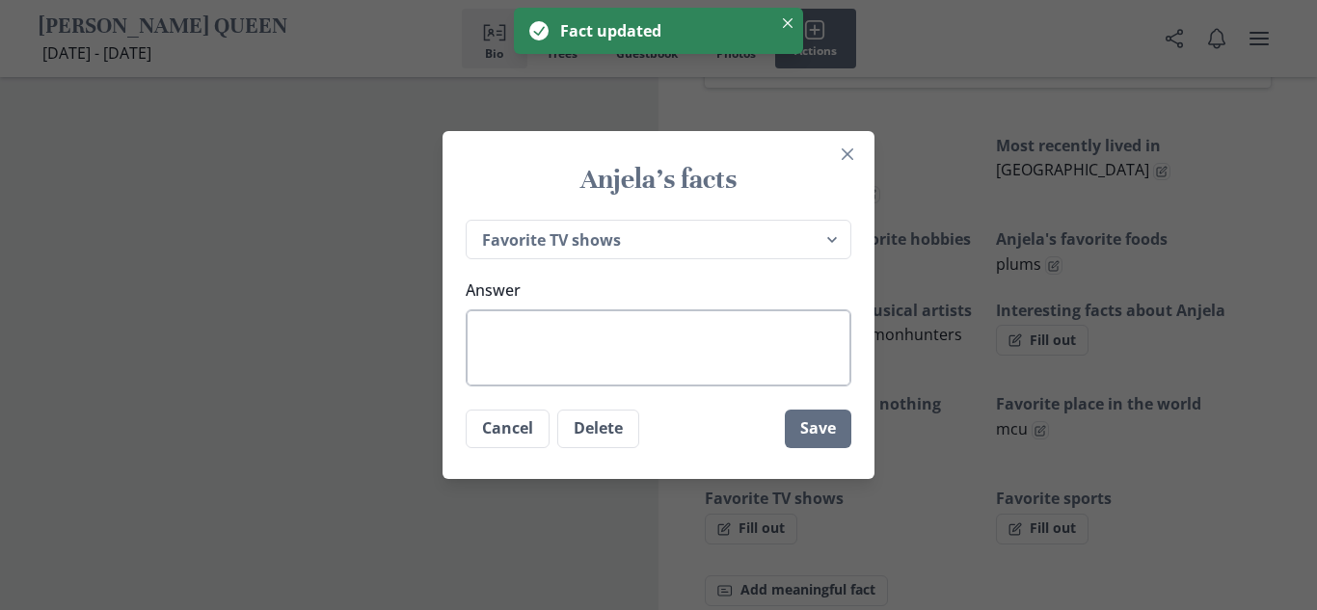
click at [622, 346] on textarea "Answer" at bounding box center [659, 347] width 386 height 77
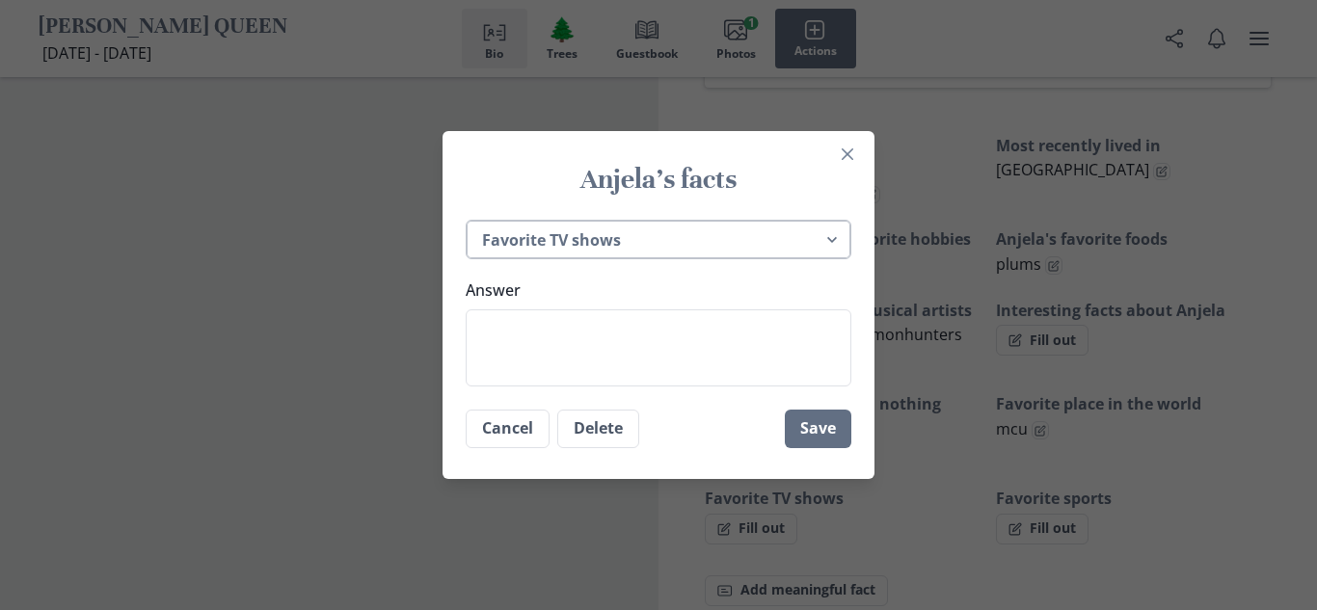
click at [778, 235] on select "Place of birth Most recently lived in [GEOGRAPHIC_DATA]'s favorite hobbies [PER…" at bounding box center [659, 240] width 386 height 40
click at [466, 220] on select "Place of birth Most recently lived in [GEOGRAPHIC_DATA]'s favorite hobbies [PER…" at bounding box center [659, 240] width 386 height 40
click at [677, 335] on textarea "Answer" at bounding box center [659, 347] width 386 height 77
click at [792, 421] on button "Save" at bounding box center [818, 429] width 67 height 39
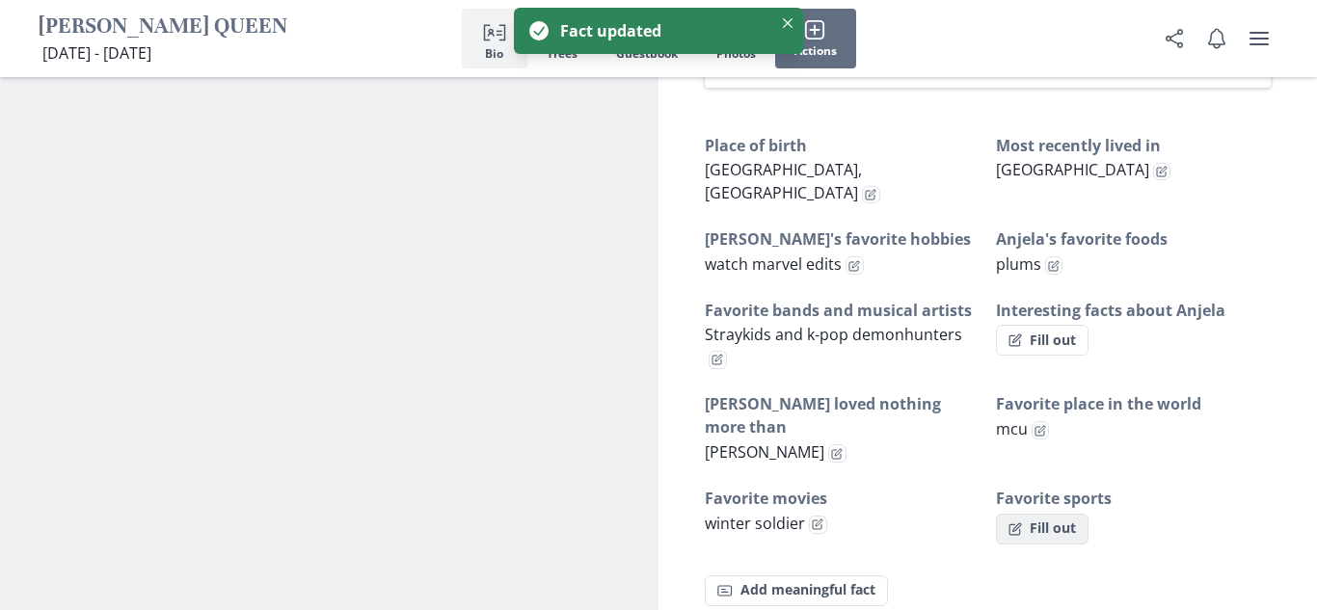
click at [1016, 514] on button "Fill out" at bounding box center [1042, 529] width 93 height 31
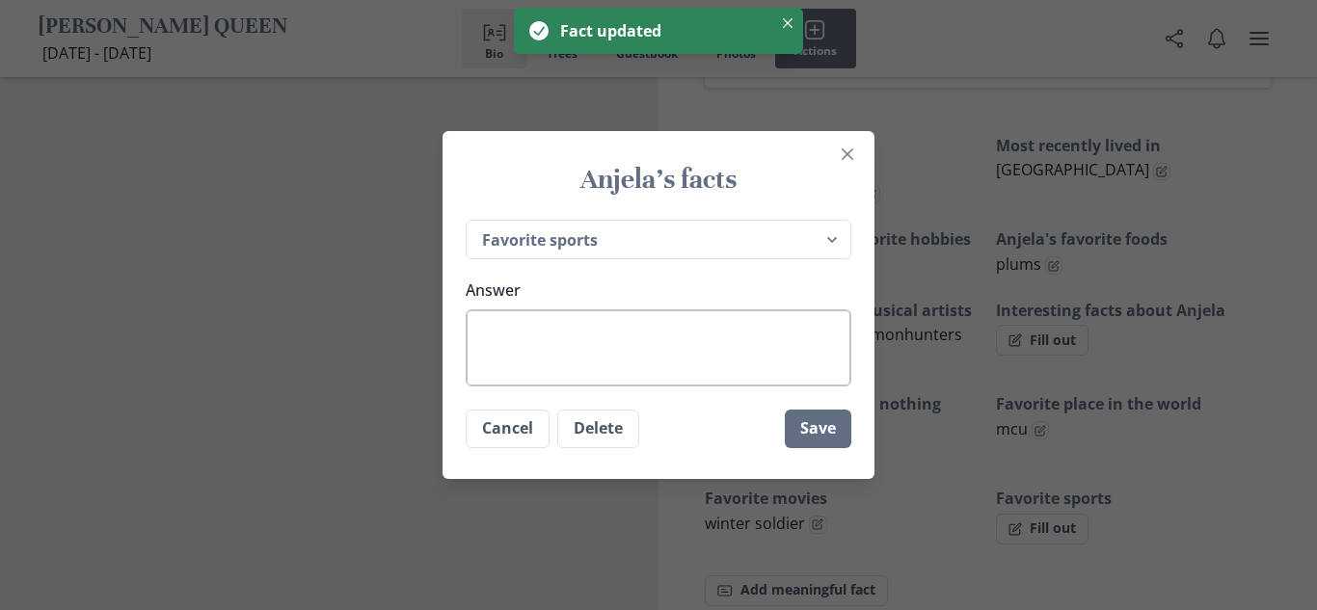
click at [721, 330] on textarea "Answer" at bounding box center [659, 347] width 386 height 77
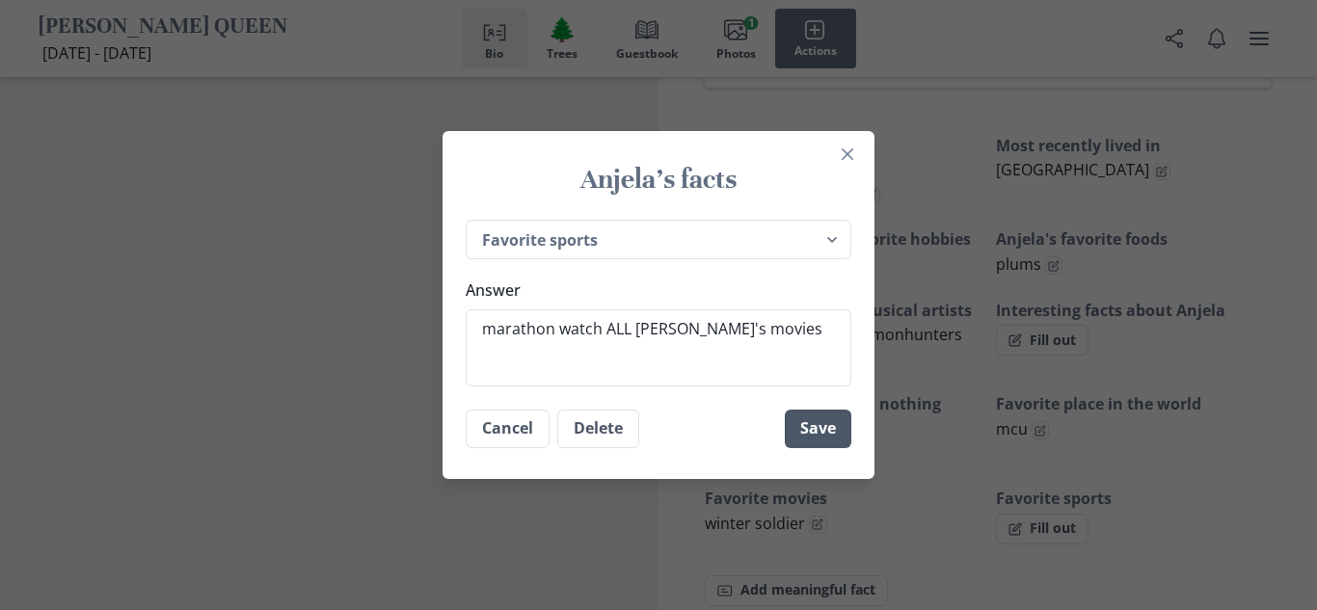
click at [804, 441] on button "Save" at bounding box center [818, 429] width 67 height 39
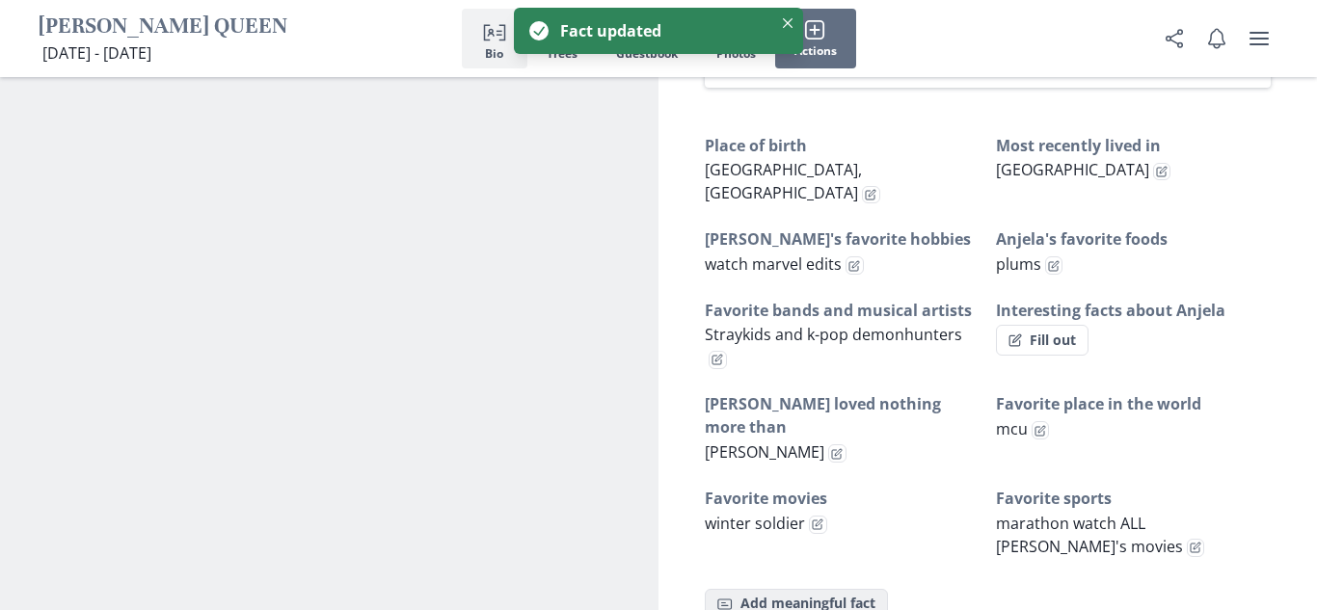
click at [771, 589] on button "Fact Add meaningful fact" at bounding box center [796, 604] width 183 height 31
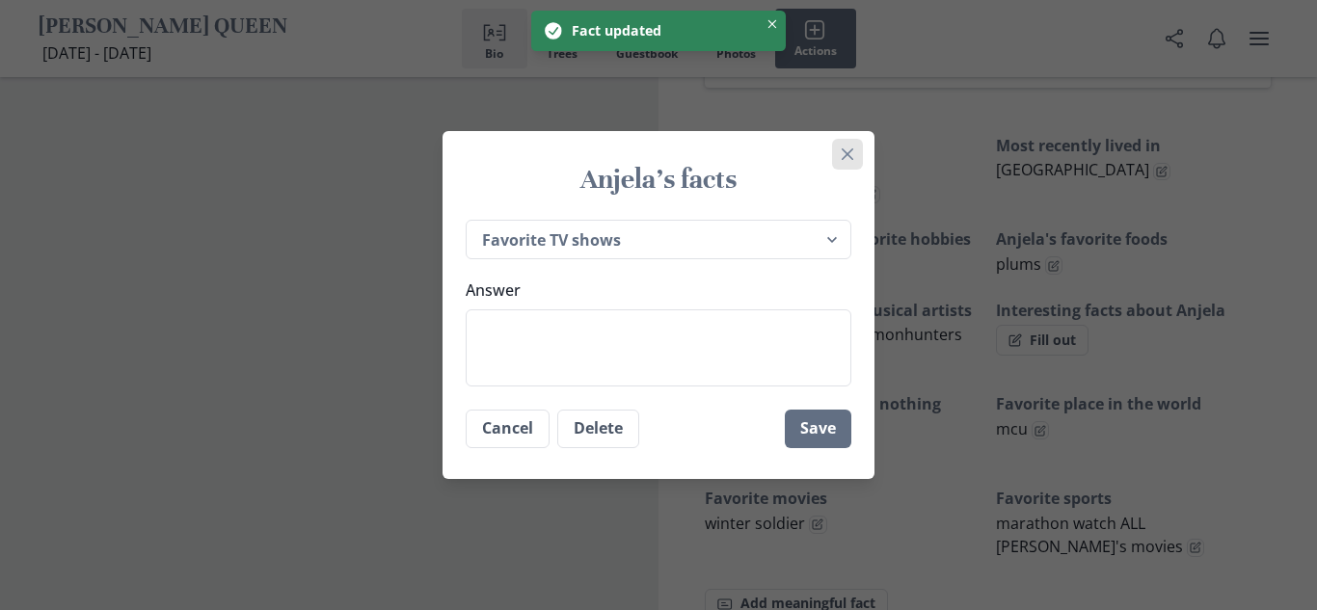
click at [842, 164] on button "Close" at bounding box center [847, 154] width 31 height 31
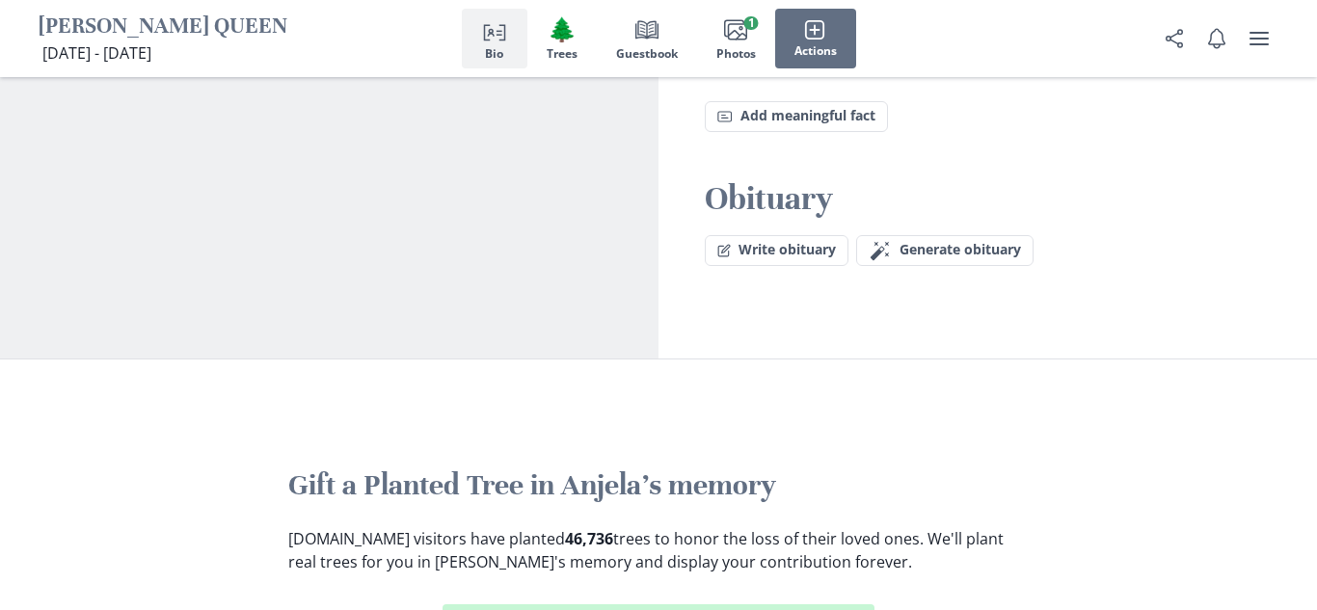
scroll to position [1628, 0]
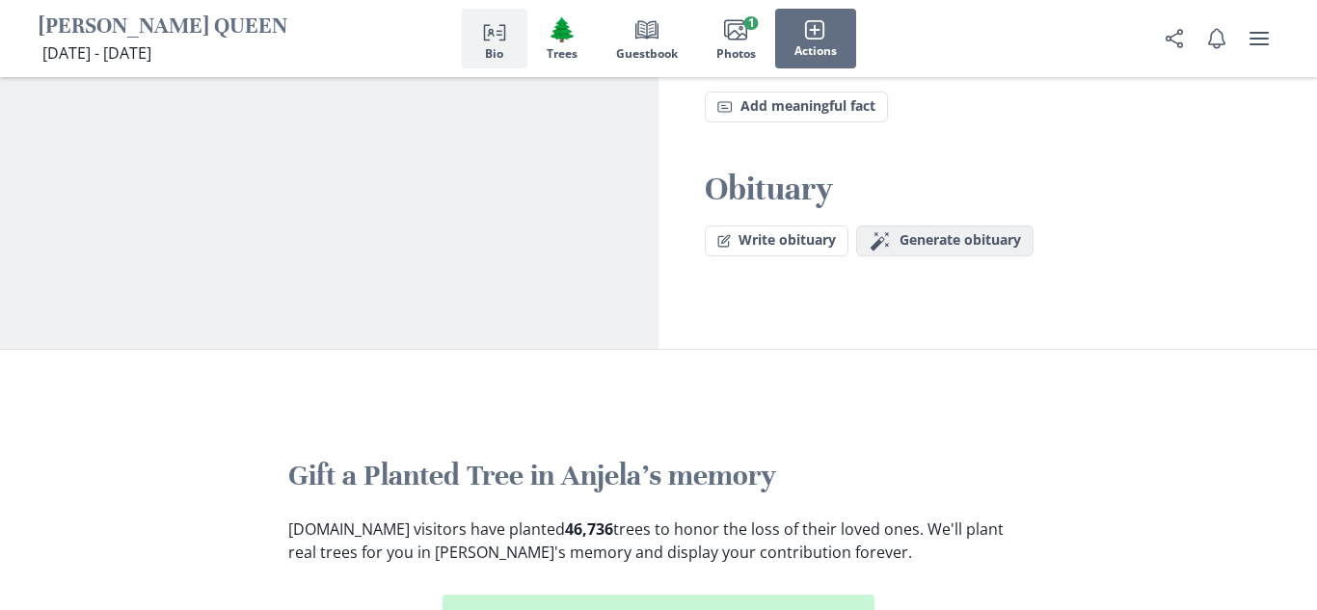
click at [924, 226] on button "Magic wand Generate obituary Generate" at bounding box center [944, 241] width 177 height 31
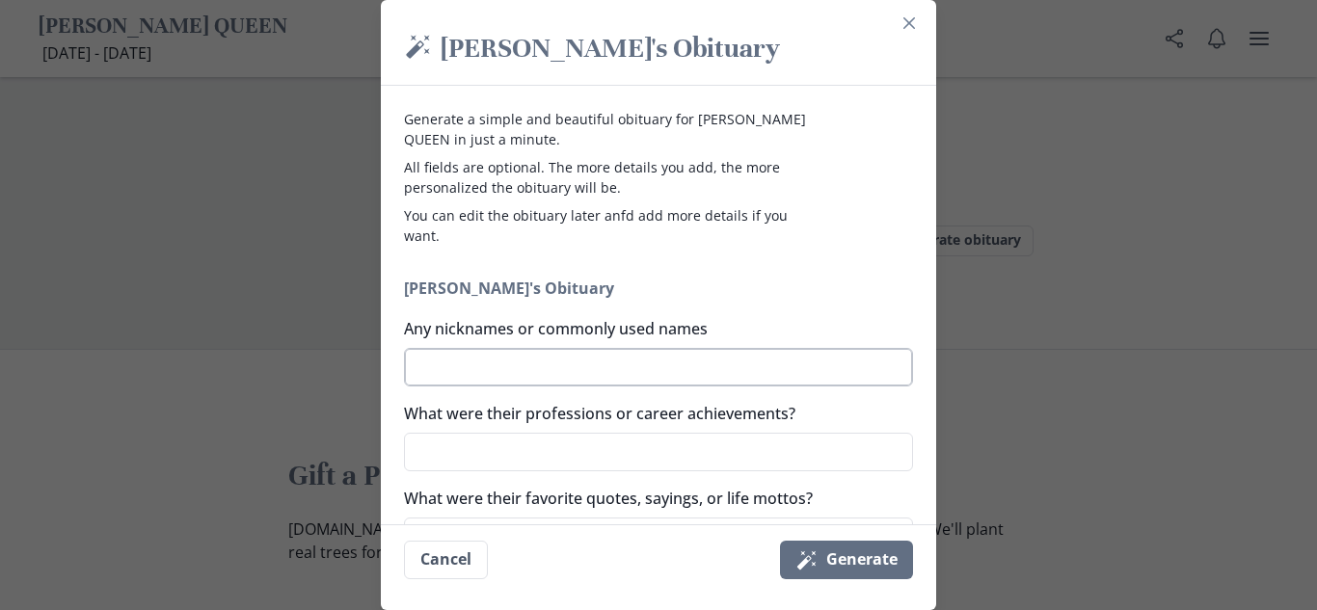
click at [692, 373] on textarea "Any nicknames or commonly used names" at bounding box center [658, 367] width 509 height 39
click at [613, 459] on textarea "What were their professions or career achievements?" at bounding box center [658, 452] width 509 height 39
drag, startPoint x: 924, startPoint y: 116, endPoint x: 926, endPoint y: 132, distance: 16.5
click at [926, 132] on div "Generate a simple and beautiful obituary for [PERSON_NAME] QUEEN in just a minu…" at bounding box center [658, 305] width 555 height 439
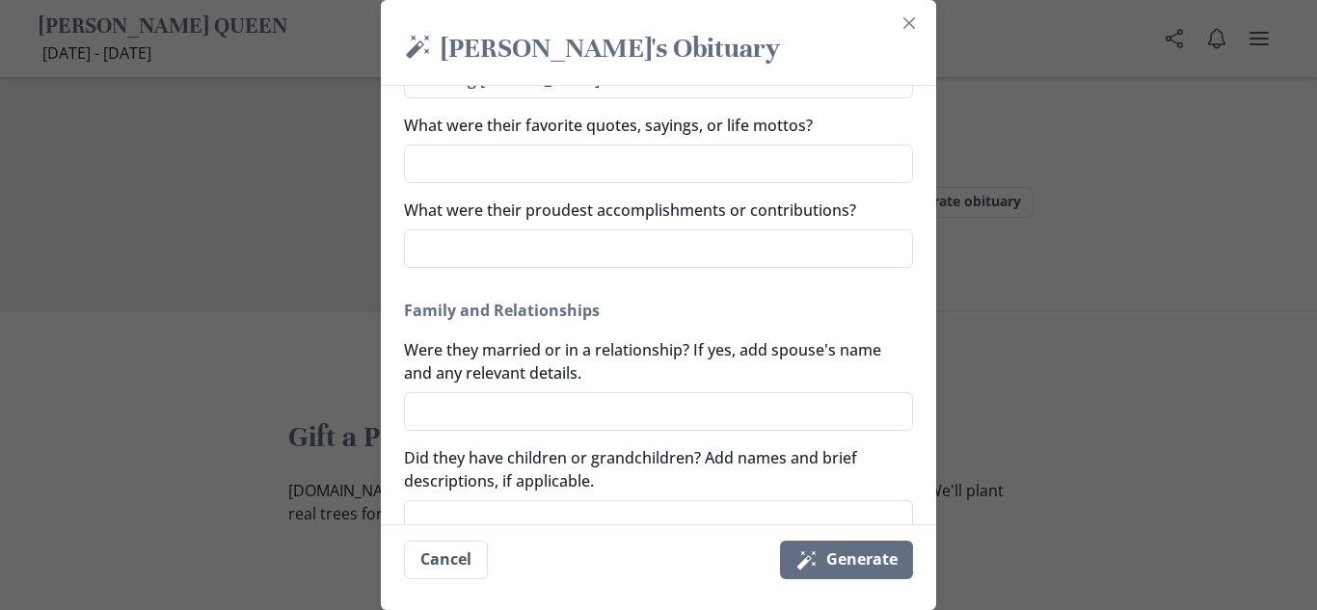
scroll to position [381, 0]
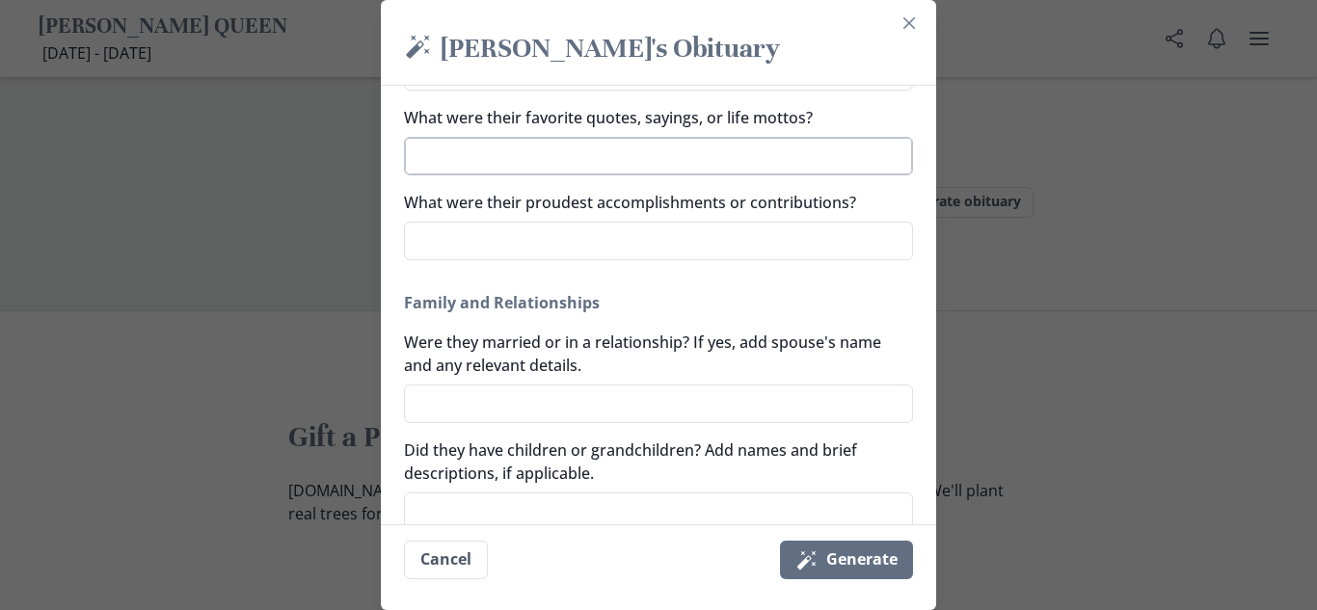
click at [716, 163] on textarea "What were their favorite quotes, sayings, or life mottos?" at bounding box center [658, 156] width 509 height 39
click at [680, 232] on textarea "What were their proudest accomplishments or contributions?" at bounding box center [658, 241] width 509 height 39
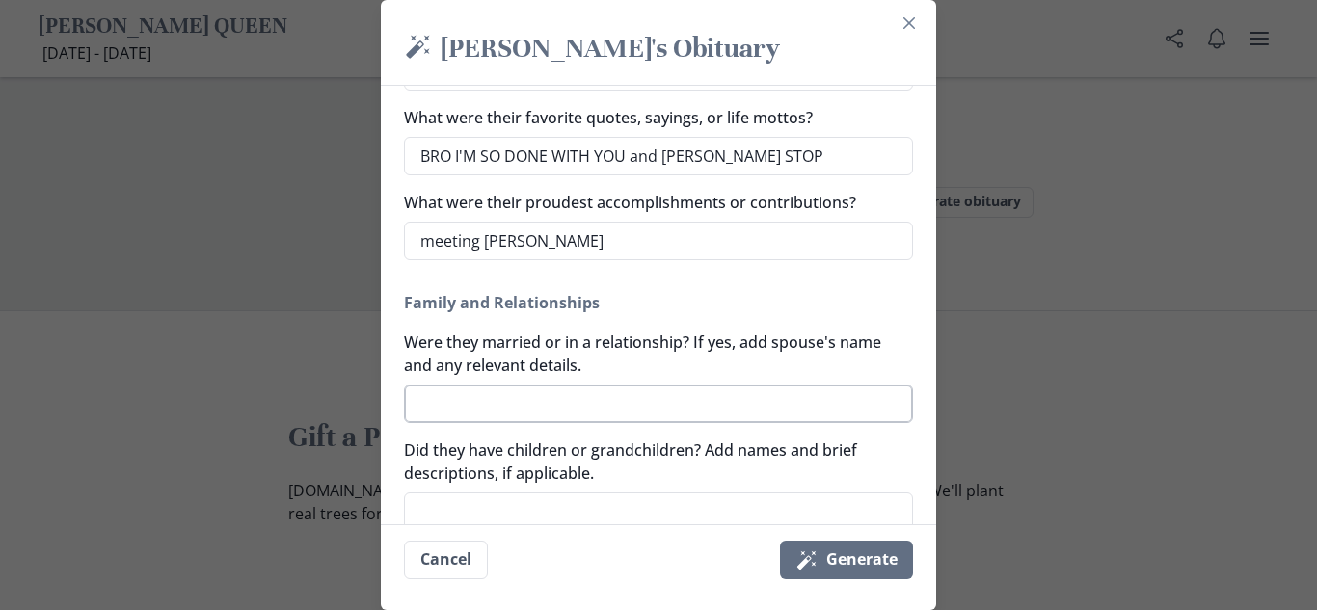
click at [547, 389] on textarea "Were they married or in a relationship? If yes, add spouse's name and any relev…" at bounding box center [658, 404] width 509 height 39
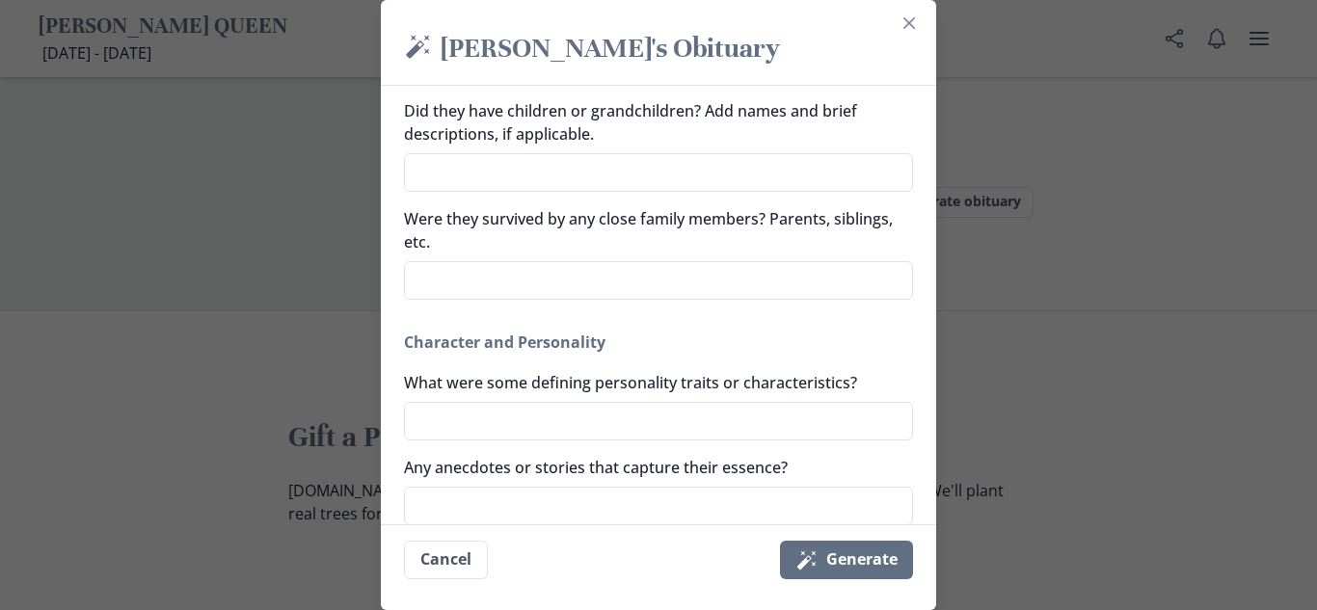
scroll to position [733, 0]
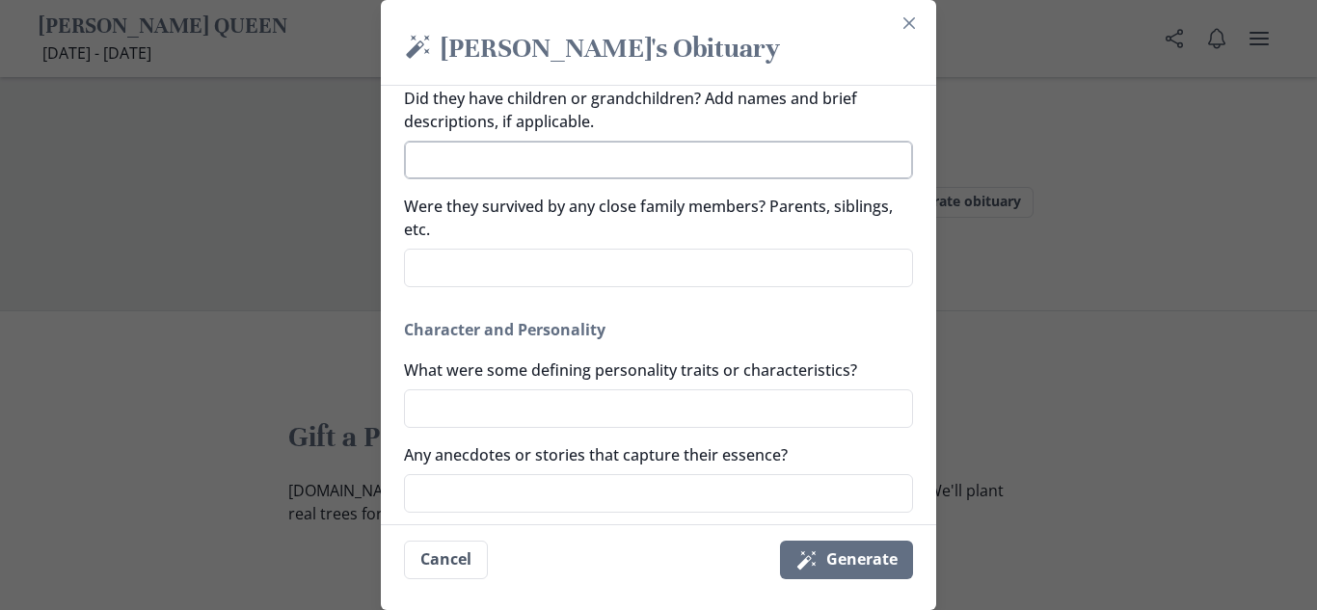
click at [573, 153] on textarea "Did they have children or grandchildren? Add names and brief descriptions, if a…" at bounding box center [658, 160] width 509 height 39
click at [502, 276] on textarea "Were they survived by any close family members? Parents, siblings, etc." at bounding box center [658, 268] width 509 height 39
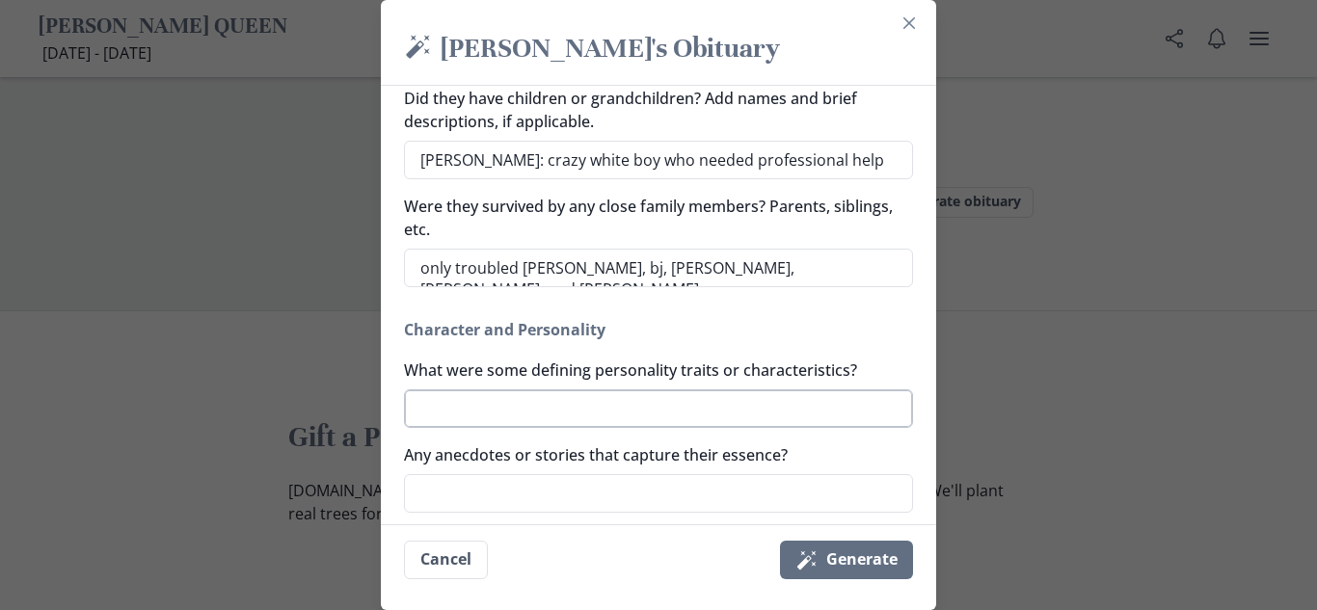
click at [469, 422] on textarea "What were some defining personality traits or characteristics?" at bounding box center [658, 408] width 509 height 39
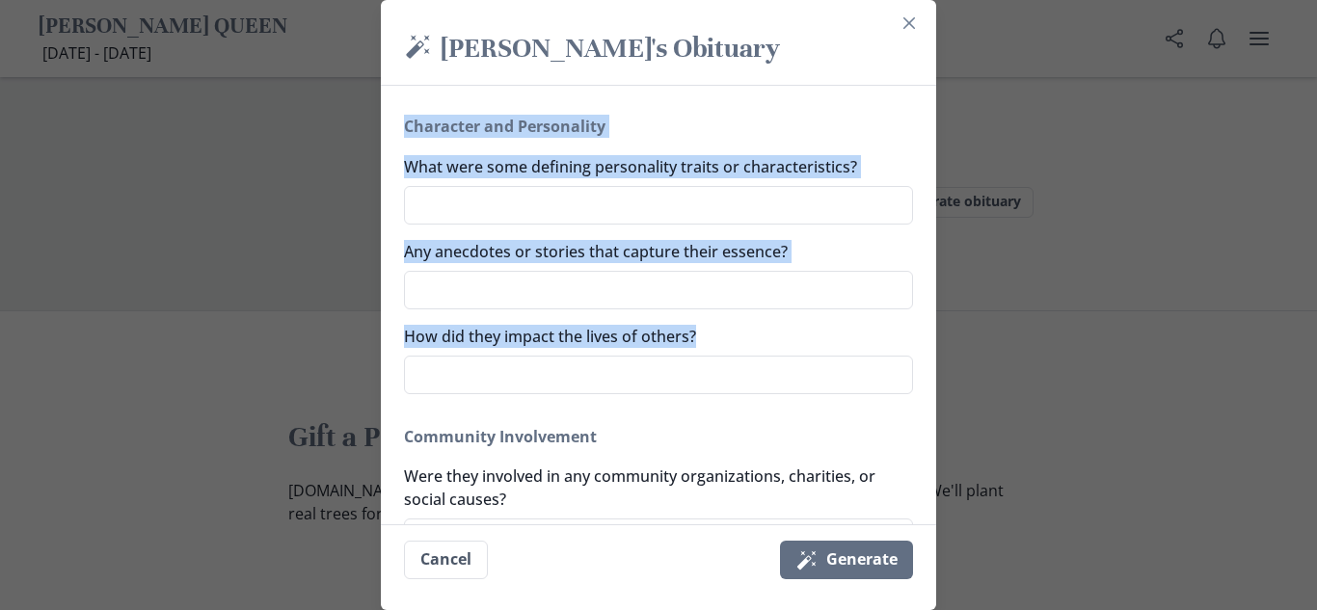
drag, startPoint x: 935, startPoint y: 281, endPoint x: 936, endPoint y: 333, distance: 52.1
click at [936, 333] on div "Magic wand [PERSON_NAME] QUEEN's Obituary Generate a simple and beautiful obitu…" at bounding box center [658, 305] width 1317 height 610
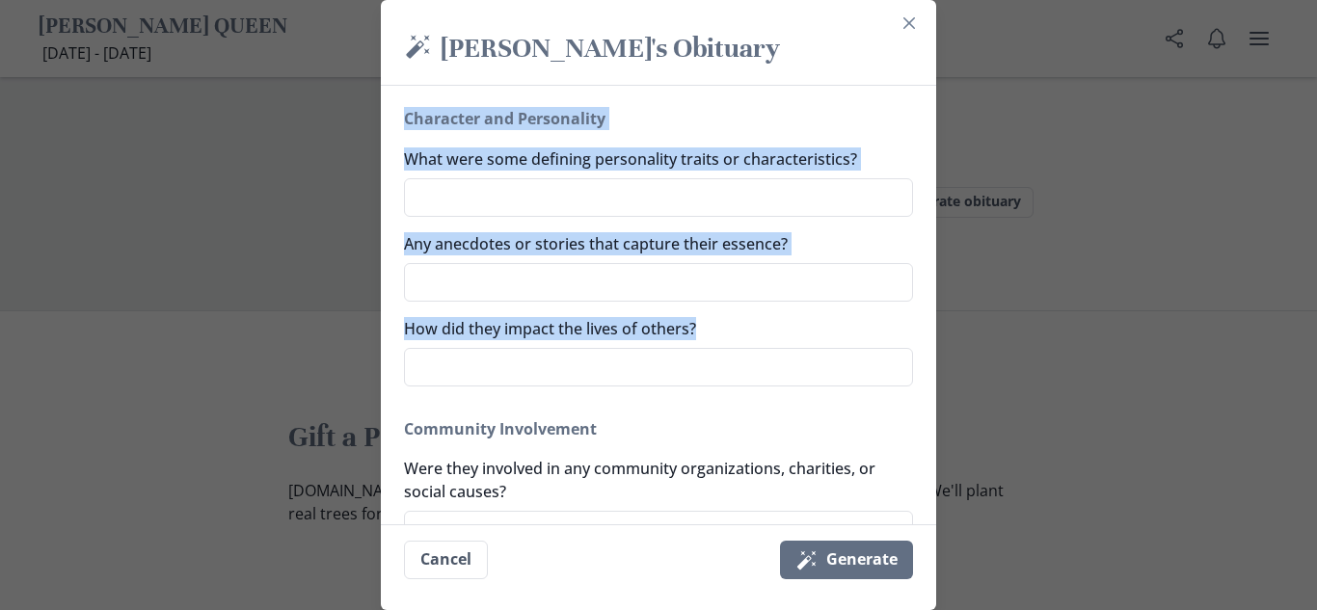
click at [799, 219] on div "[PERSON_NAME] QUEEN's Obituary Any nicknames or commonly used names [PERSON_NAM…" at bounding box center [658, 88] width 509 height 1543
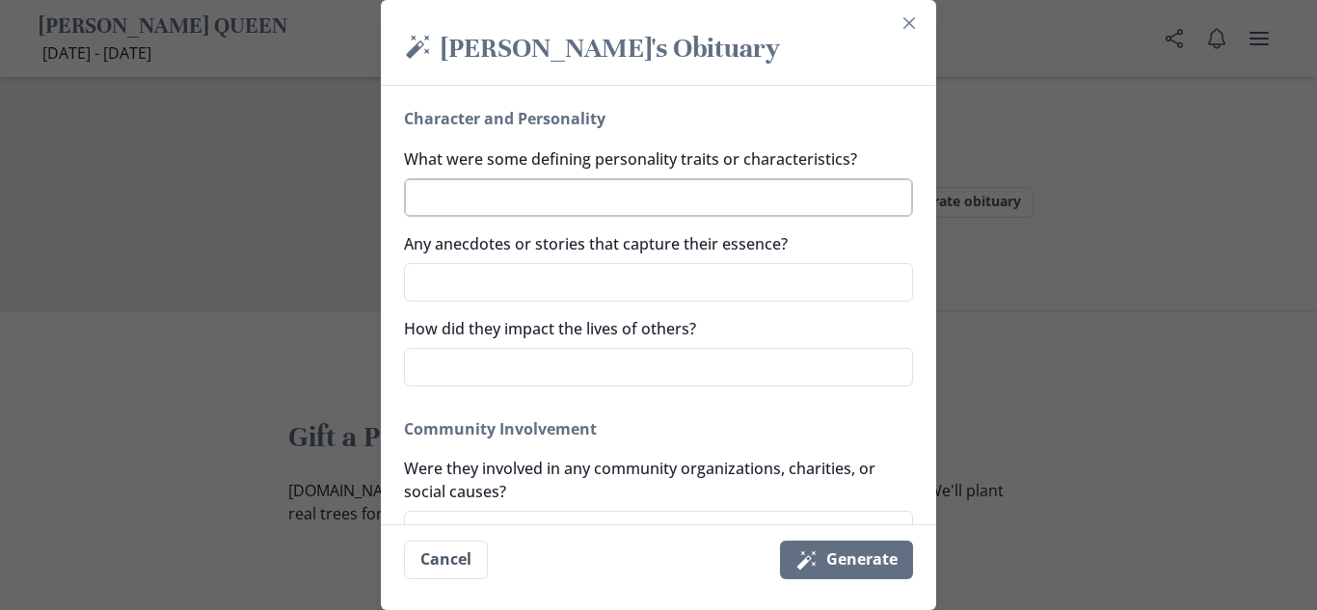
click at [793, 214] on textarea "What were some defining personality traits or characteristics?" at bounding box center [658, 197] width 509 height 39
click at [740, 261] on div "Any anecdotes or stories that capture their essence?" at bounding box center [658, 266] width 509 height 69
click at [738, 263] on textarea "Any anecdotes or stories that capture their essence?" at bounding box center [658, 282] width 509 height 39
click at [615, 381] on textarea "How did they impact the lives of others?" at bounding box center [658, 367] width 509 height 39
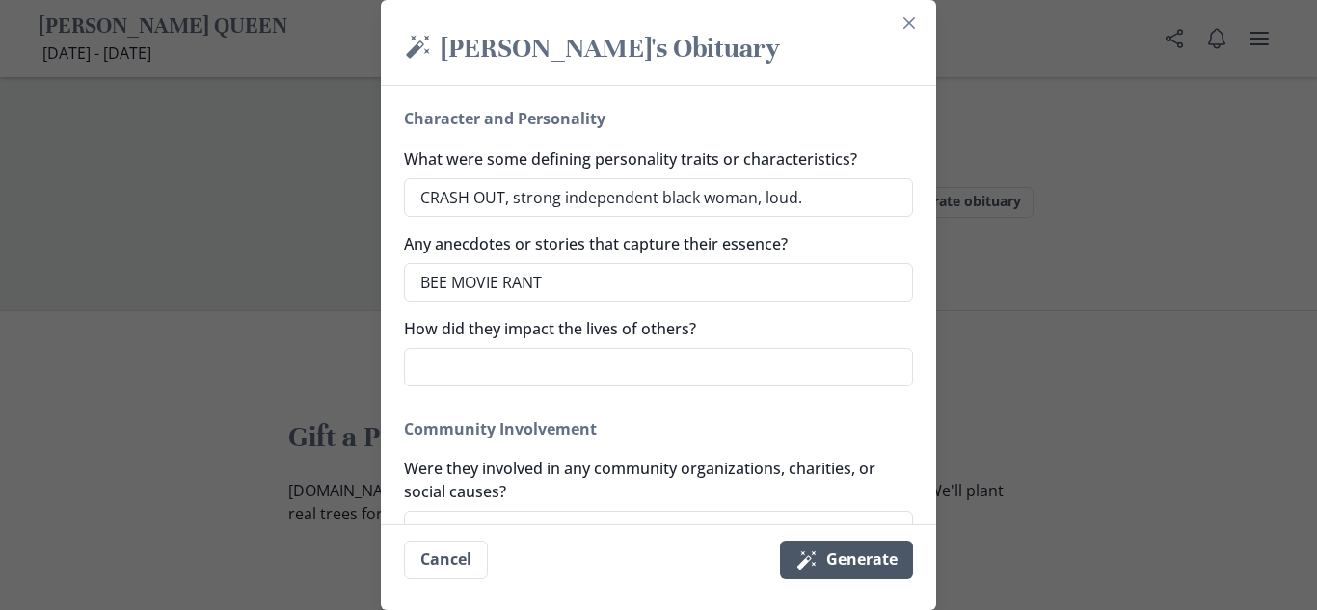
click at [820, 565] on button "Magic wand Generate" at bounding box center [846, 560] width 133 height 39
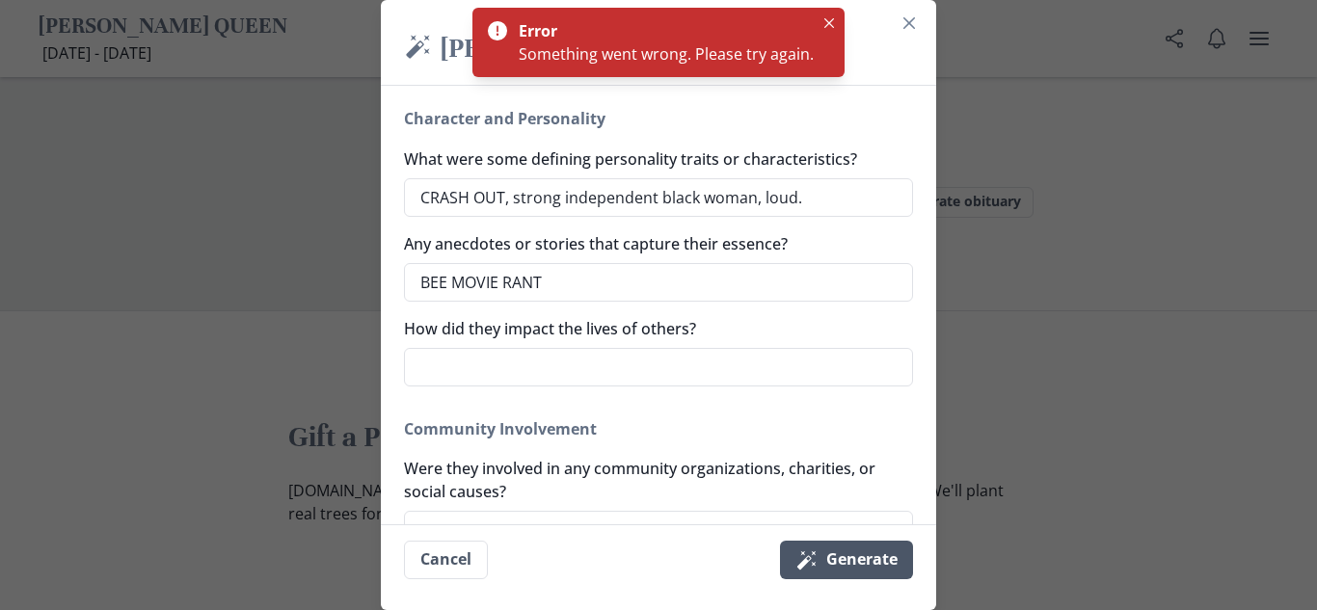
click at [820, 565] on button "Magic wand Generate" at bounding box center [846, 560] width 133 height 39
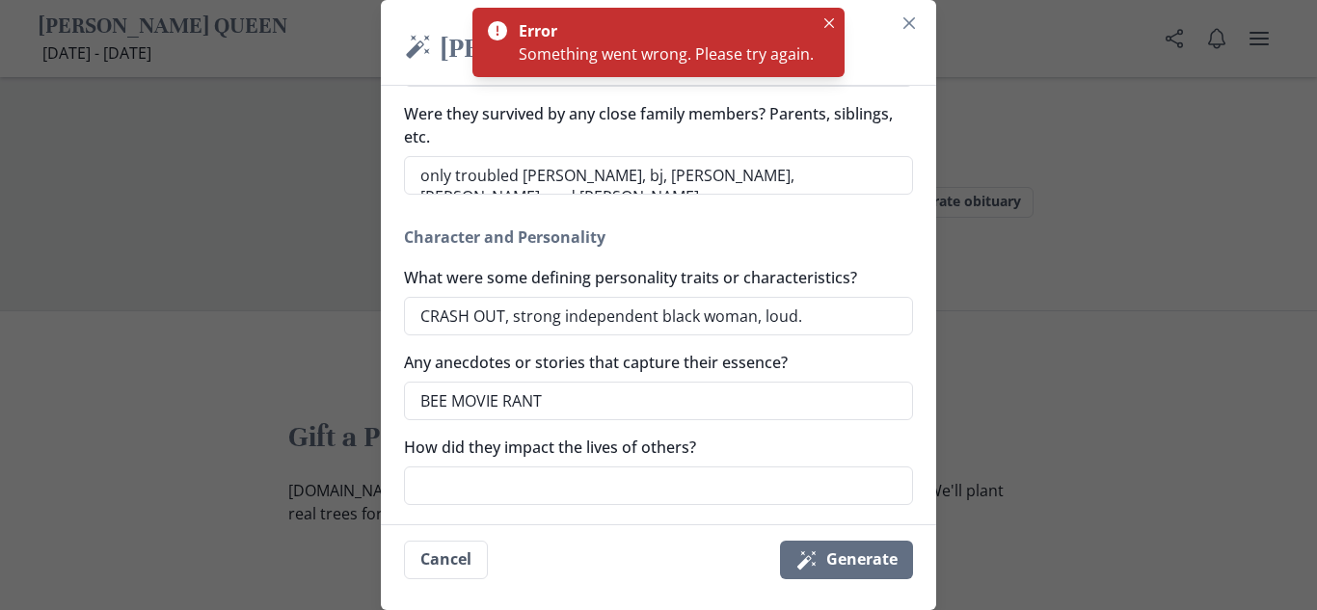
scroll to position [833, 0]
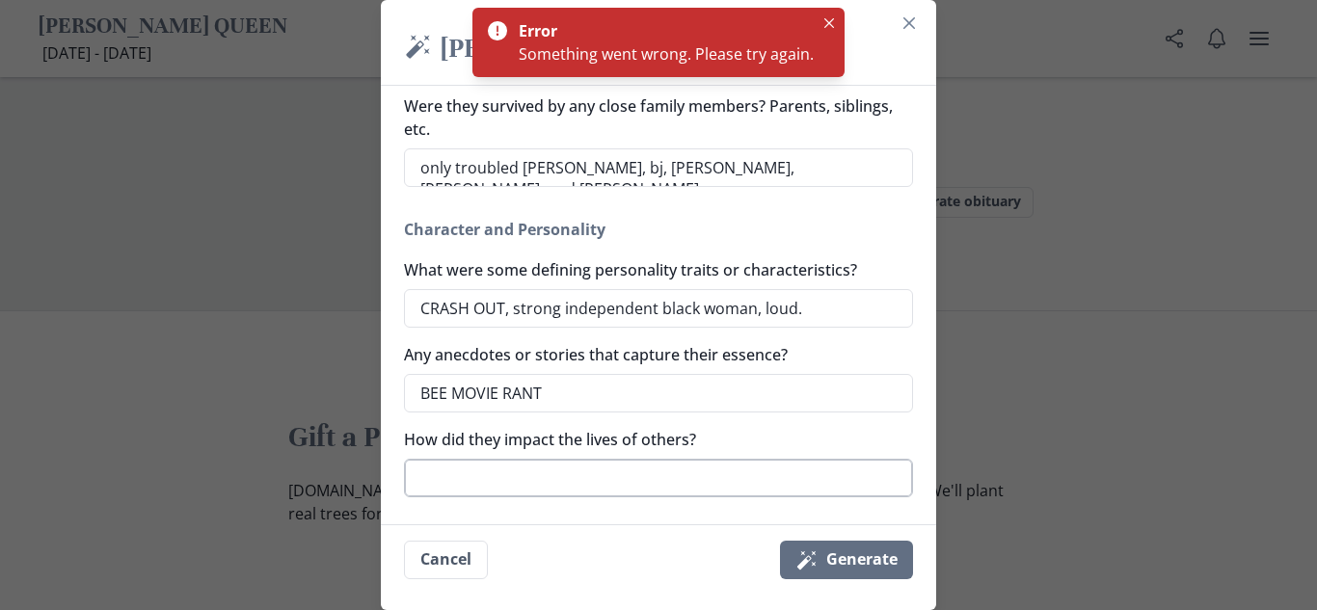
click at [644, 487] on textarea "How did they impact the lives of others?" at bounding box center [658, 478] width 509 height 39
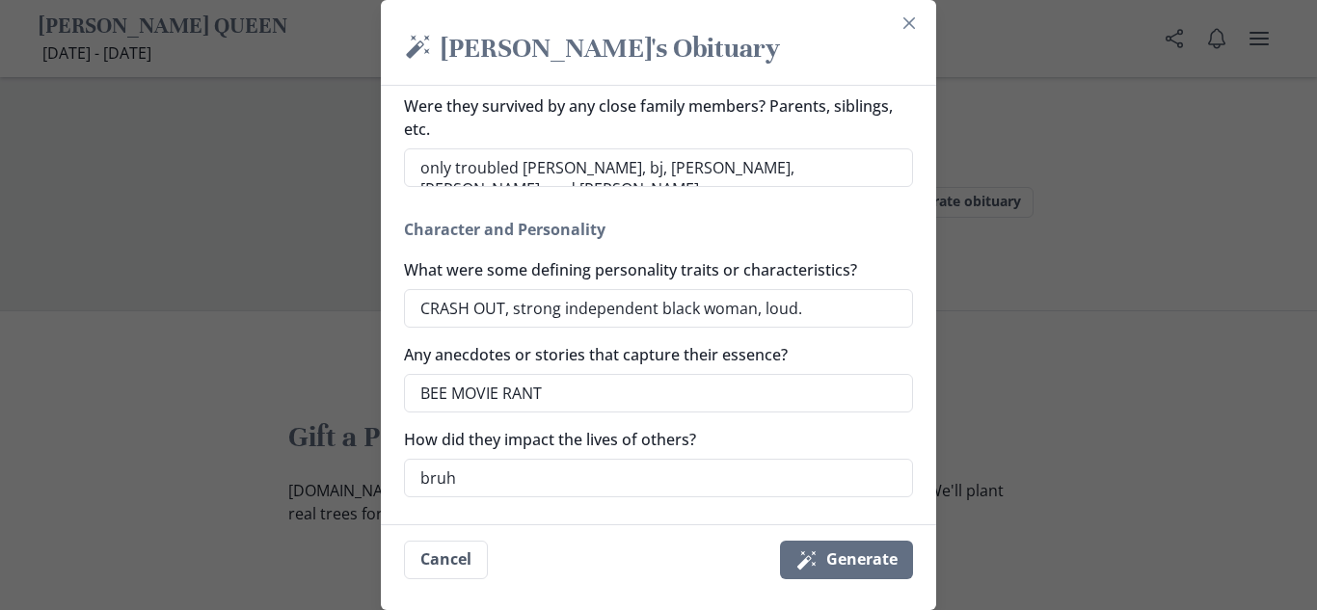
click at [935, 292] on div "Magic wand [PERSON_NAME] QUEEN's Obituary Generate a simple and beautiful obitu…" at bounding box center [658, 305] width 1317 height 610
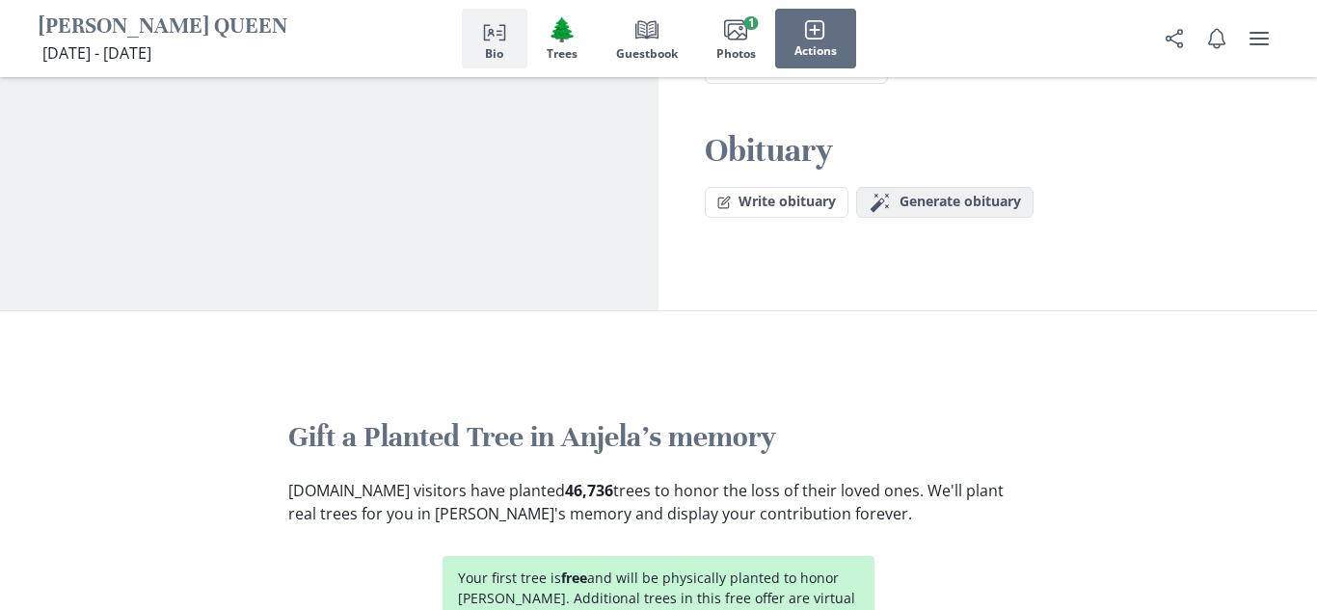
click at [941, 194] on span "Generate obituary" at bounding box center [959, 202] width 121 height 16
